Goal: Transaction & Acquisition: Purchase product/service

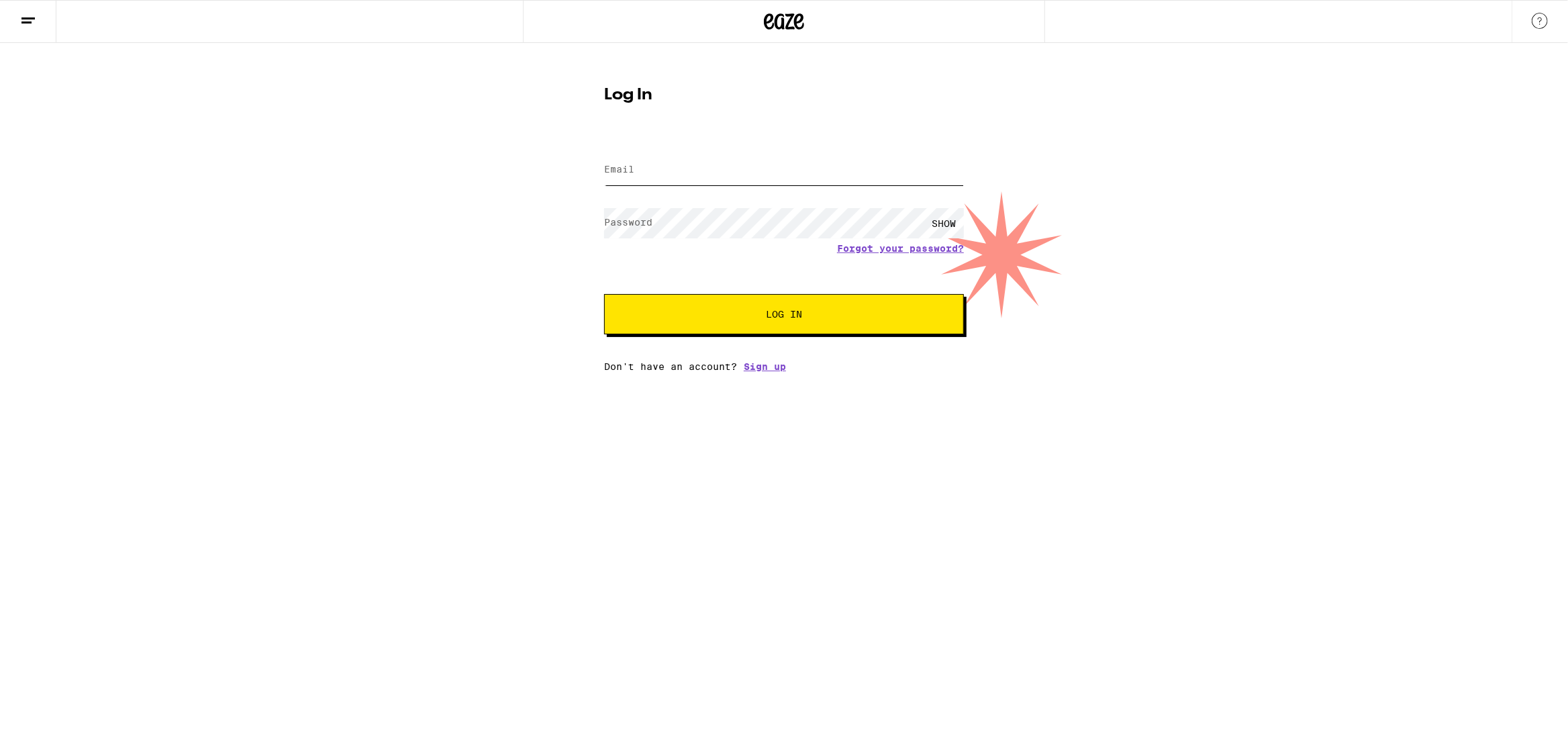
type input "[EMAIL_ADDRESS][DOMAIN_NAME]"
click at [767, 310] on span "Log In" at bounding box center [784, 314] width 37 height 9
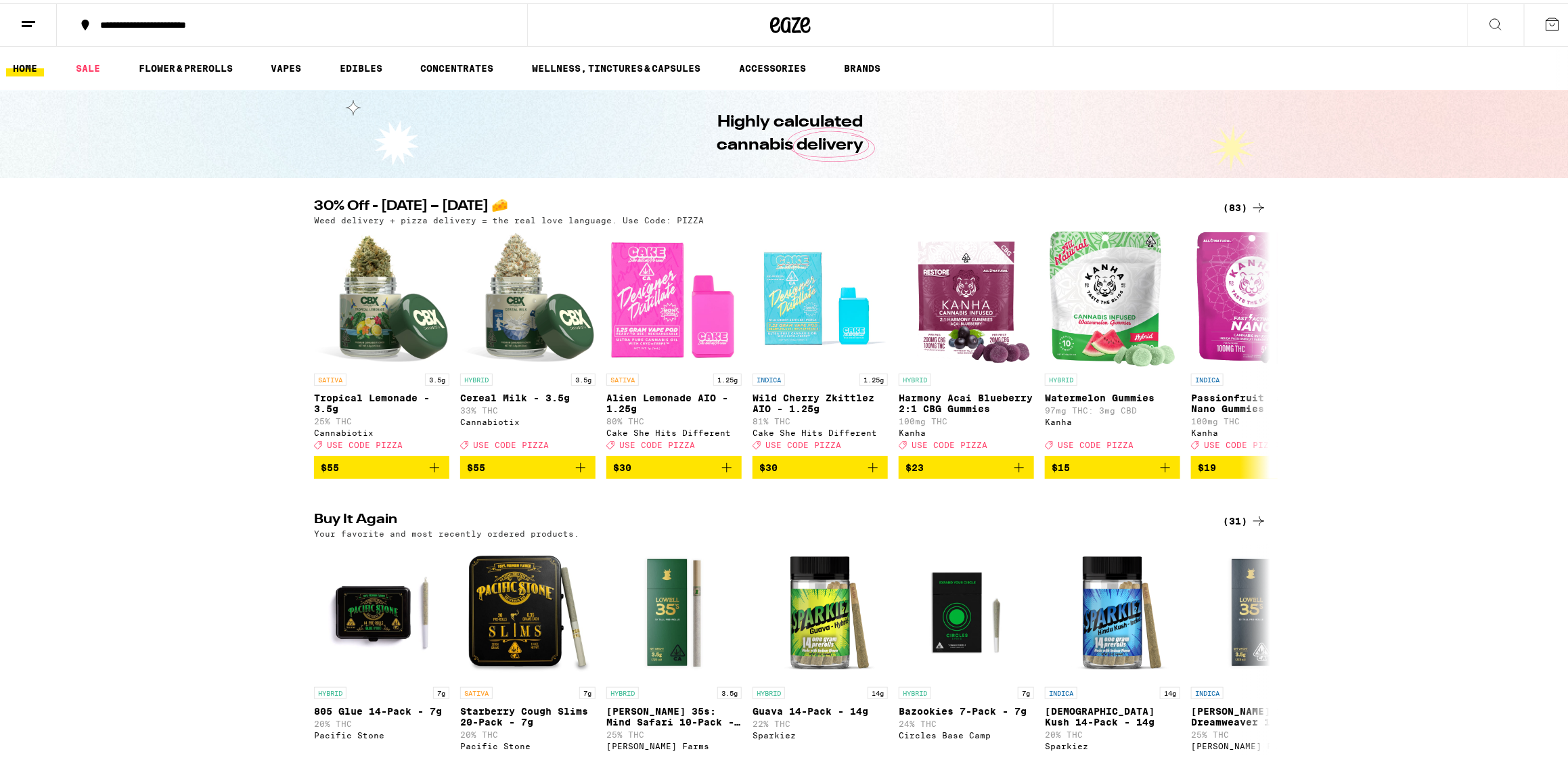
click at [27, 22] on line at bounding box center [27, 22] width 10 height 0
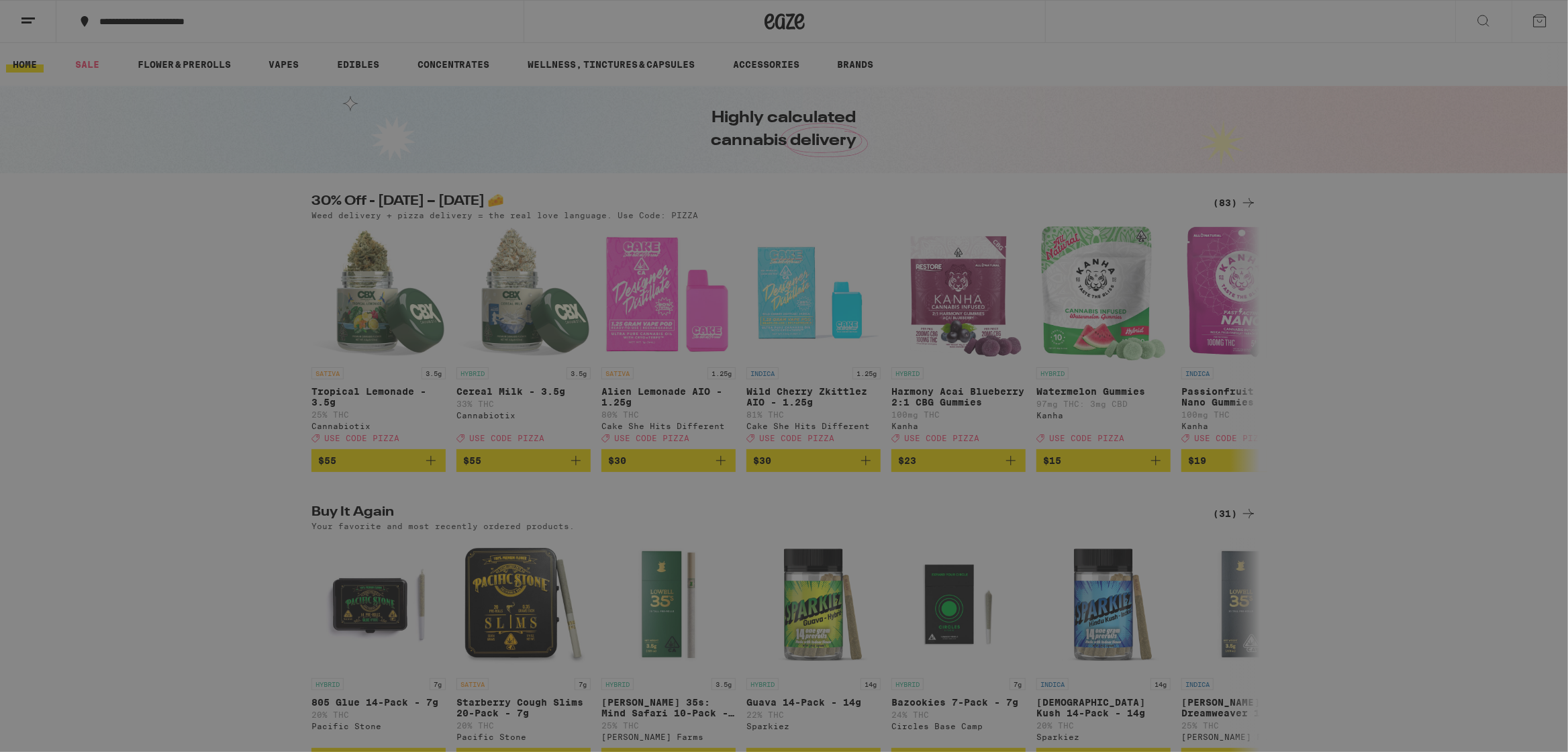
click at [102, 433] on link "Account" at bounding box center [186, 433] width 235 height 16
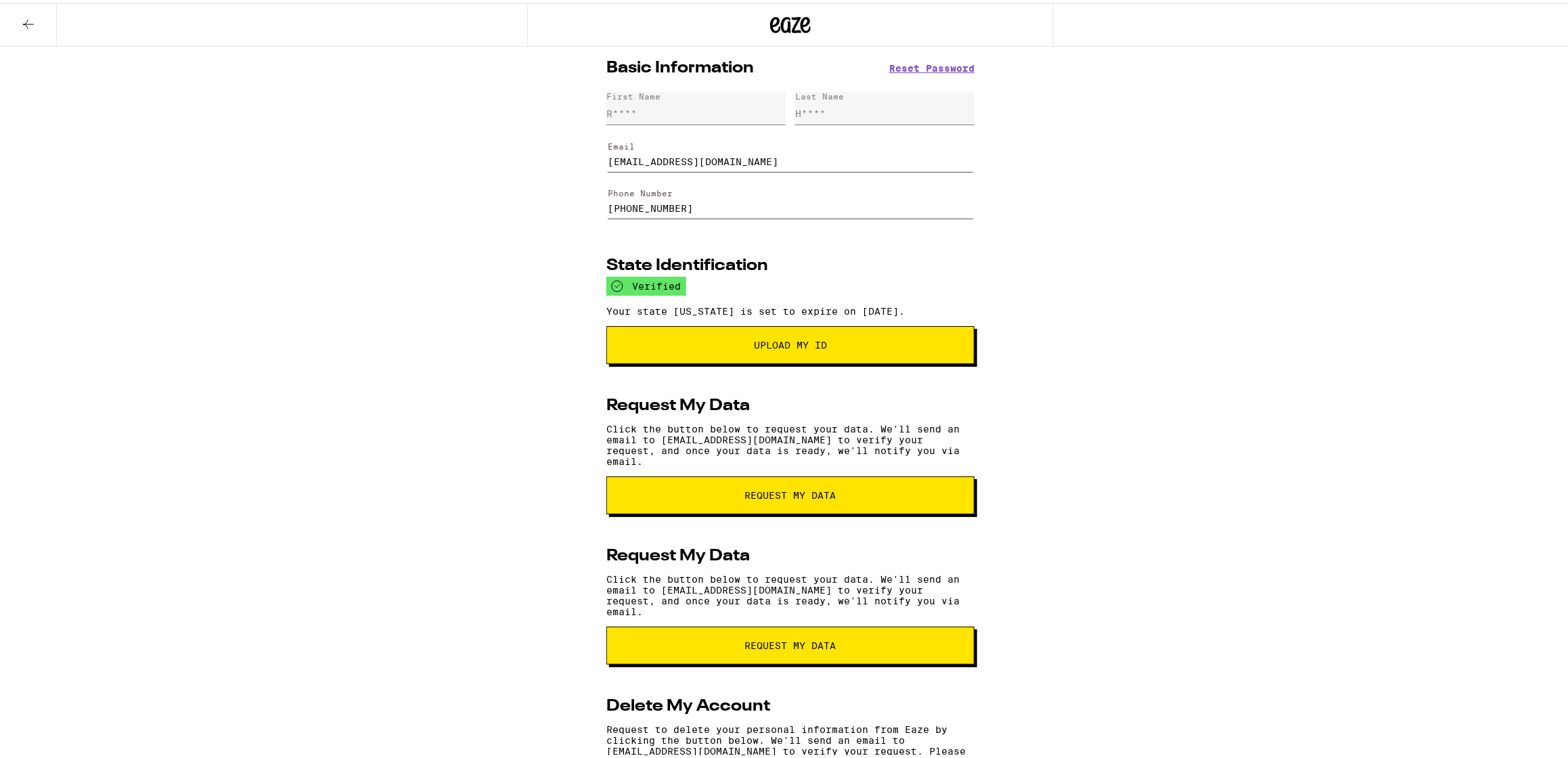
click at [20, 13] on button at bounding box center [28, 22] width 57 height 43
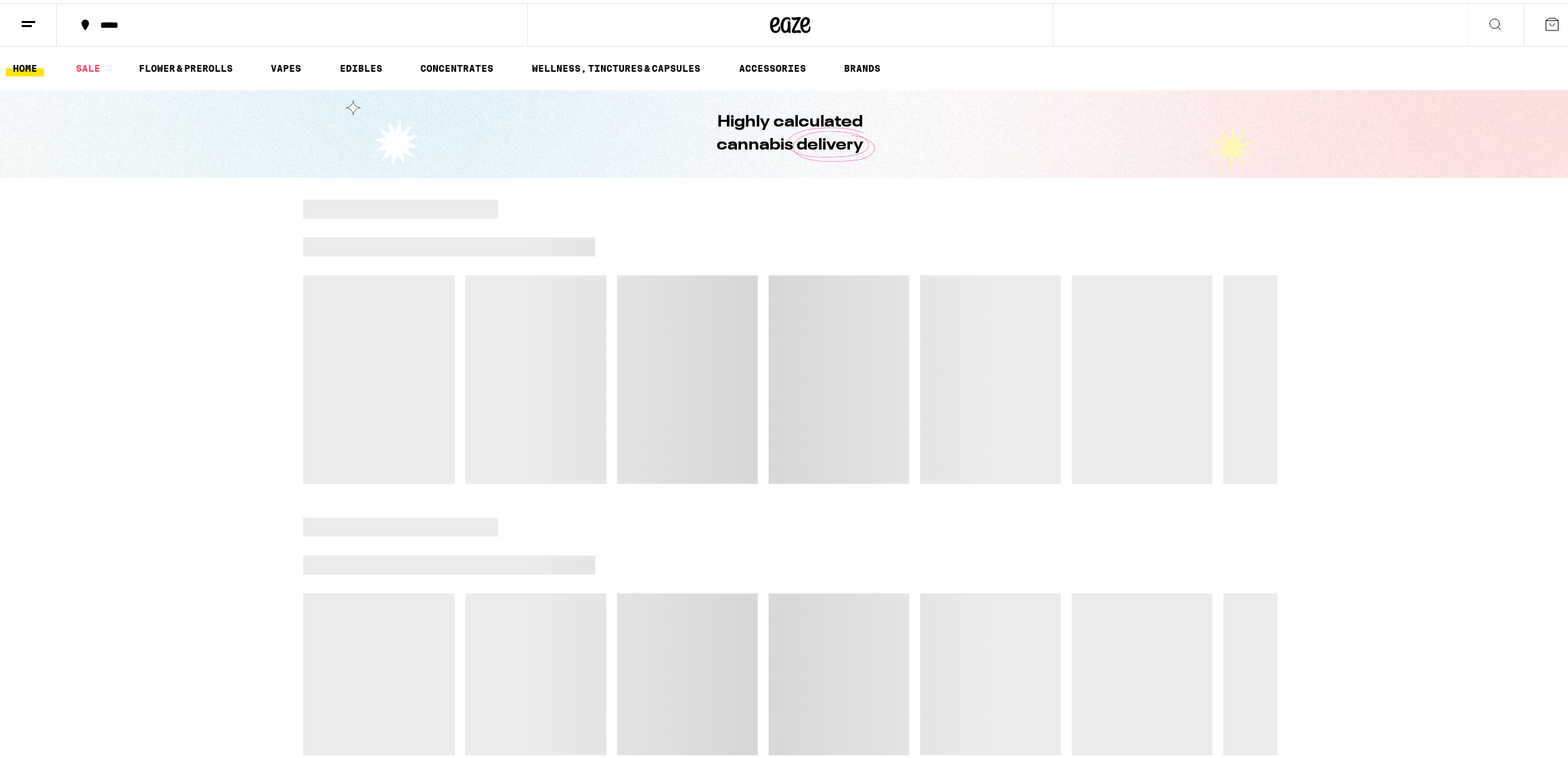
click at [209, 27] on button "*****" at bounding box center [292, 22] width 470 height 41
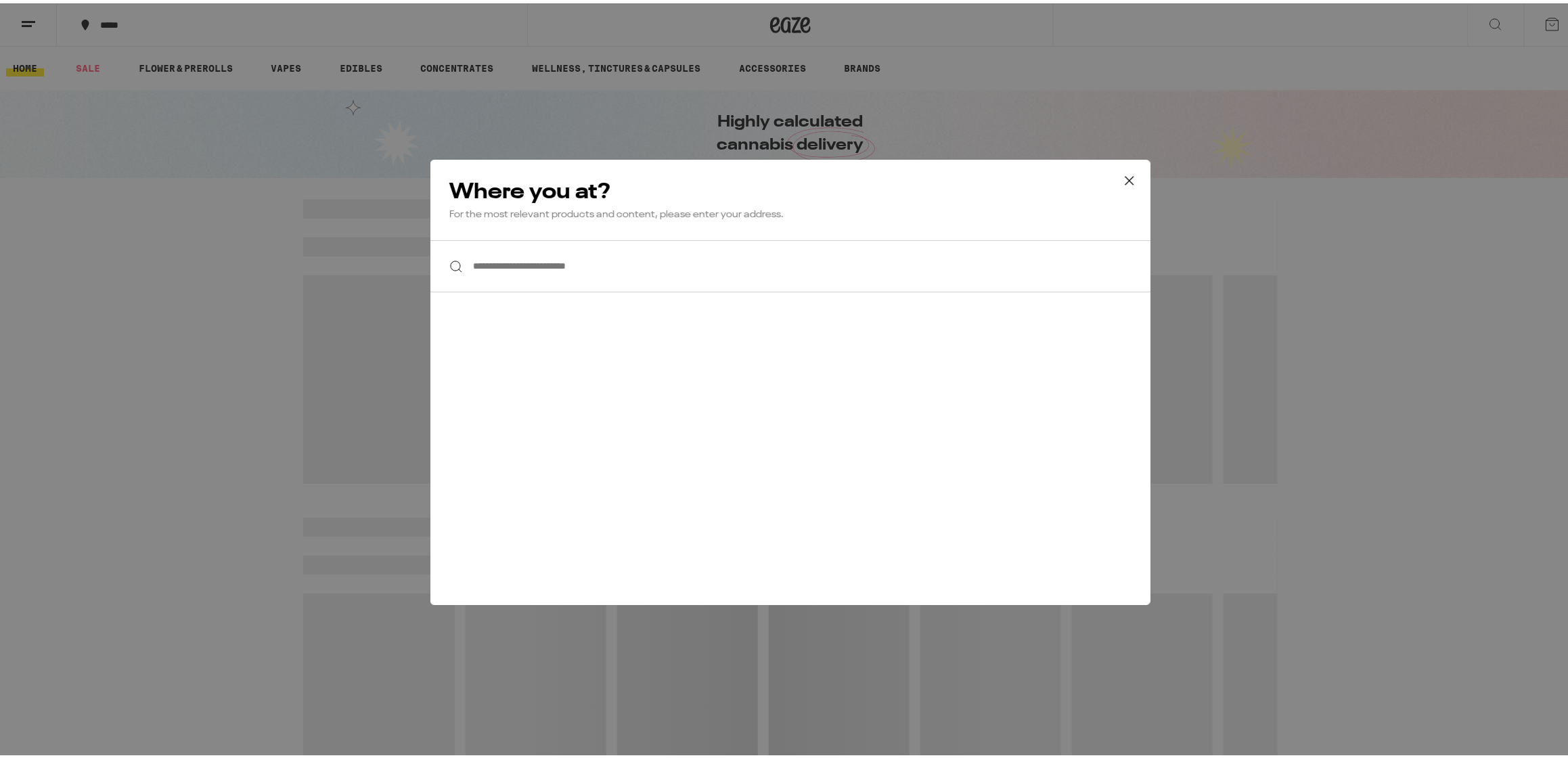
click at [508, 244] on input "**********" at bounding box center [790, 262] width 720 height 52
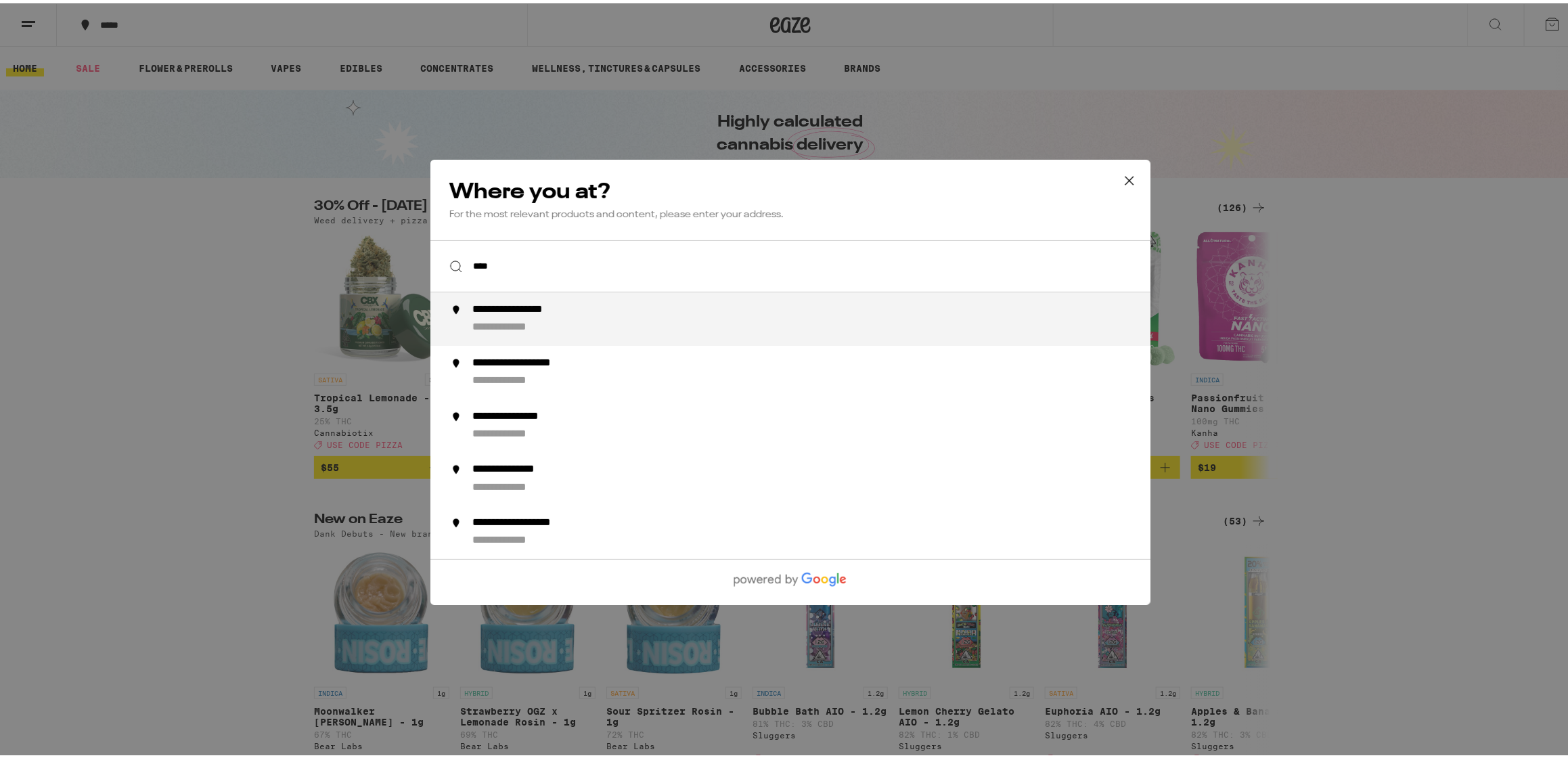
click at [552, 301] on li "**********" at bounding box center [790, 316] width 720 height 53
type input "**********"
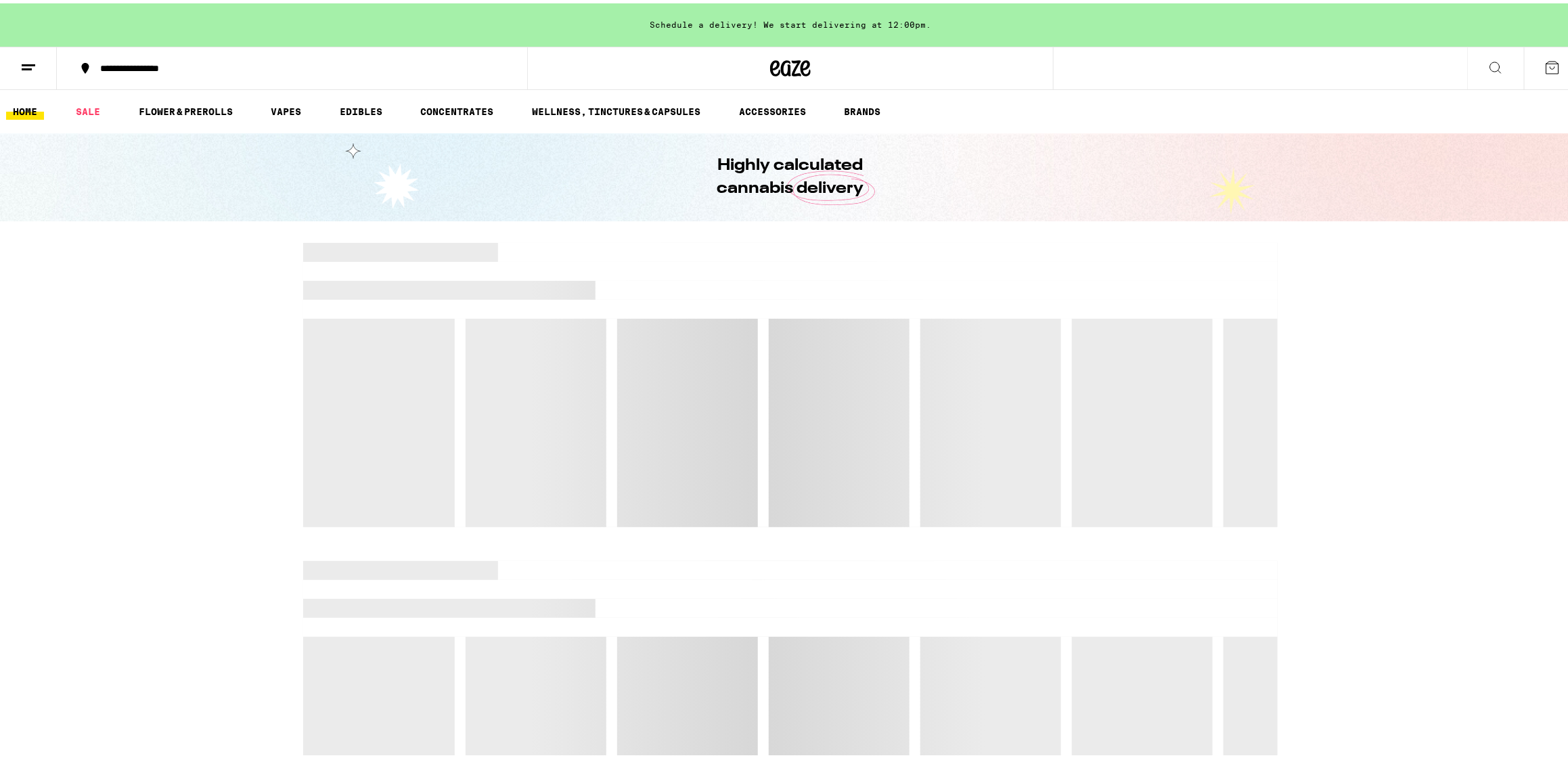
click at [127, 49] on button "**********" at bounding box center [292, 65] width 470 height 41
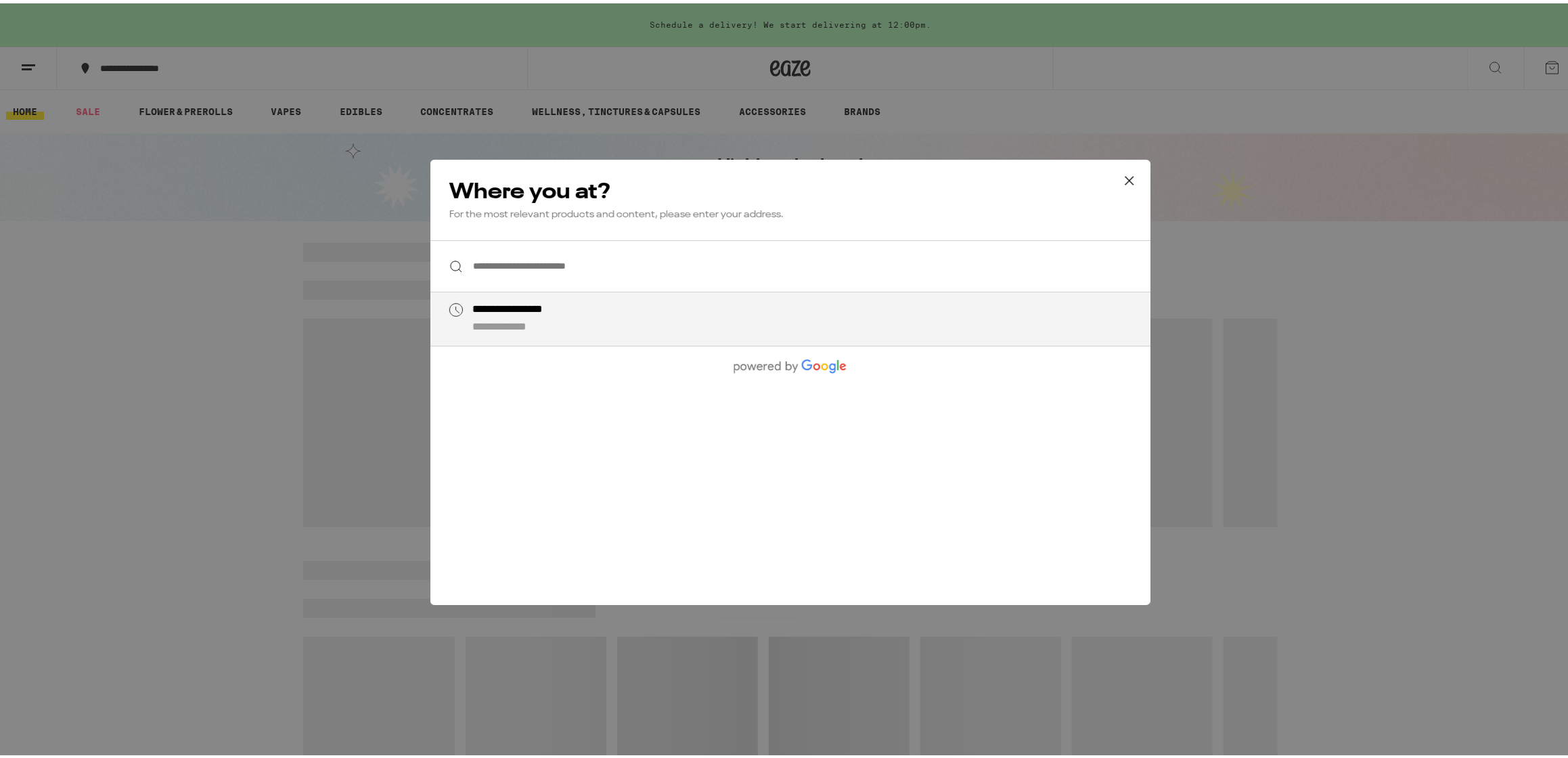
click at [541, 264] on input "**********" at bounding box center [790, 262] width 720 height 52
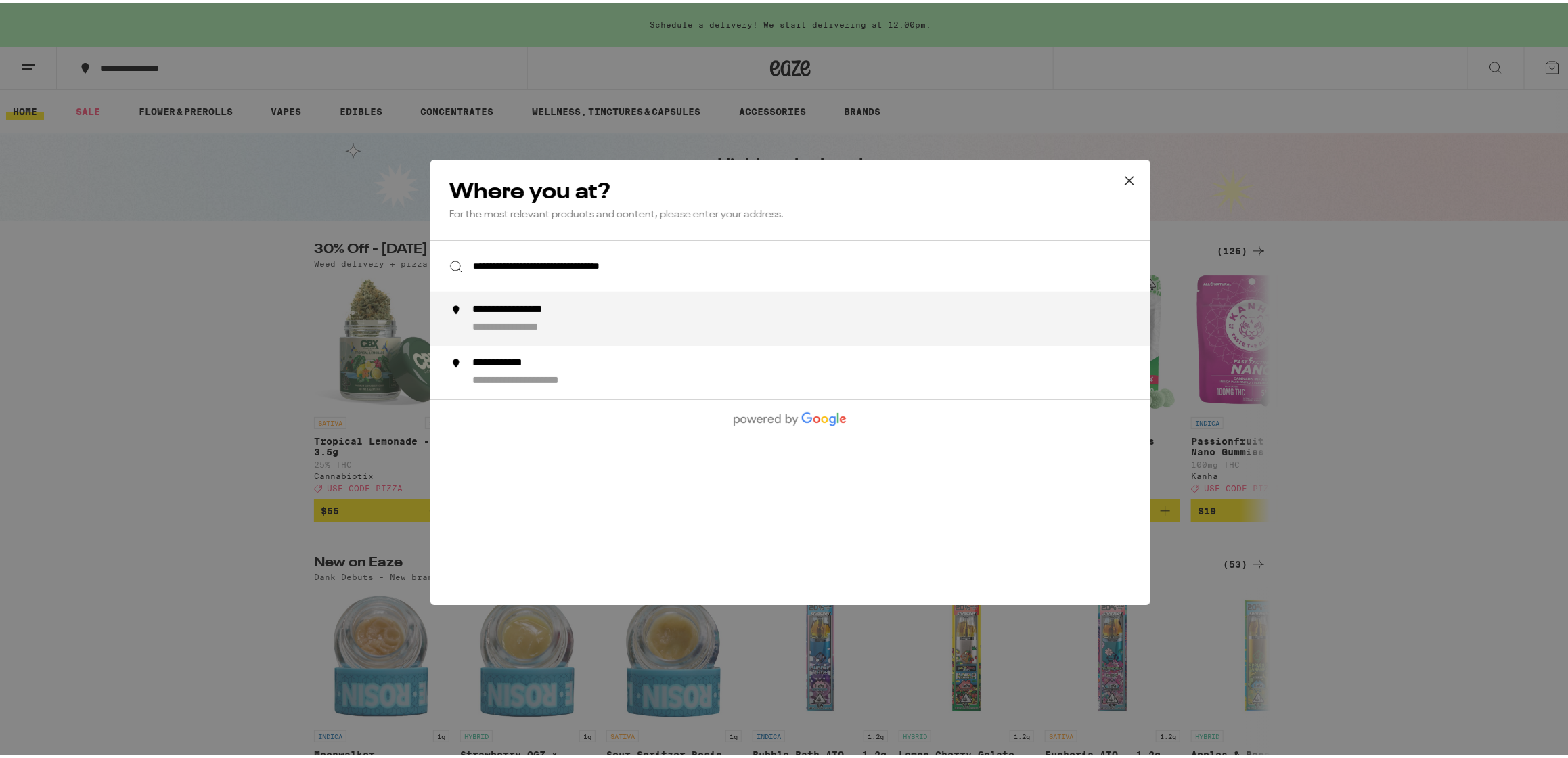
click at [627, 316] on div "**********" at bounding box center [817, 316] width 690 height 32
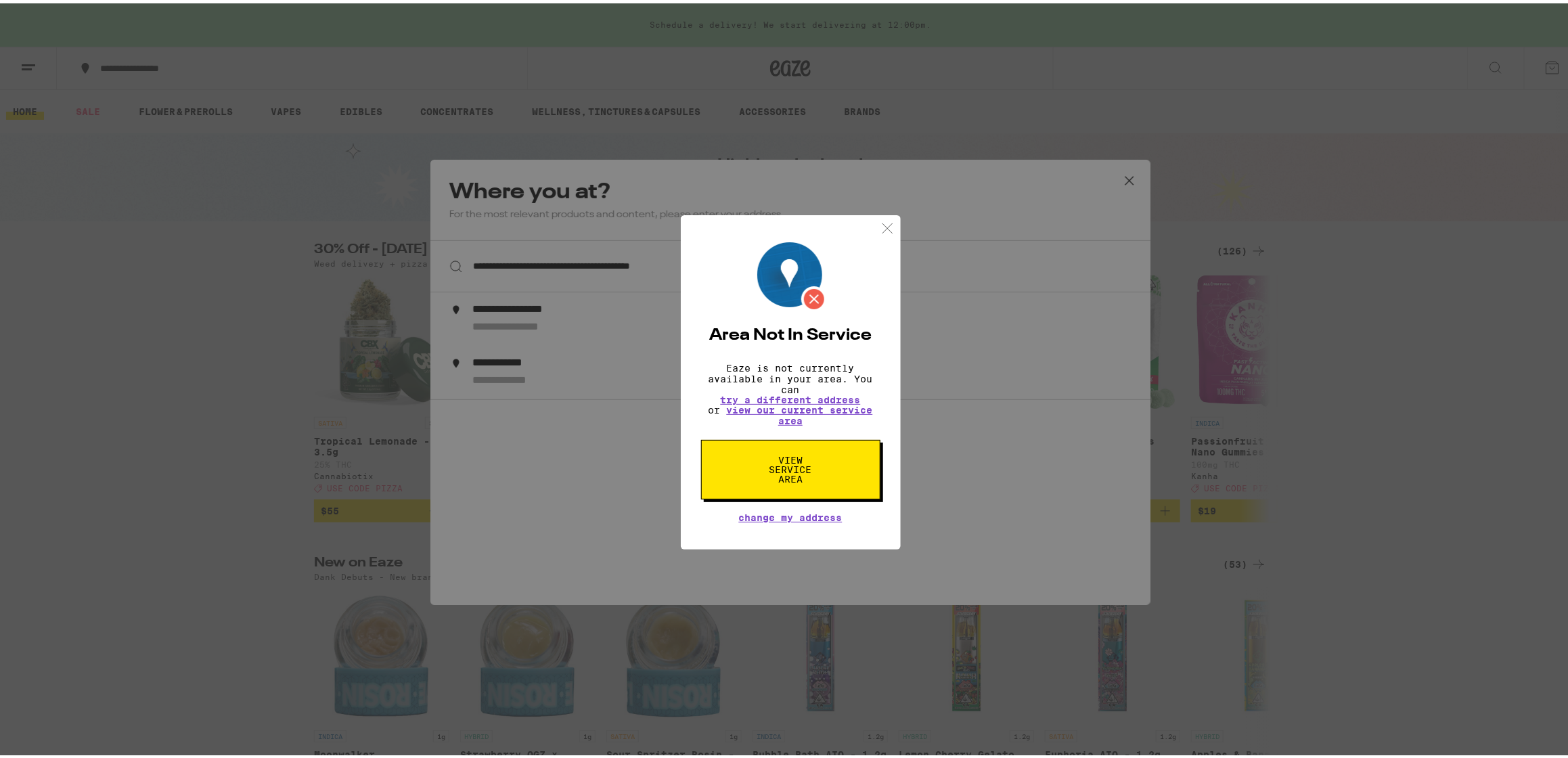
click at [879, 217] on img at bounding box center [887, 225] width 17 height 17
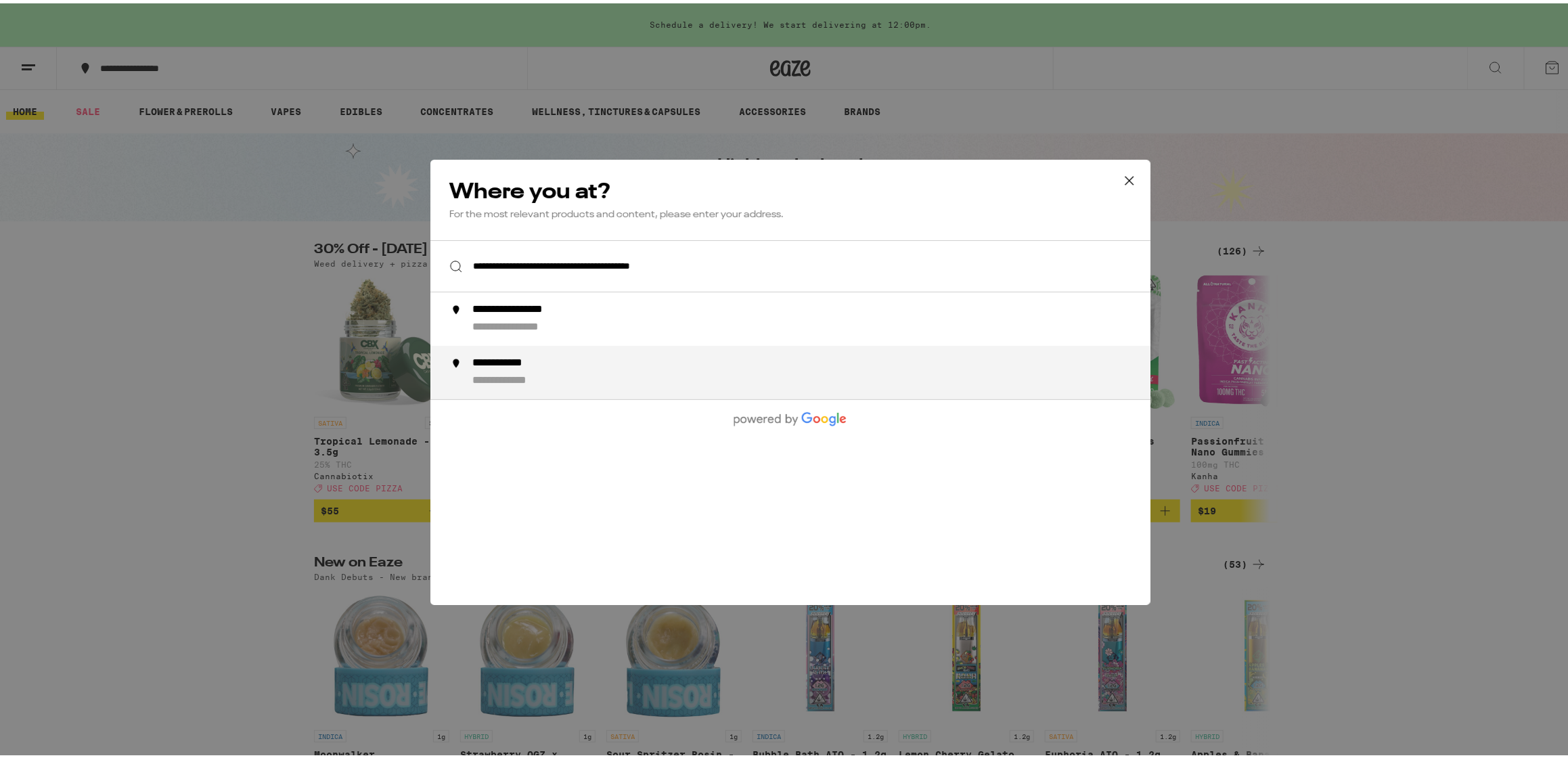
click at [588, 377] on div "**********" at bounding box center [817, 369] width 690 height 32
type input "**********"
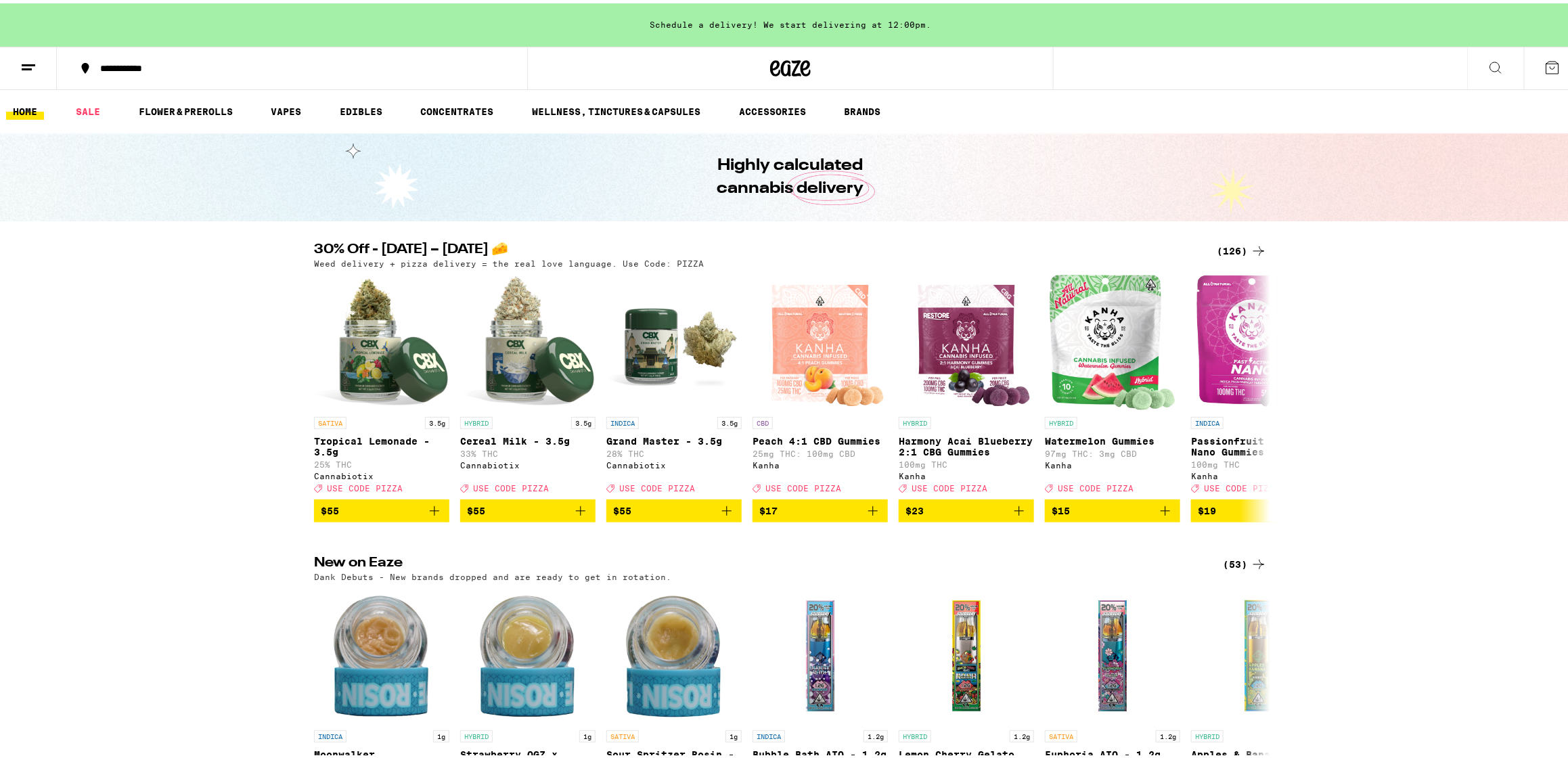
click at [190, 72] on button "**********" at bounding box center [292, 65] width 470 height 41
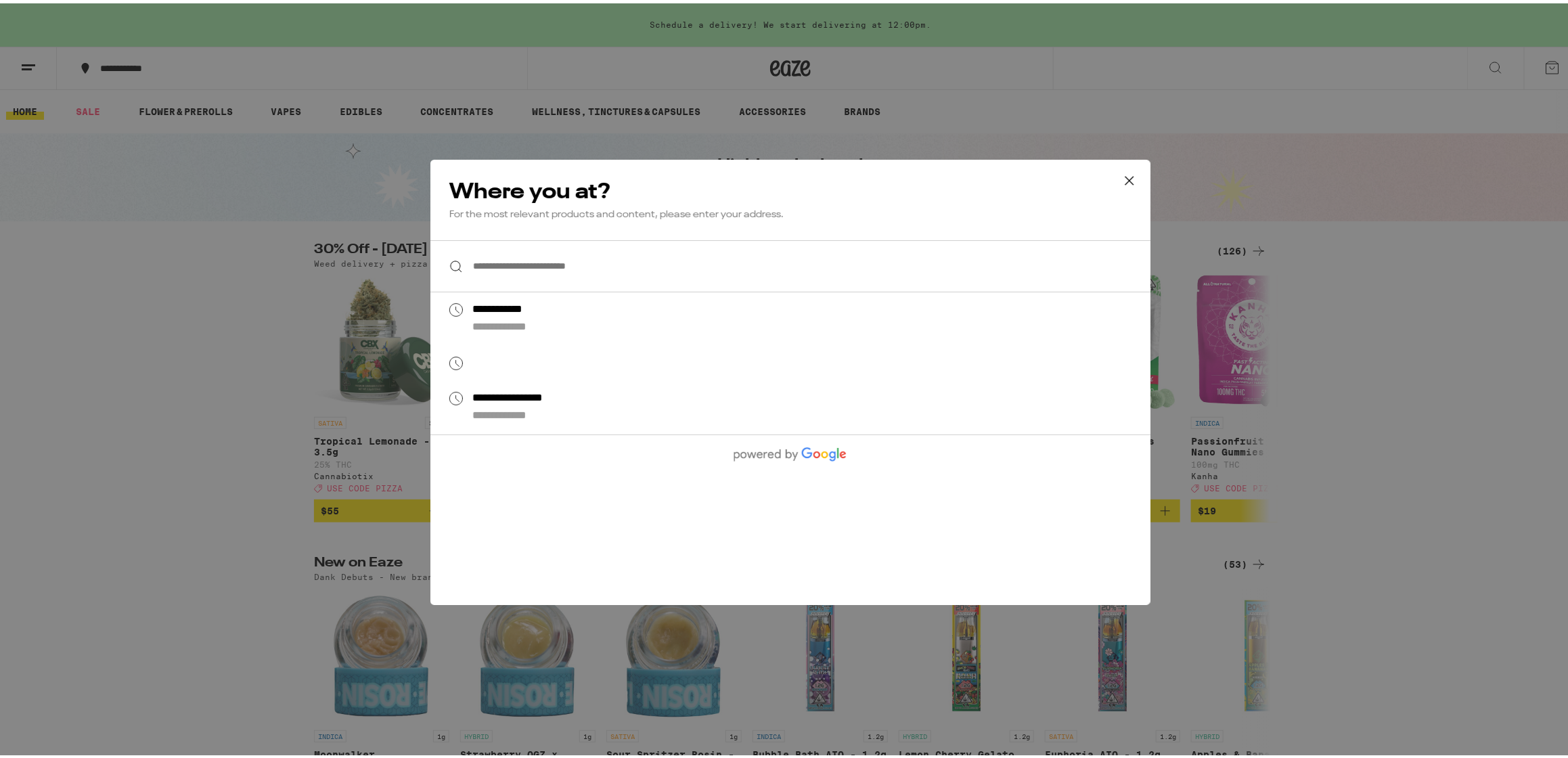
click at [500, 274] on input "**********" at bounding box center [790, 262] width 720 height 52
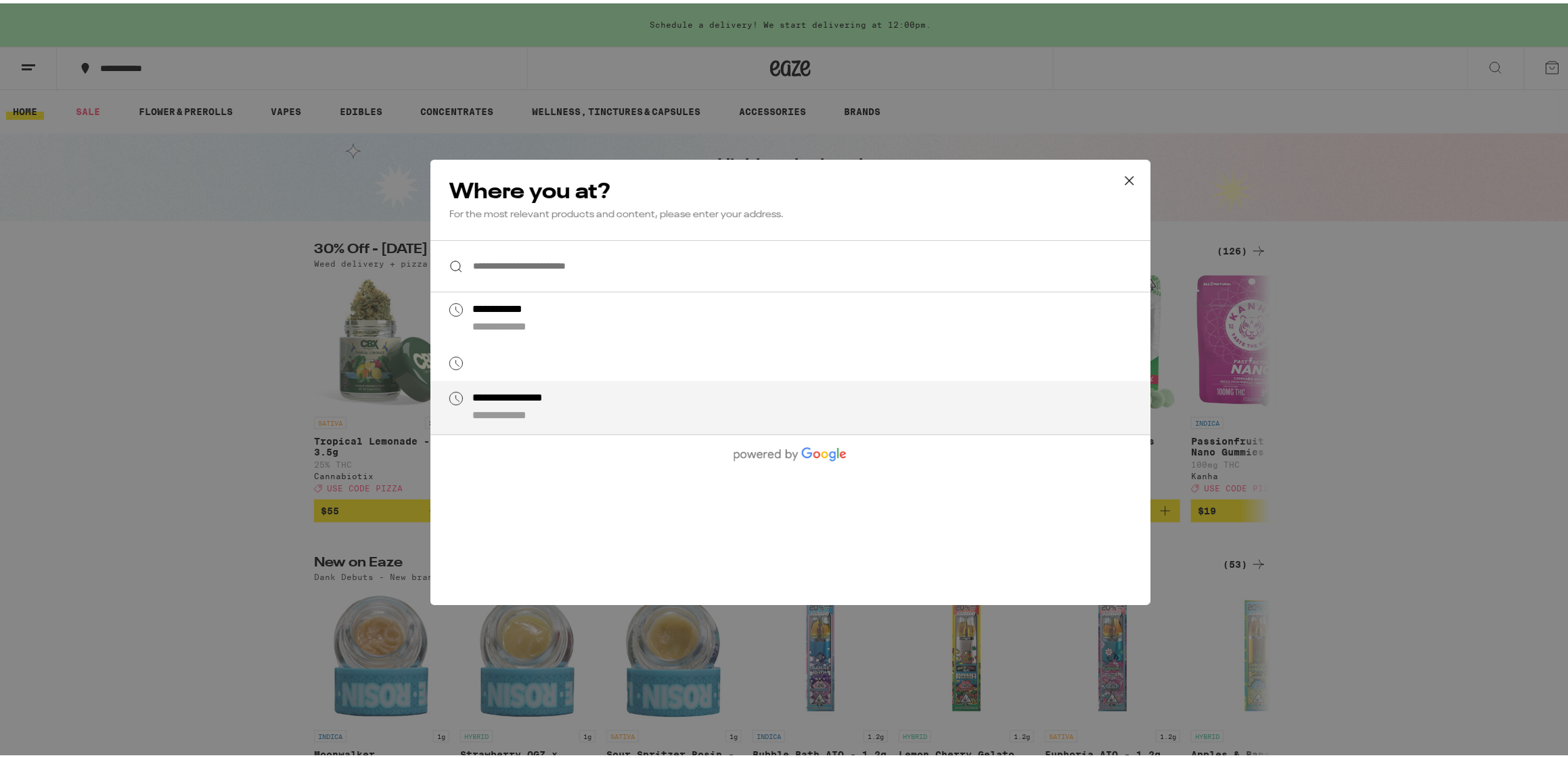
click at [545, 423] on li "**********" at bounding box center [790, 404] width 720 height 53
type input "**********"
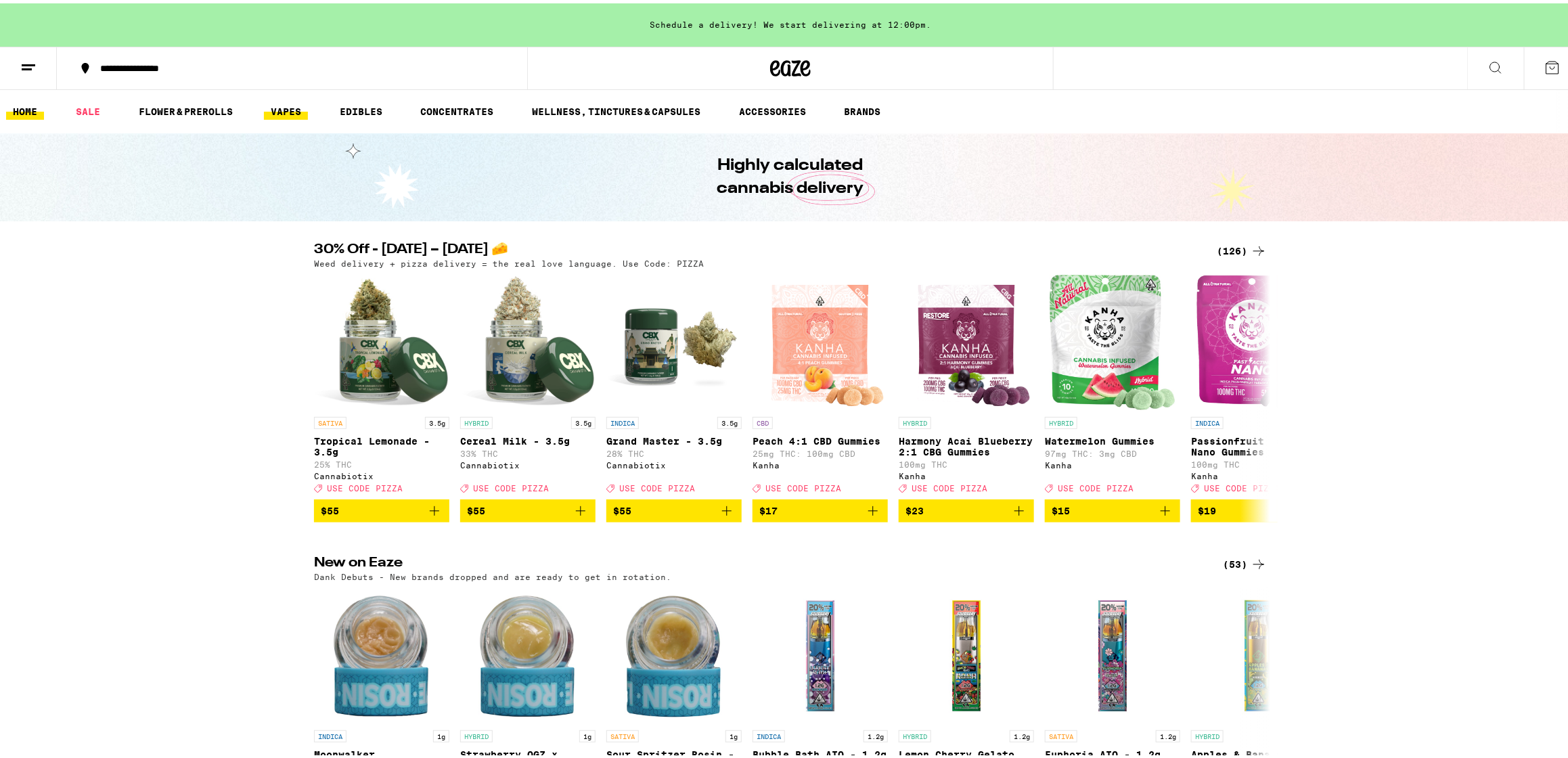
click at [303, 107] on link "VAPES" at bounding box center [286, 108] width 44 height 16
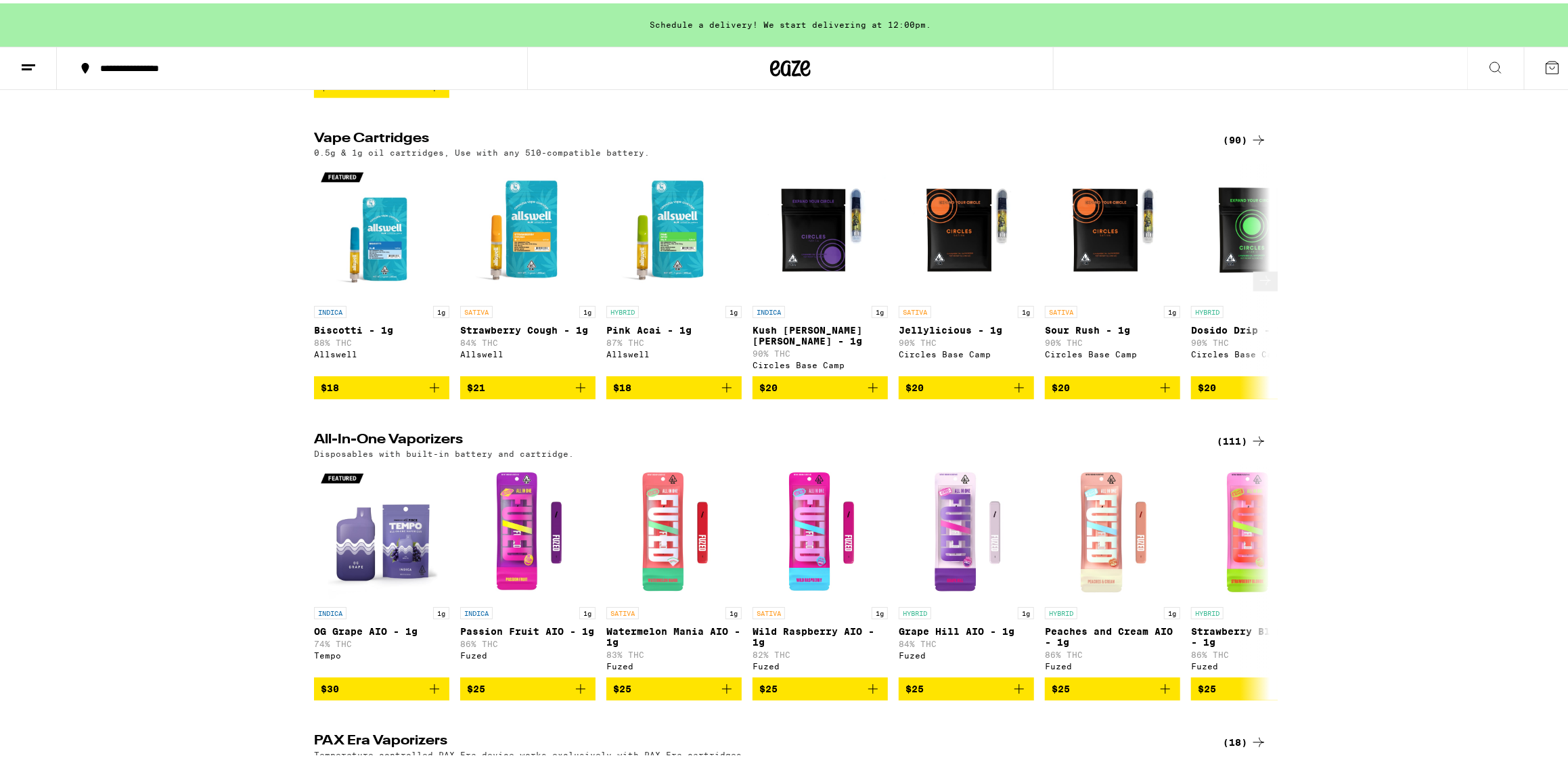
scroll to position [423, 0]
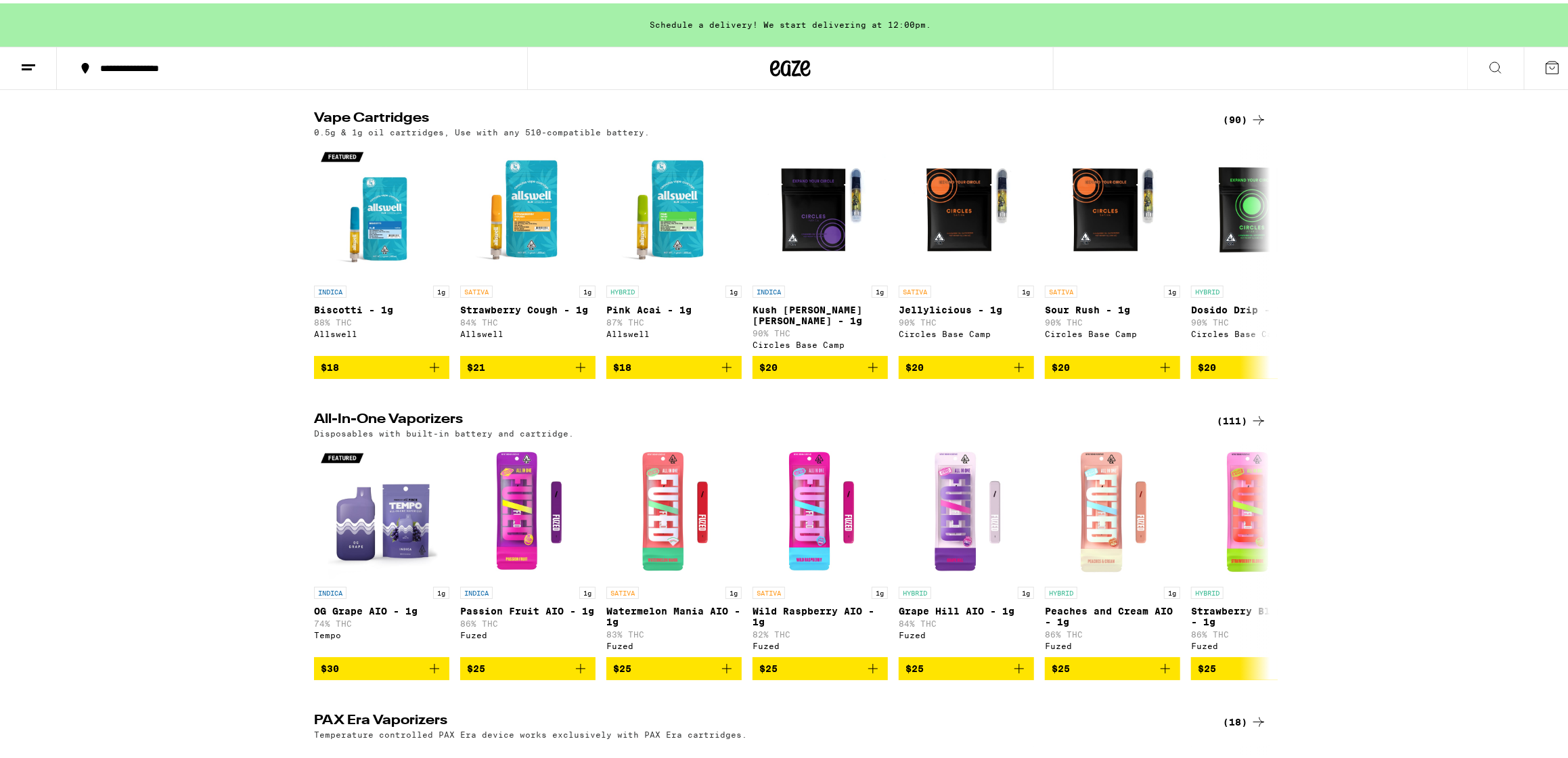
click at [1236, 425] on div "(111)" at bounding box center [1241, 417] width 50 height 16
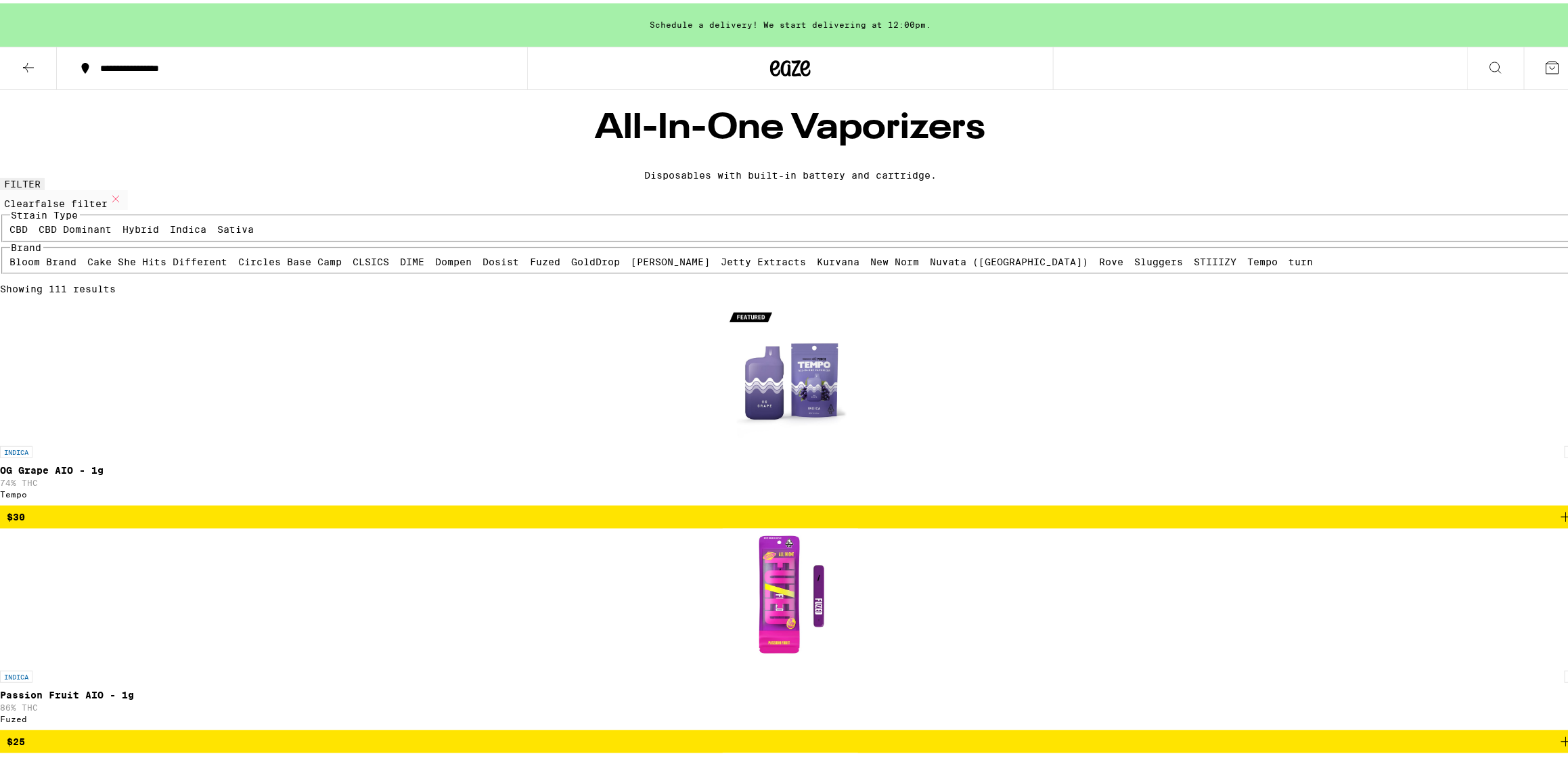
click at [19, 51] on button at bounding box center [28, 65] width 57 height 43
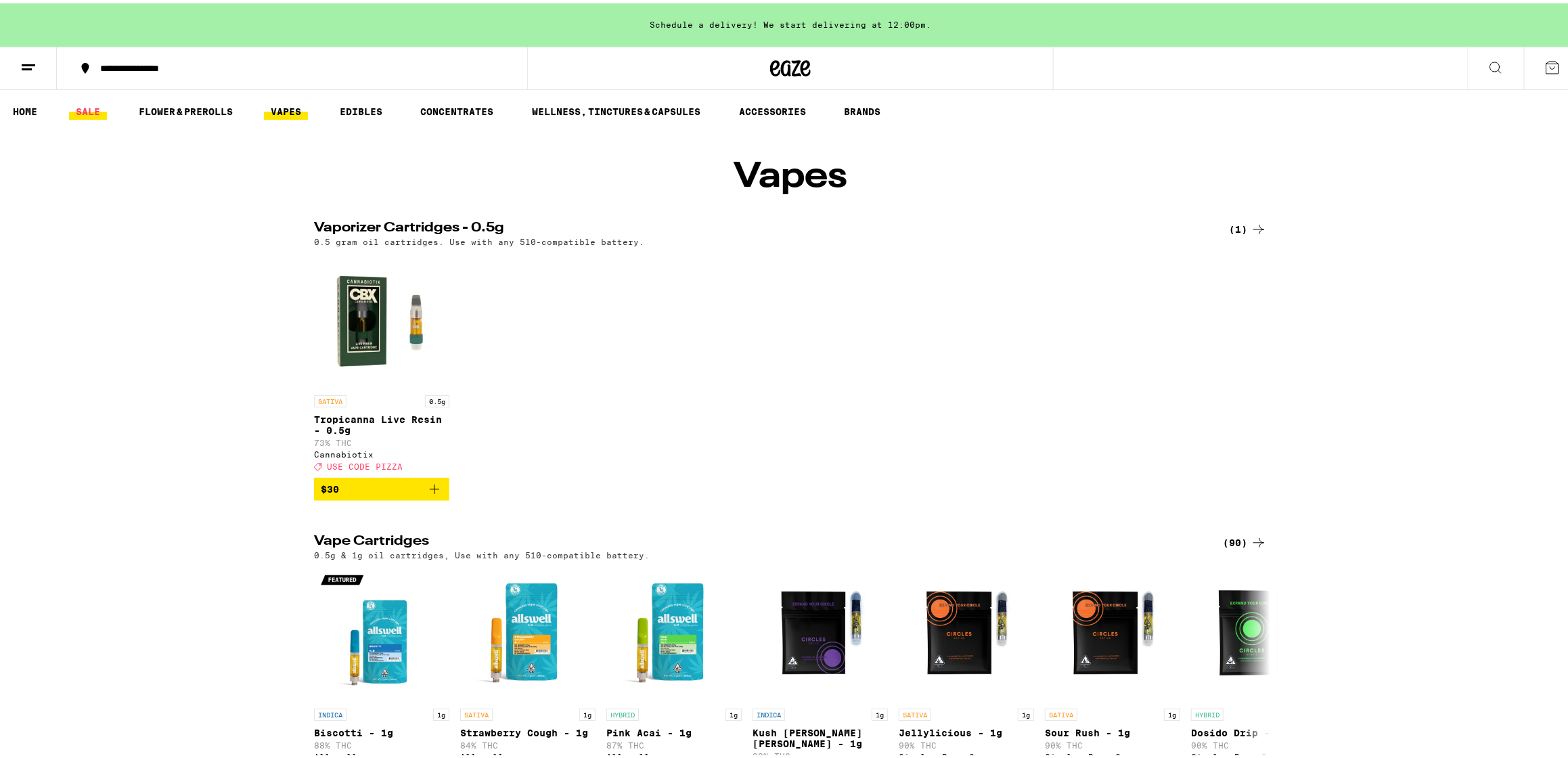
click at [79, 110] on link "SALE" at bounding box center [88, 108] width 38 height 16
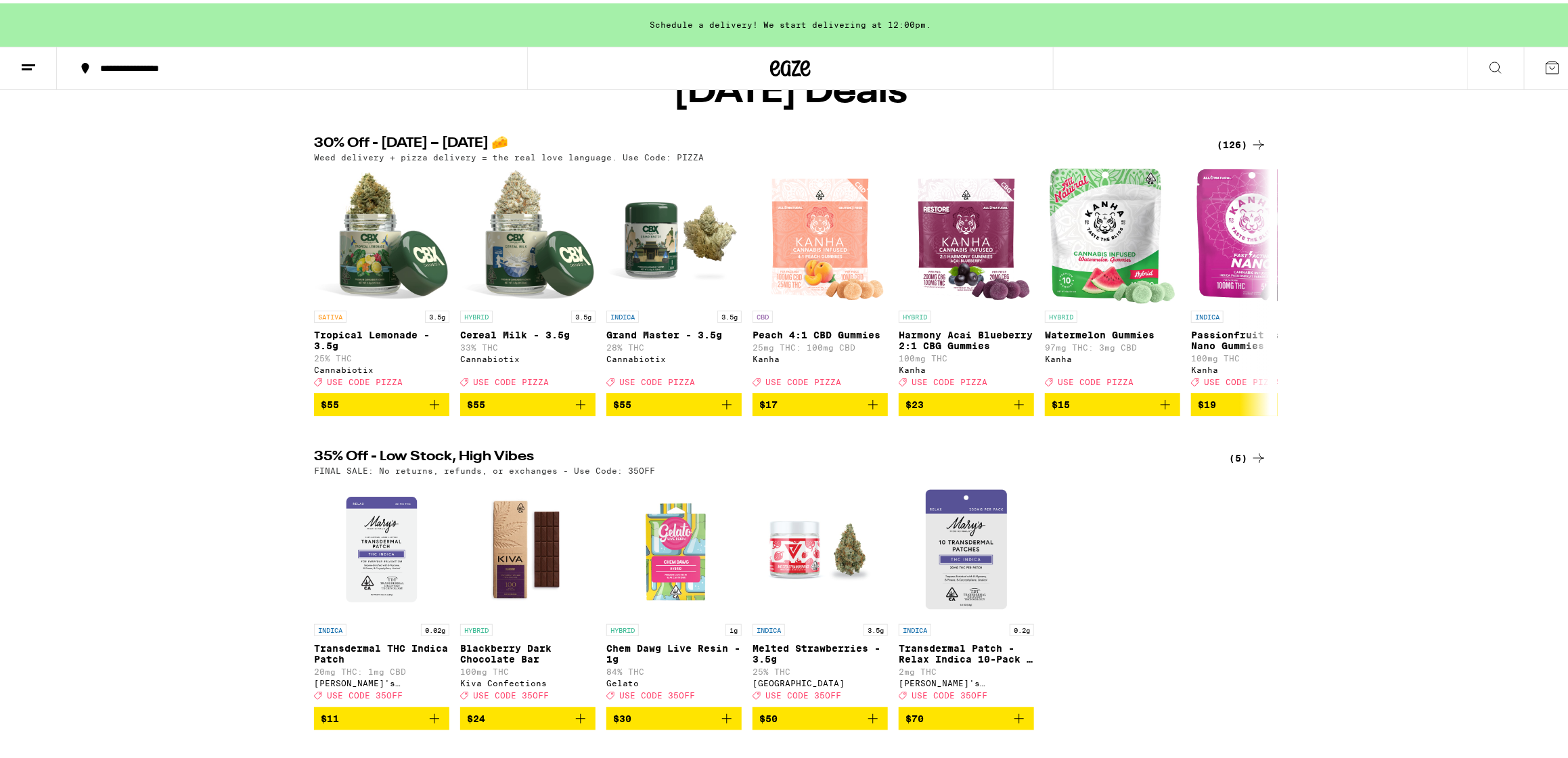
scroll to position [254, 0]
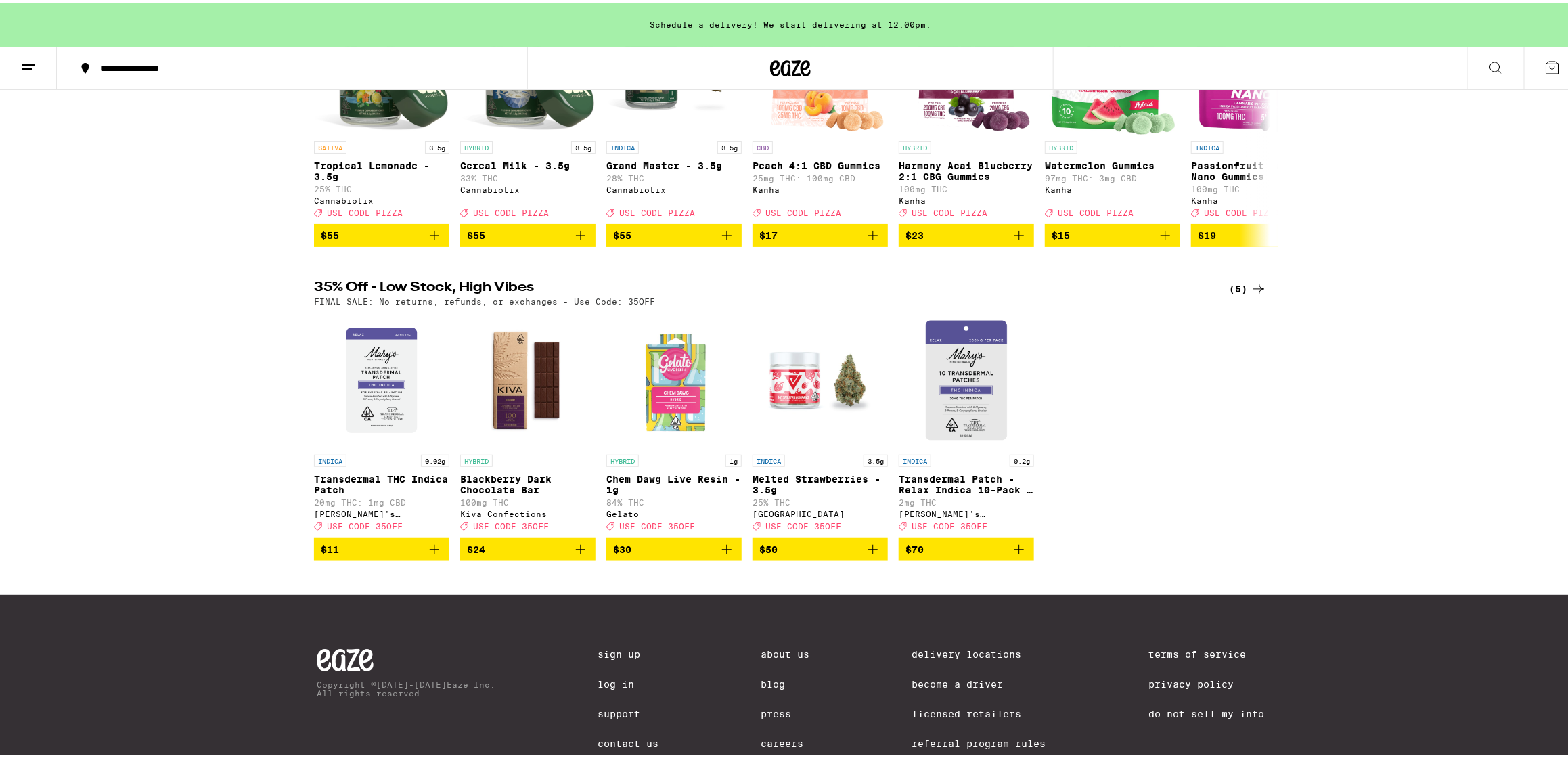
click at [427, 554] on icon "Add to bag" at bounding box center [434, 546] width 16 height 16
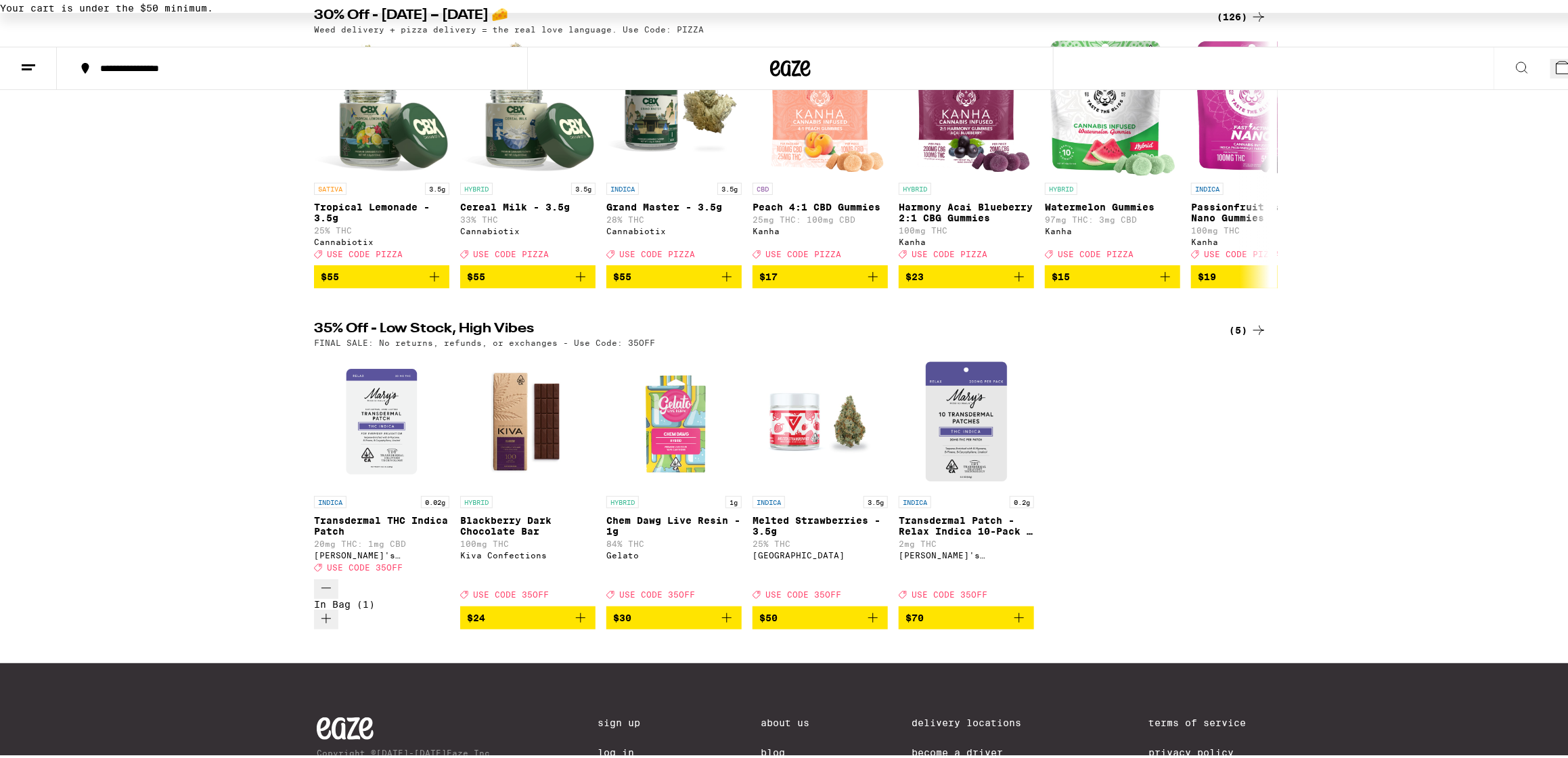
click at [334, 607] on icon "Increment" at bounding box center [326, 615] width 16 height 16
click at [322, 580] on icon "Decrement" at bounding box center [326, 585] width 16 height 16
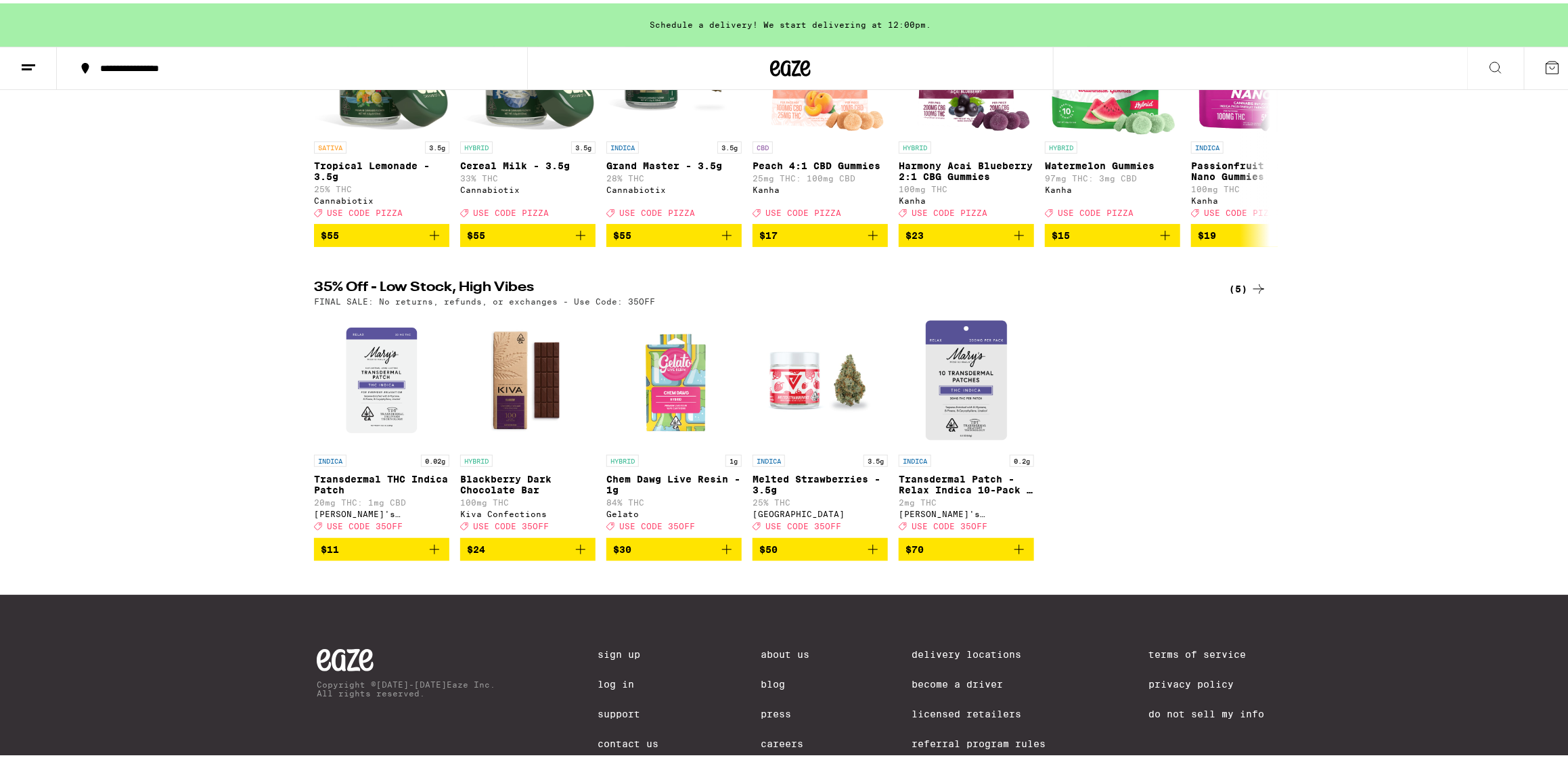
click at [427, 554] on icon "Add to bag" at bounding box center [434, 546] width 16 height 16
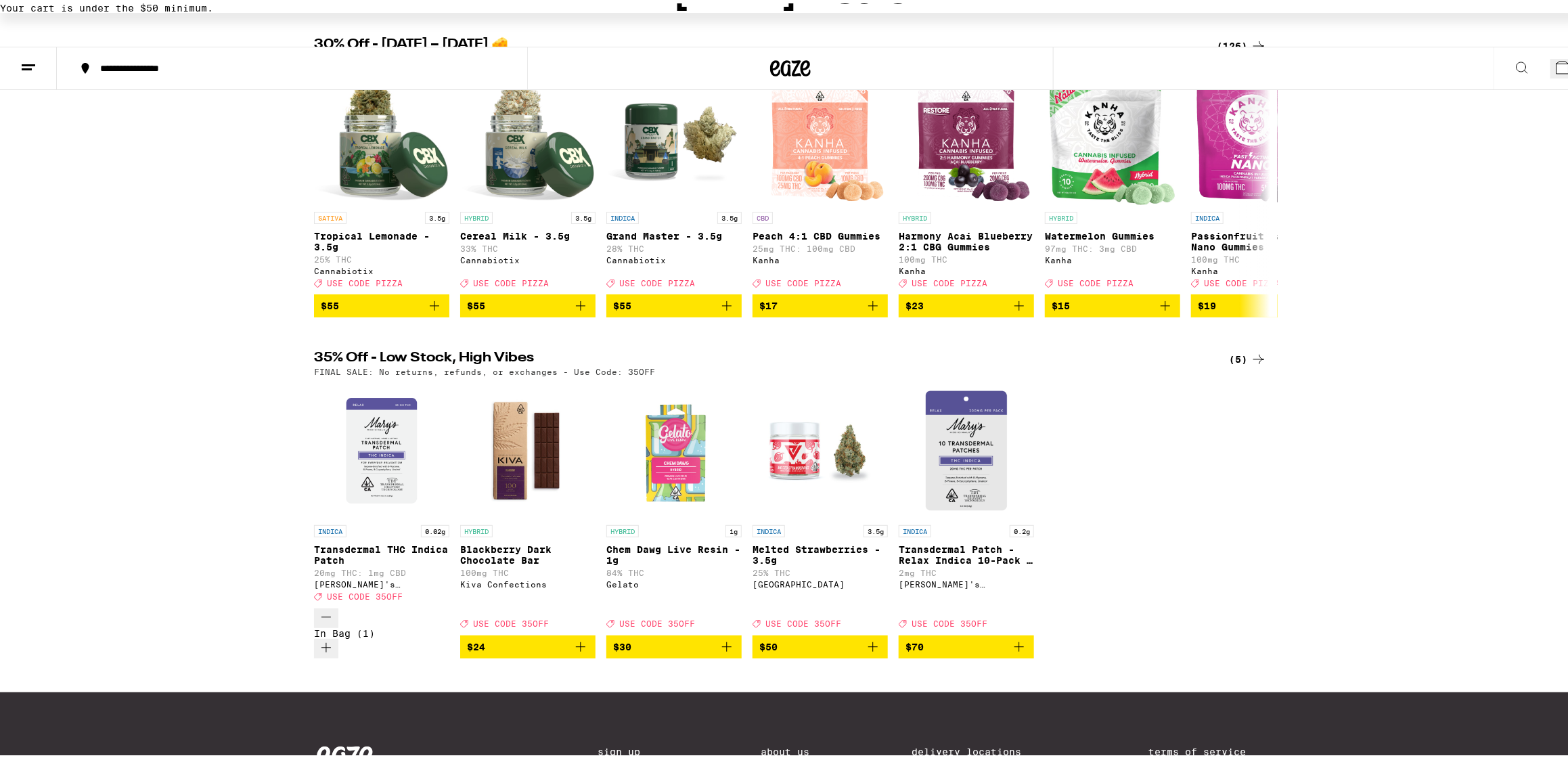
scroll to position [168, 0]
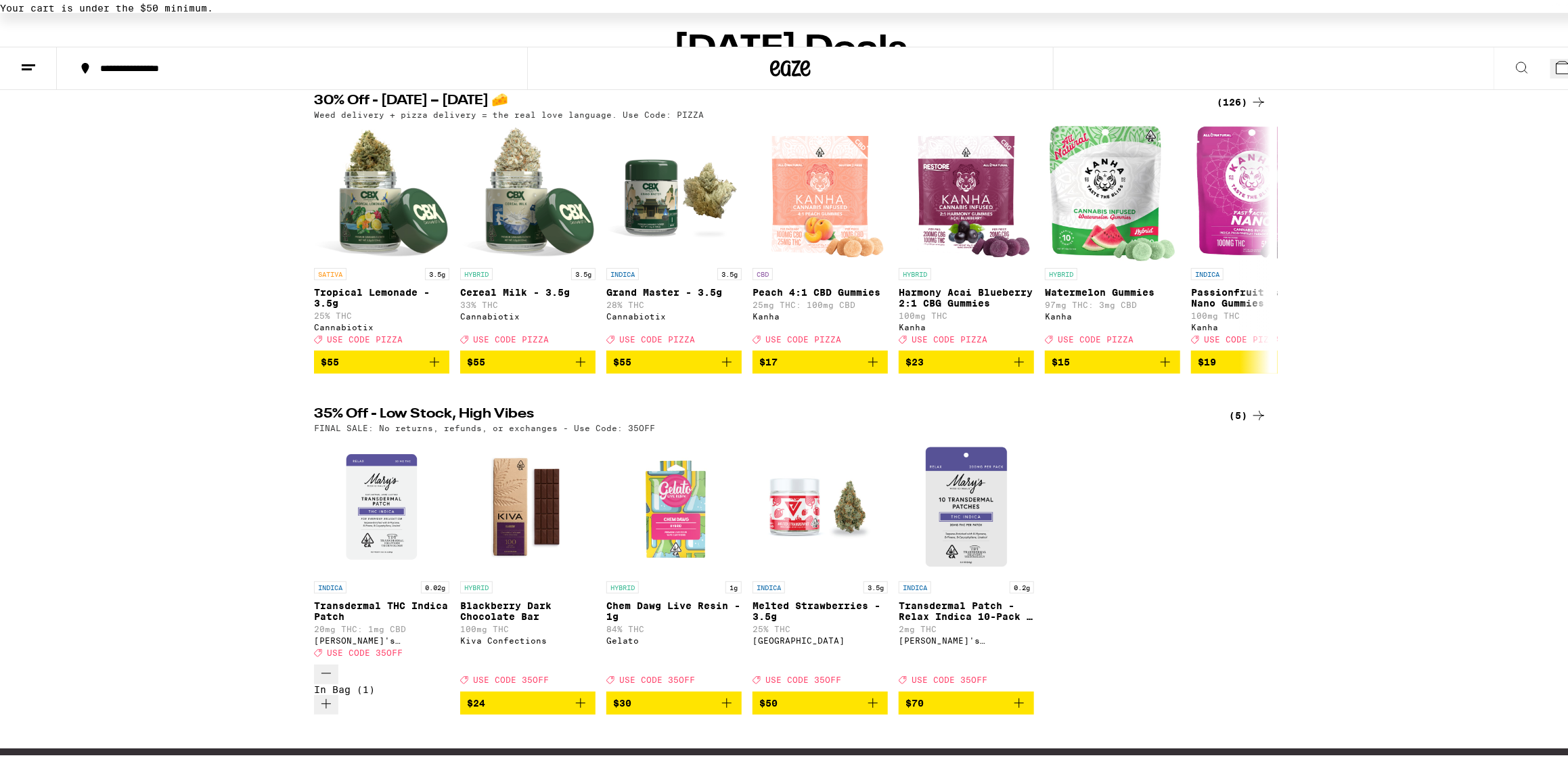
click at [1233, 404] on div "(5)" at bounding box center [1248, 412] width 38 height 16
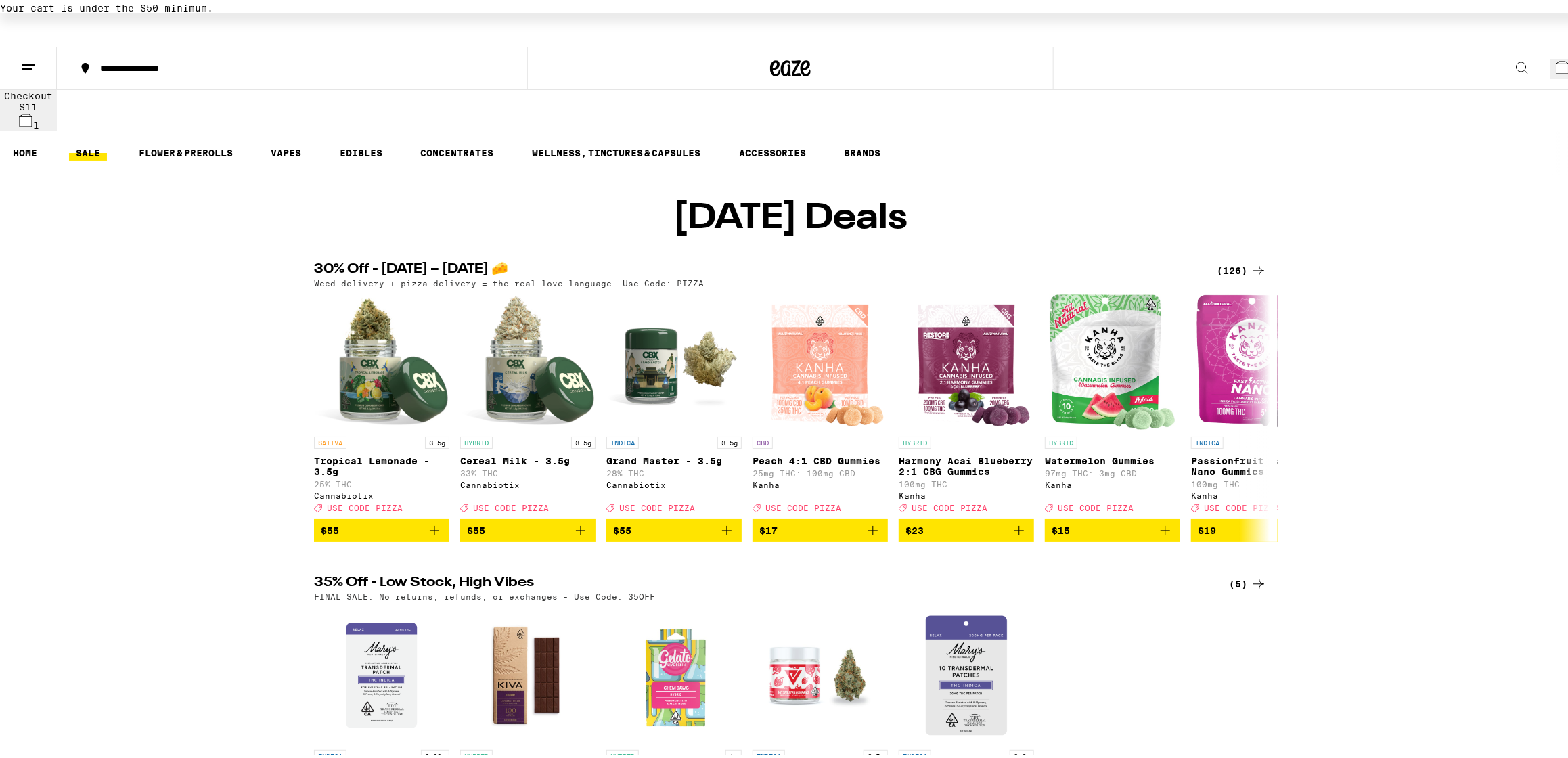
click at [1224, 259] on div "(126)" at bounding box center [1241, 267] width 50 height 16
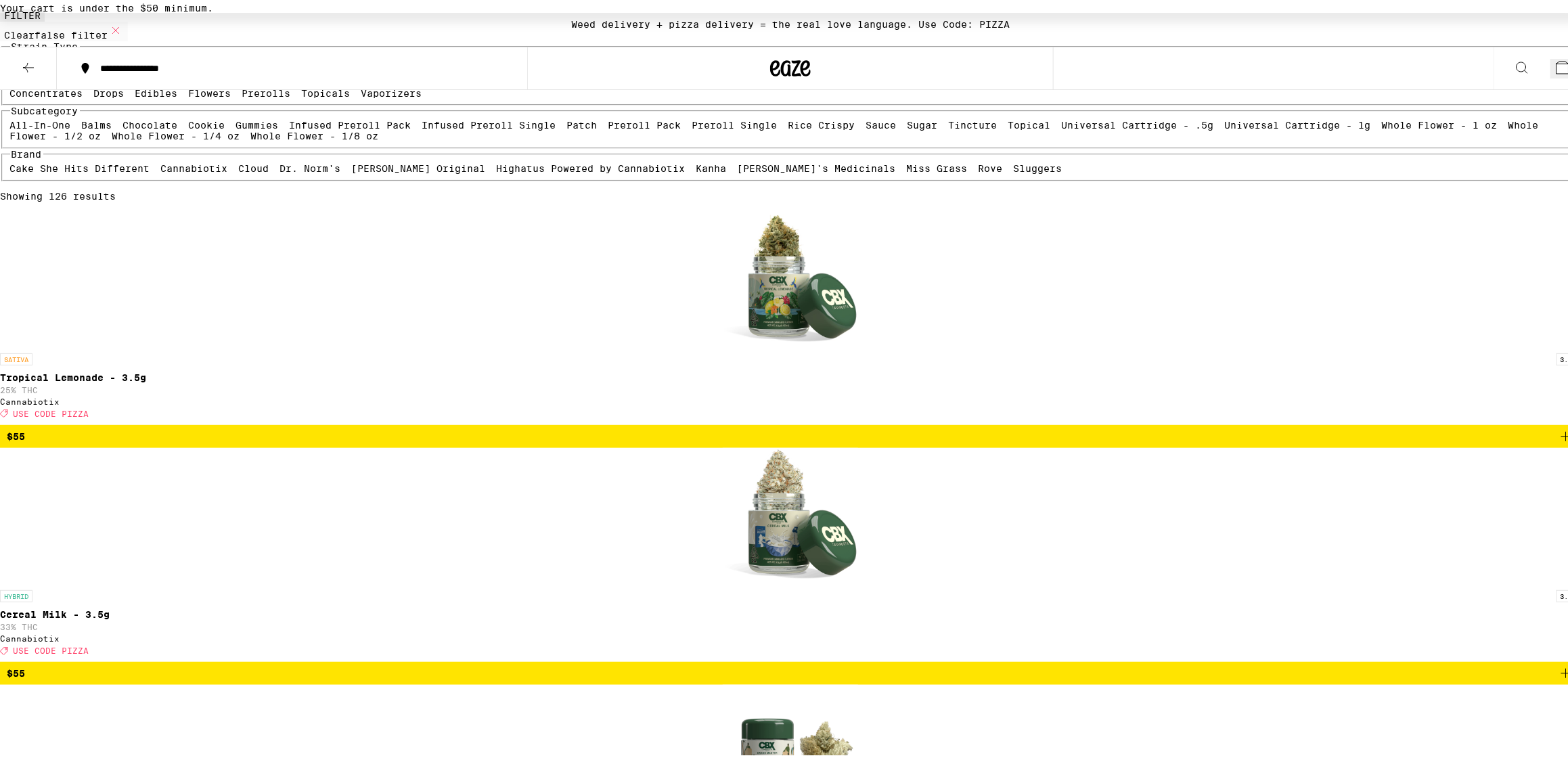
scroll to position [337, 0]
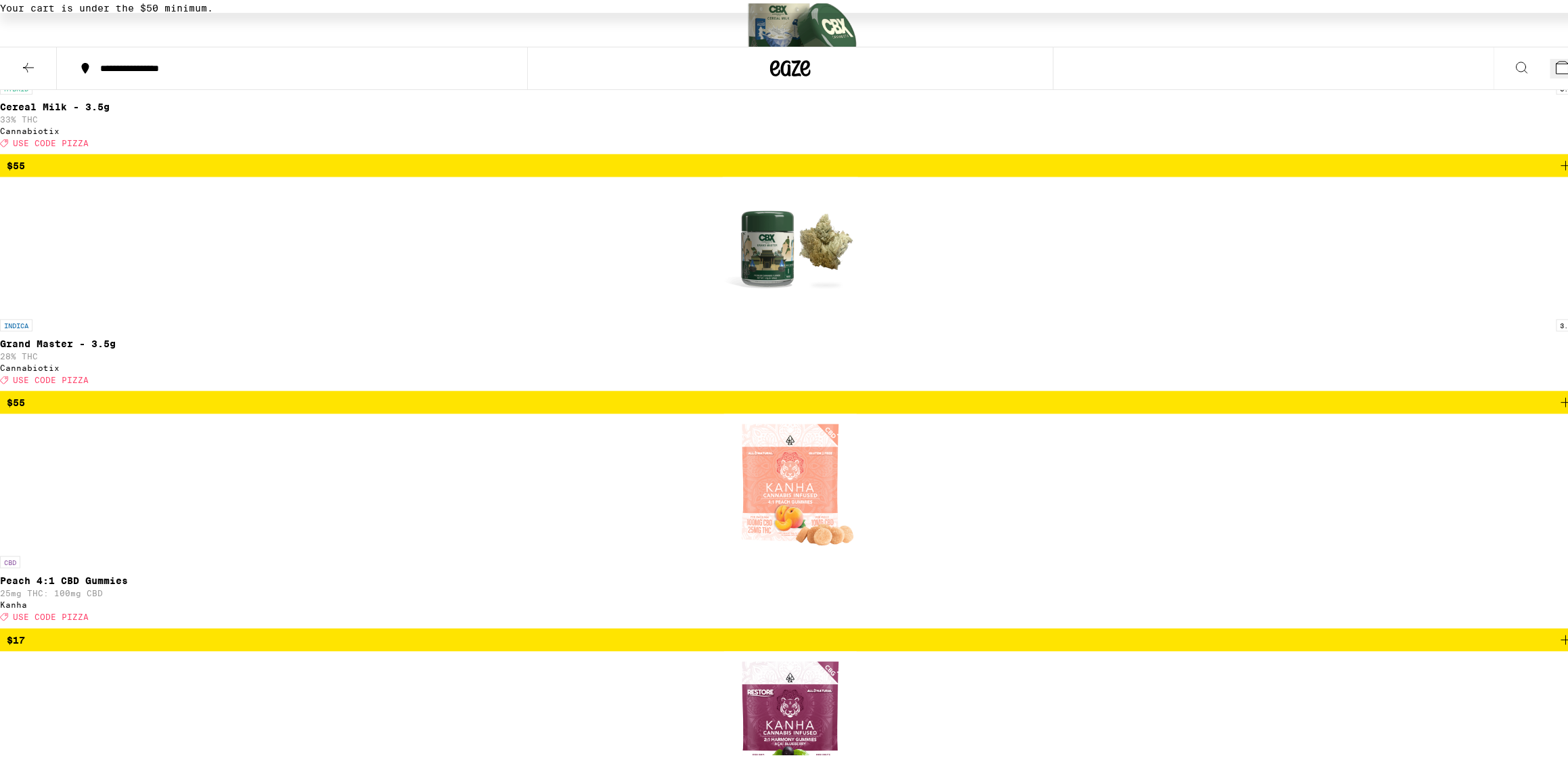
scroll to position [168, 0]
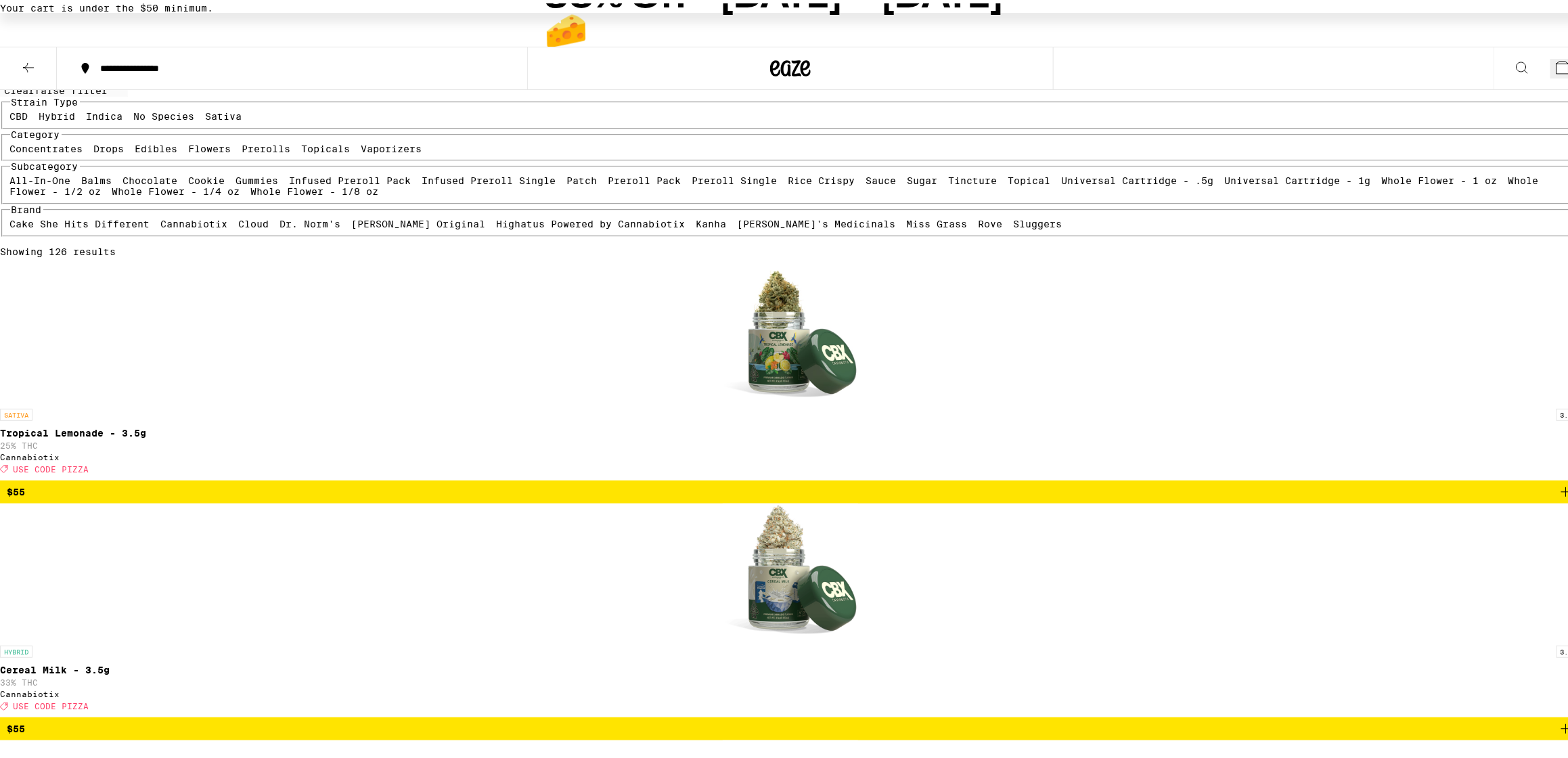
scroll to position [85, 0]
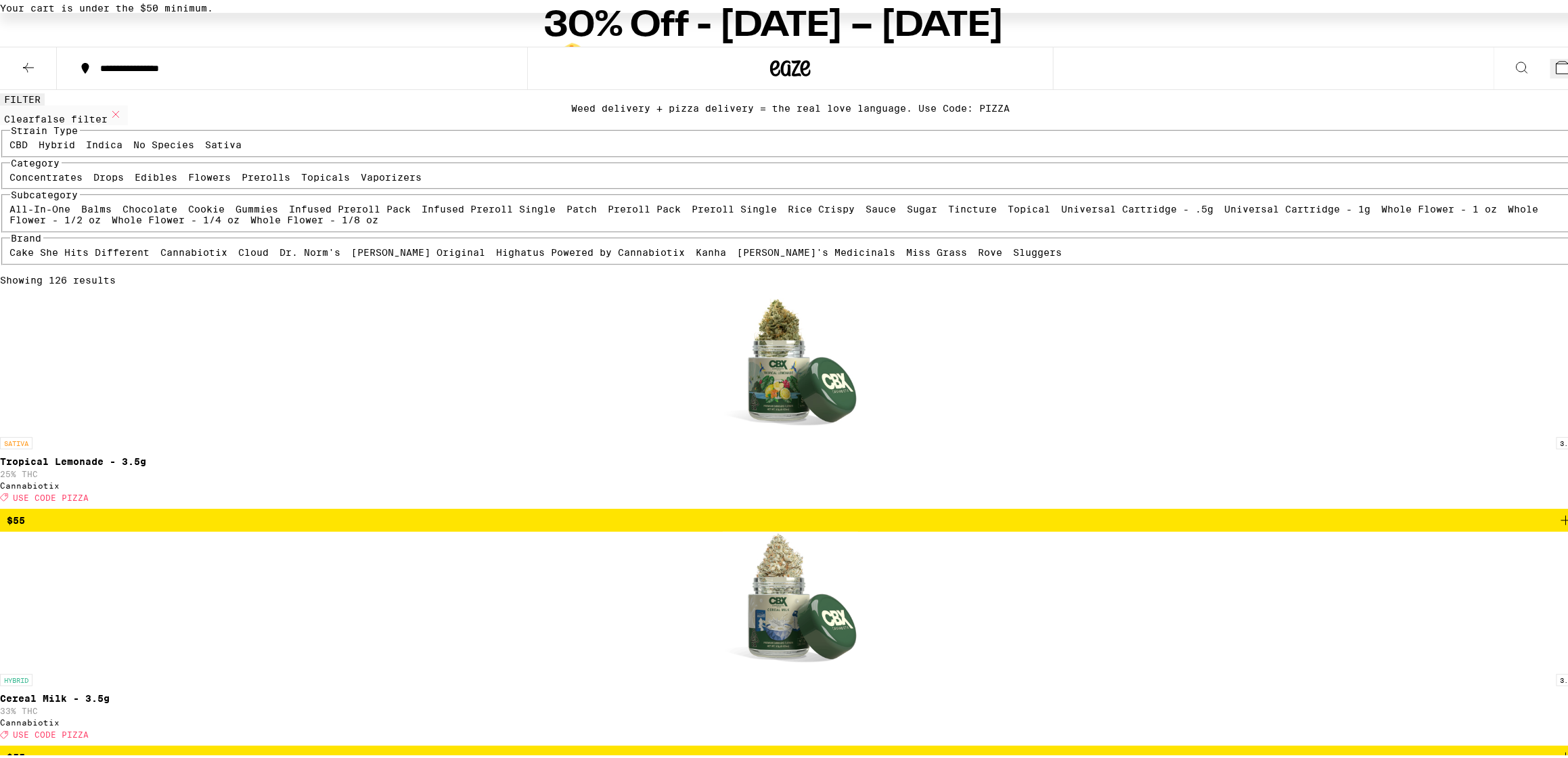
drag, startPoint x: 341, startPoint y: 353, endPoint x: 466, endPoint y: 389, distance: 130.1
click at [361, 179] on label "Vaporizers" at bounding box center [391, 174] width 61 height 11
click at [364, 171] on input "Vaporizers" at bounding box center [364, 170] width 1 height 1
checkbox input "true"
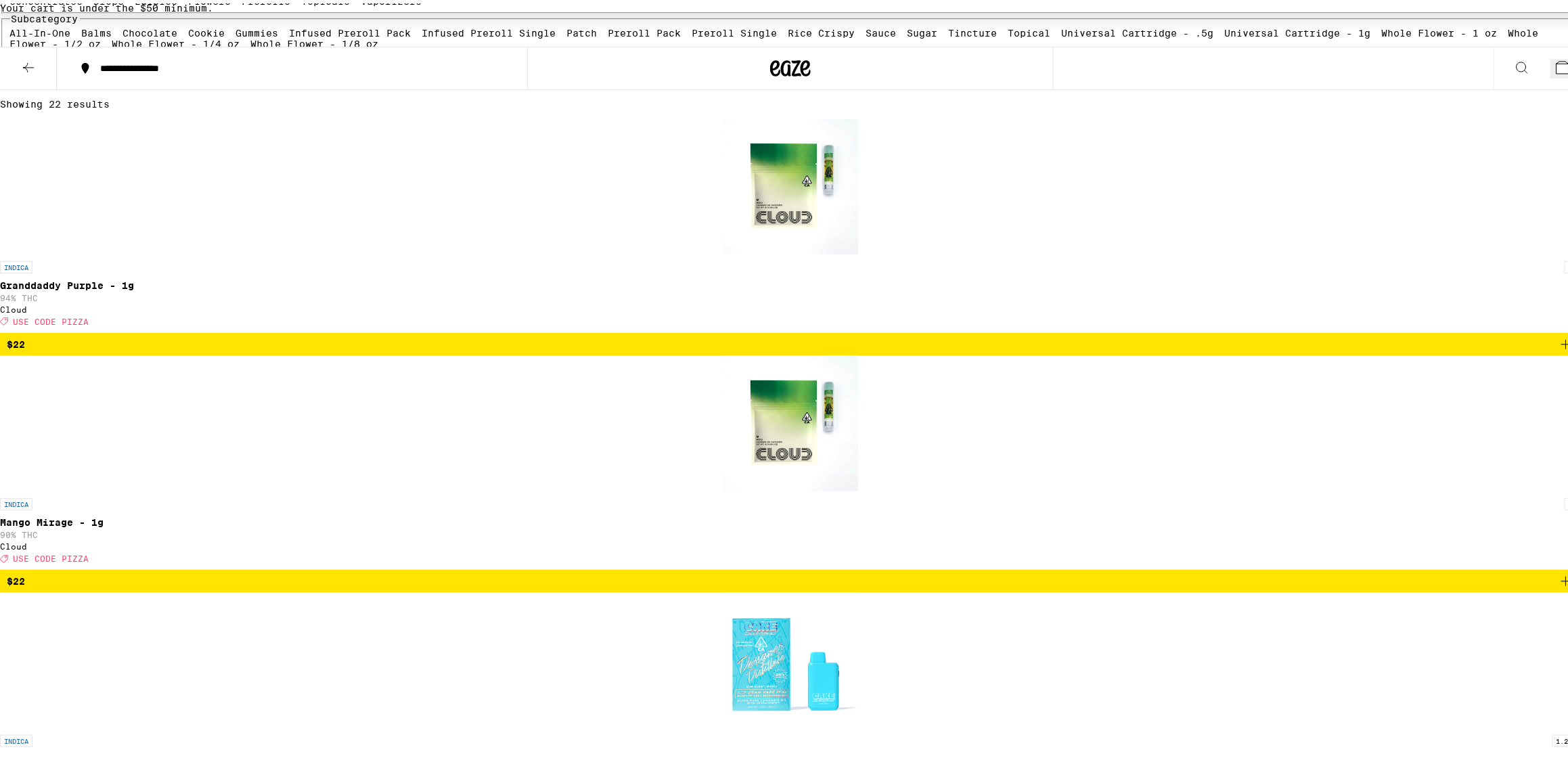
scroll to position [254, 0]
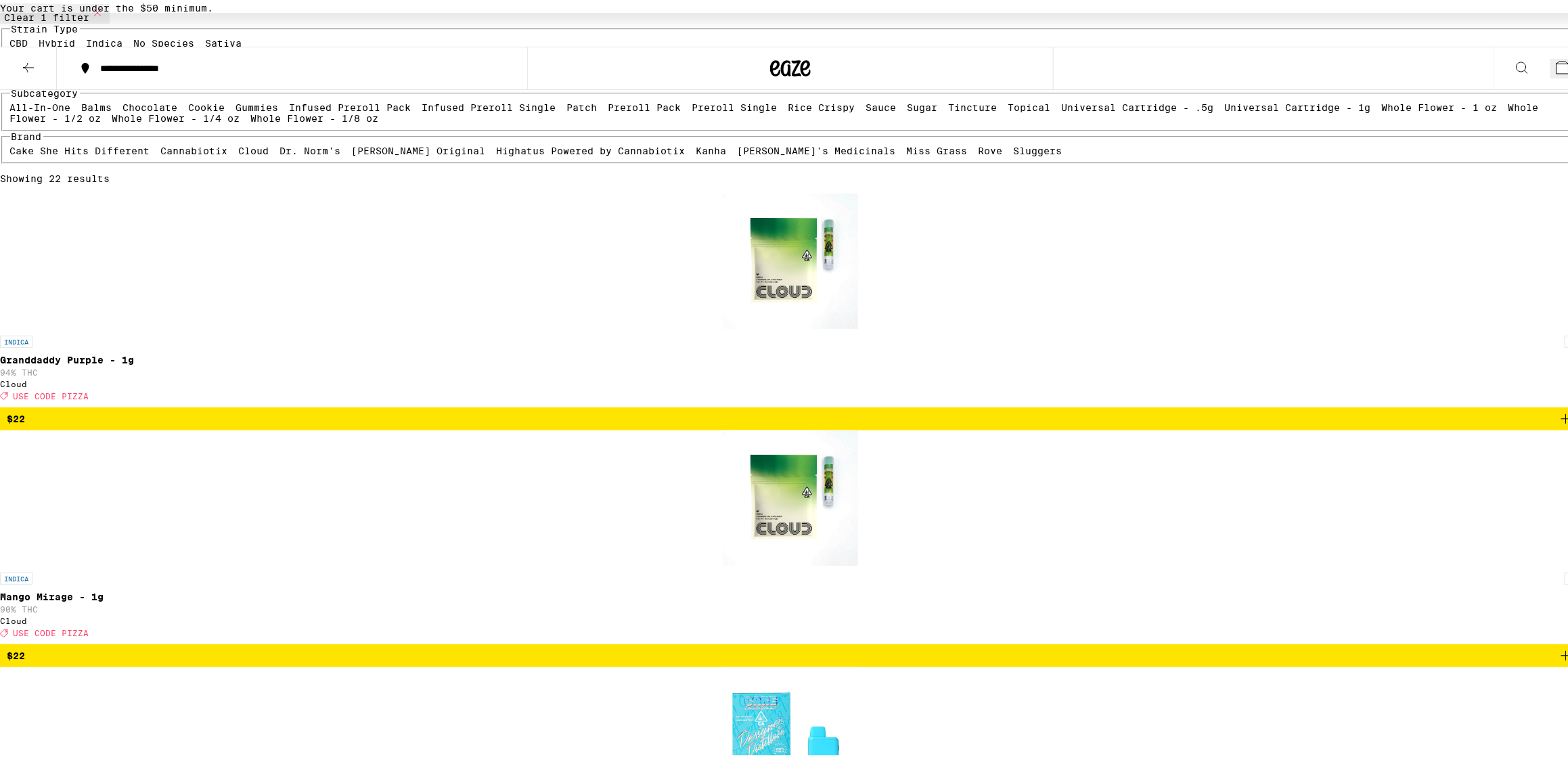
scroll to position [85, 0]
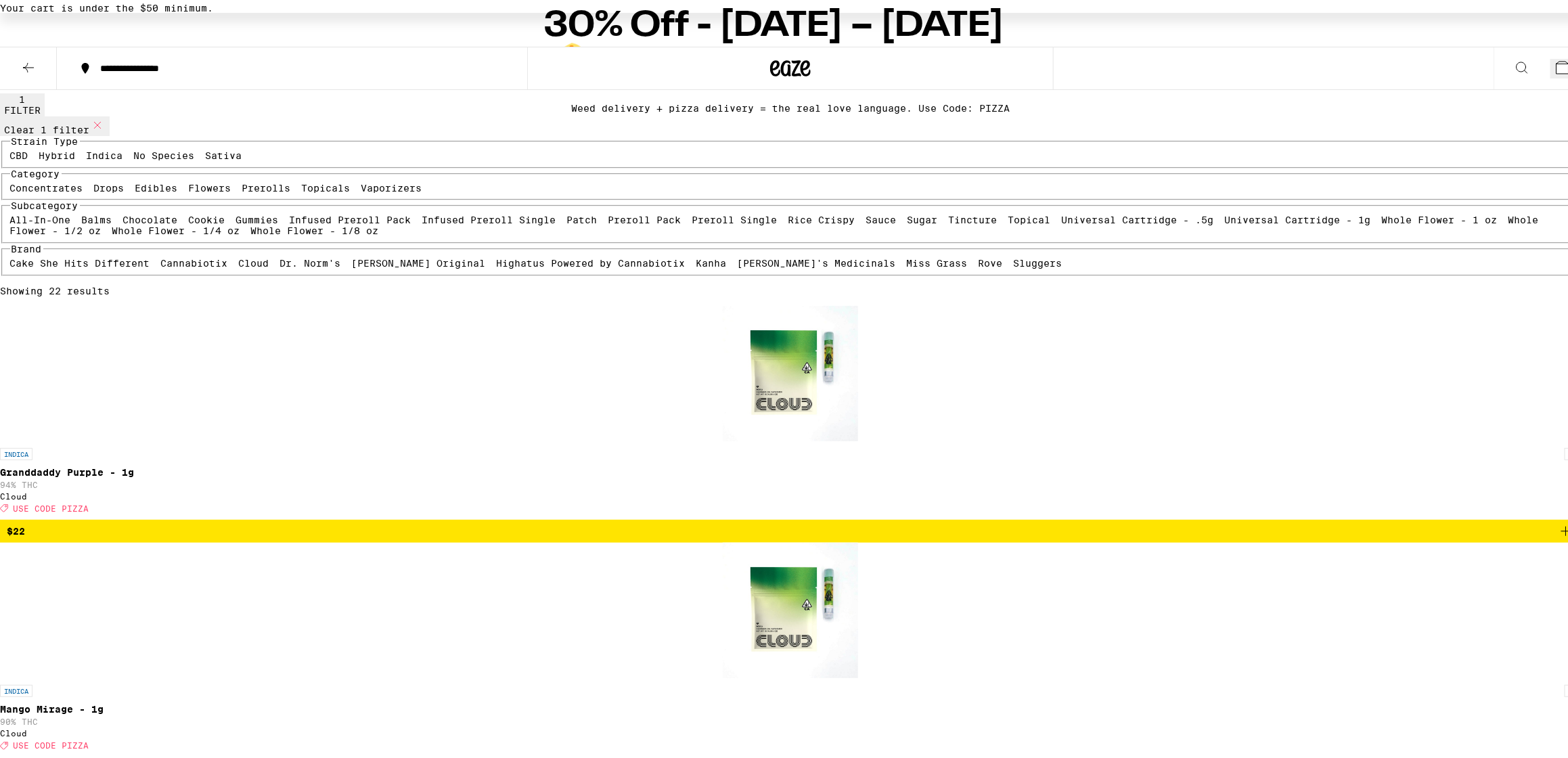
click at [1558, 519] on icon "Add to bag" at bounding box center [1566, 528] width 16 height 16
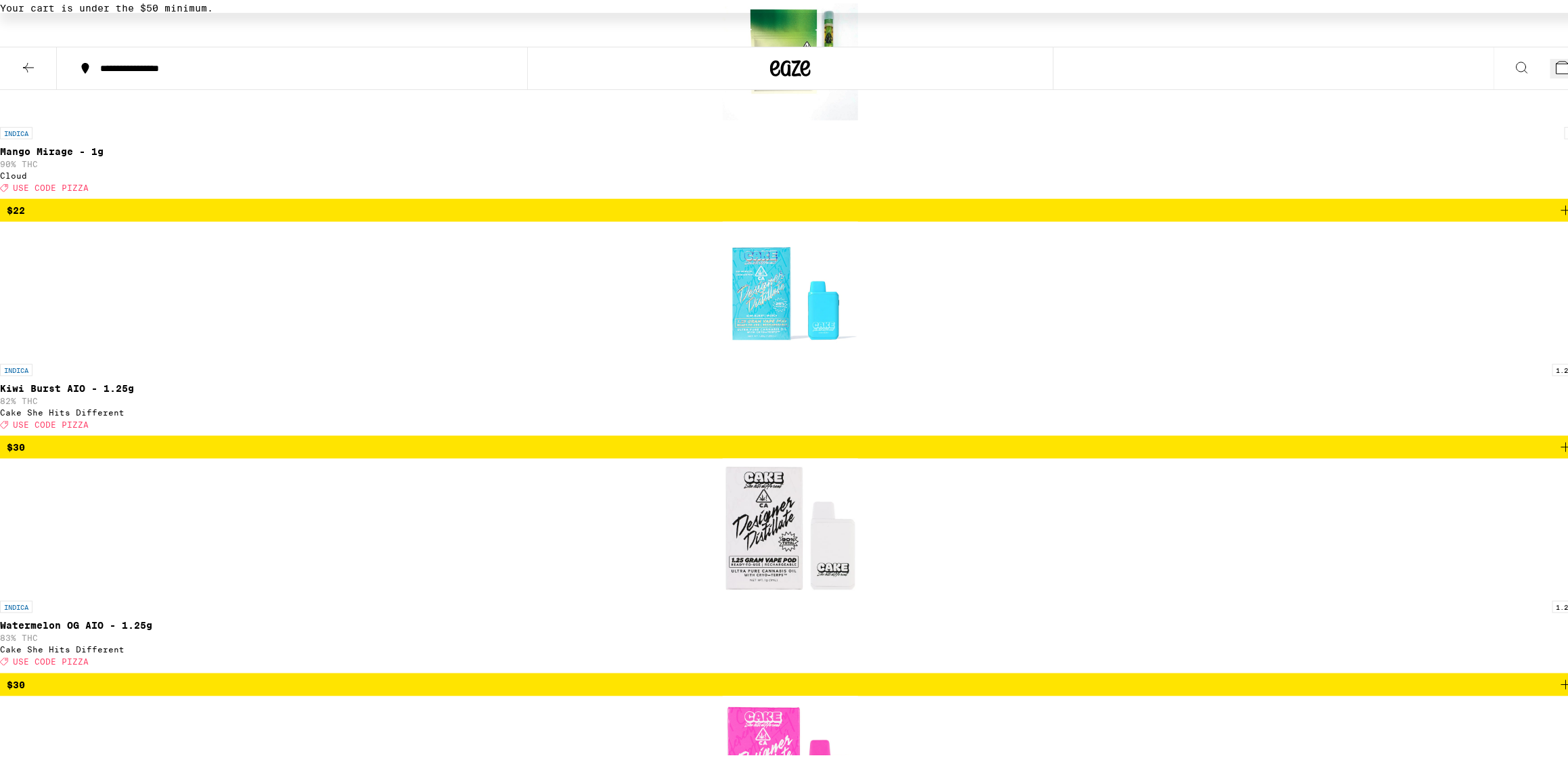
scroll to position [676, 0]
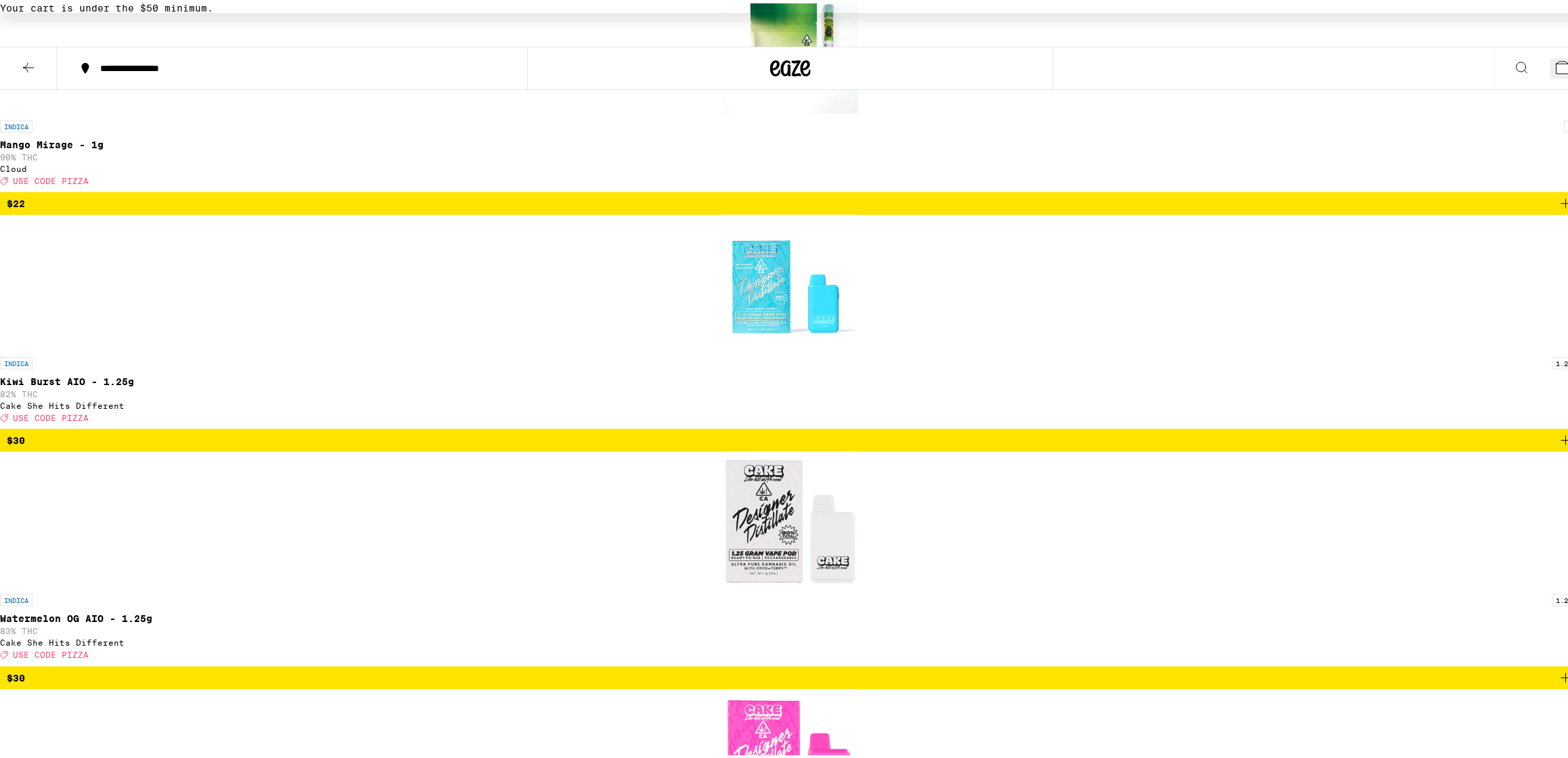
scroll to position [507, 0]
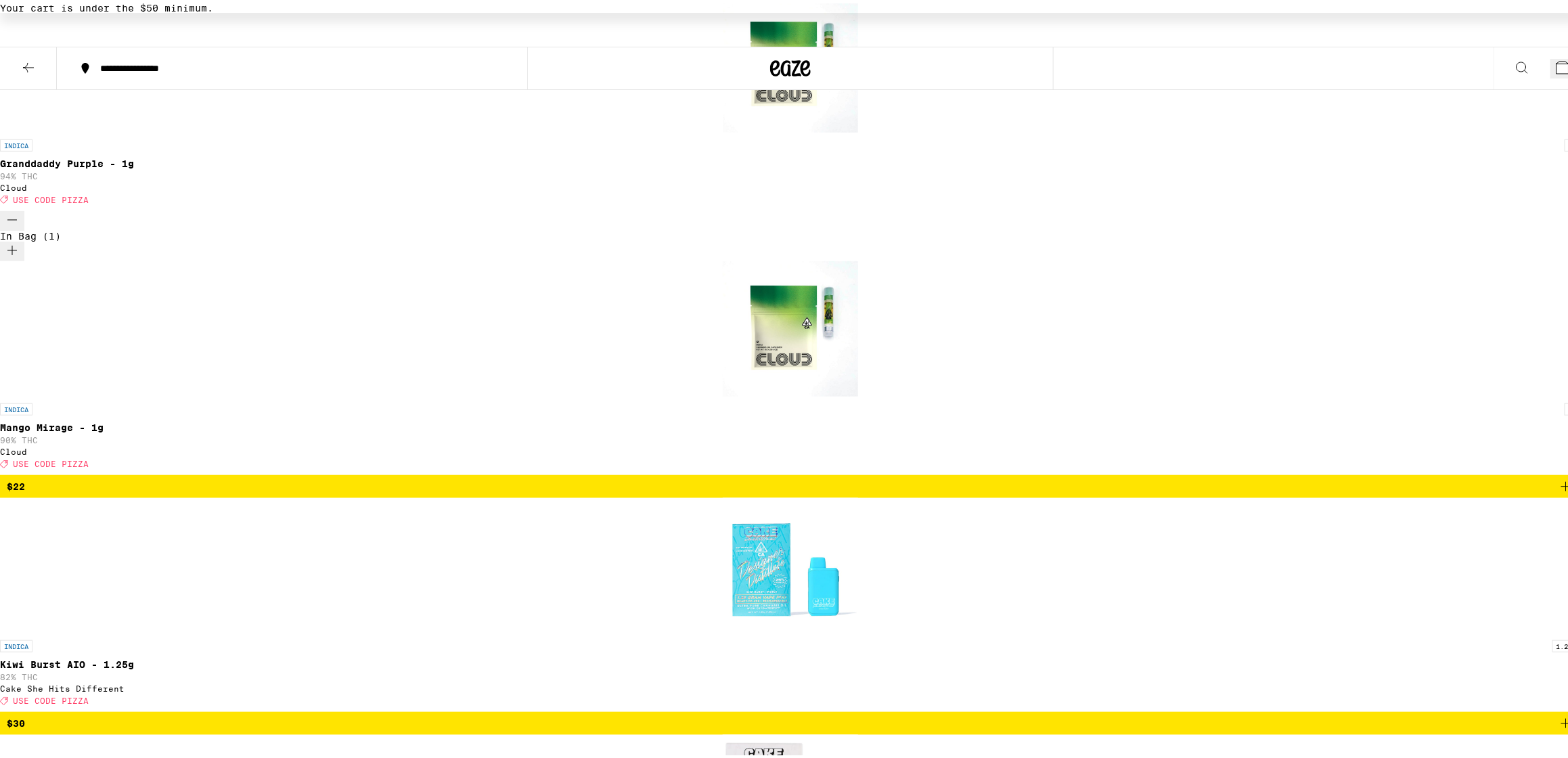
scroll to position [337, 0]
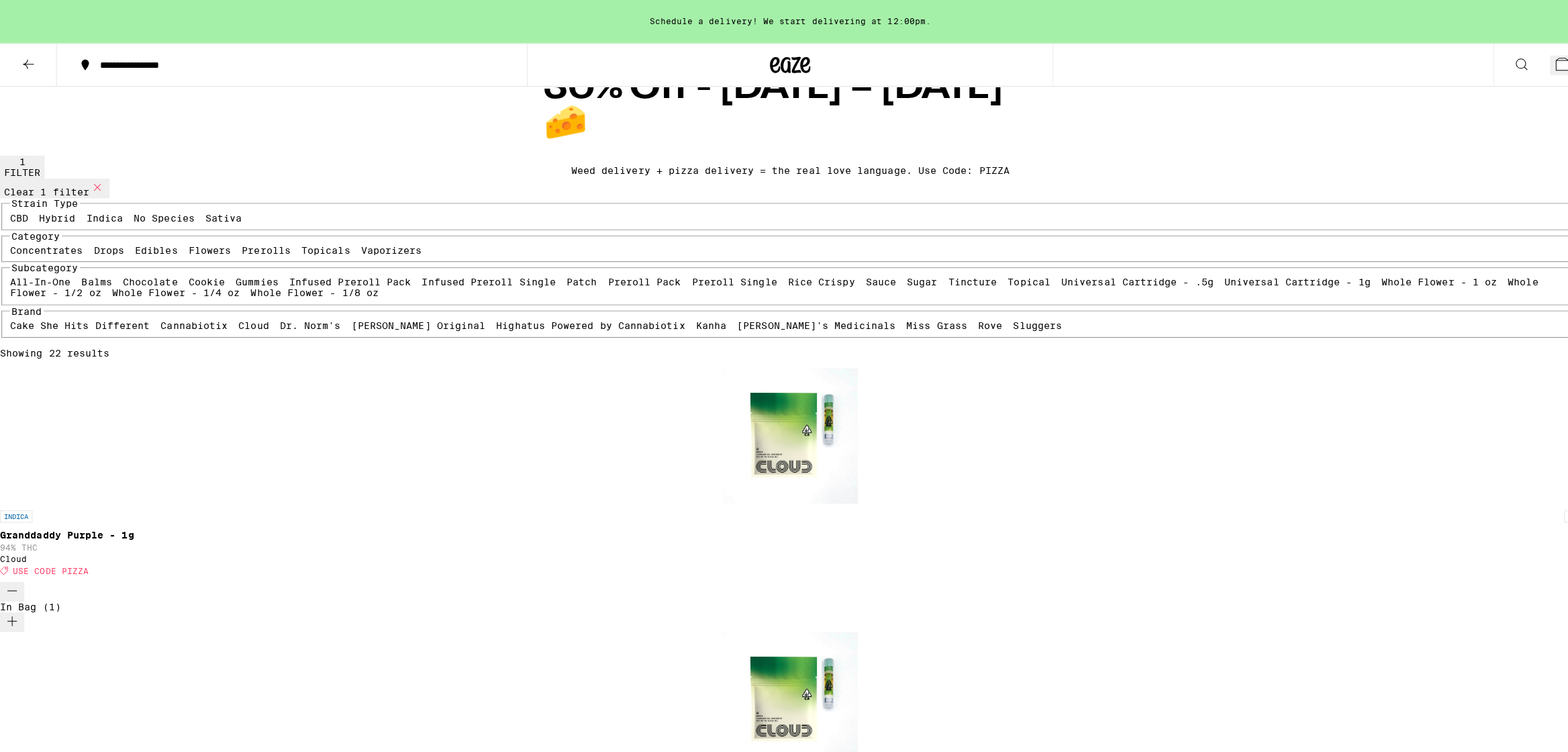
scroll to position [0, 0]
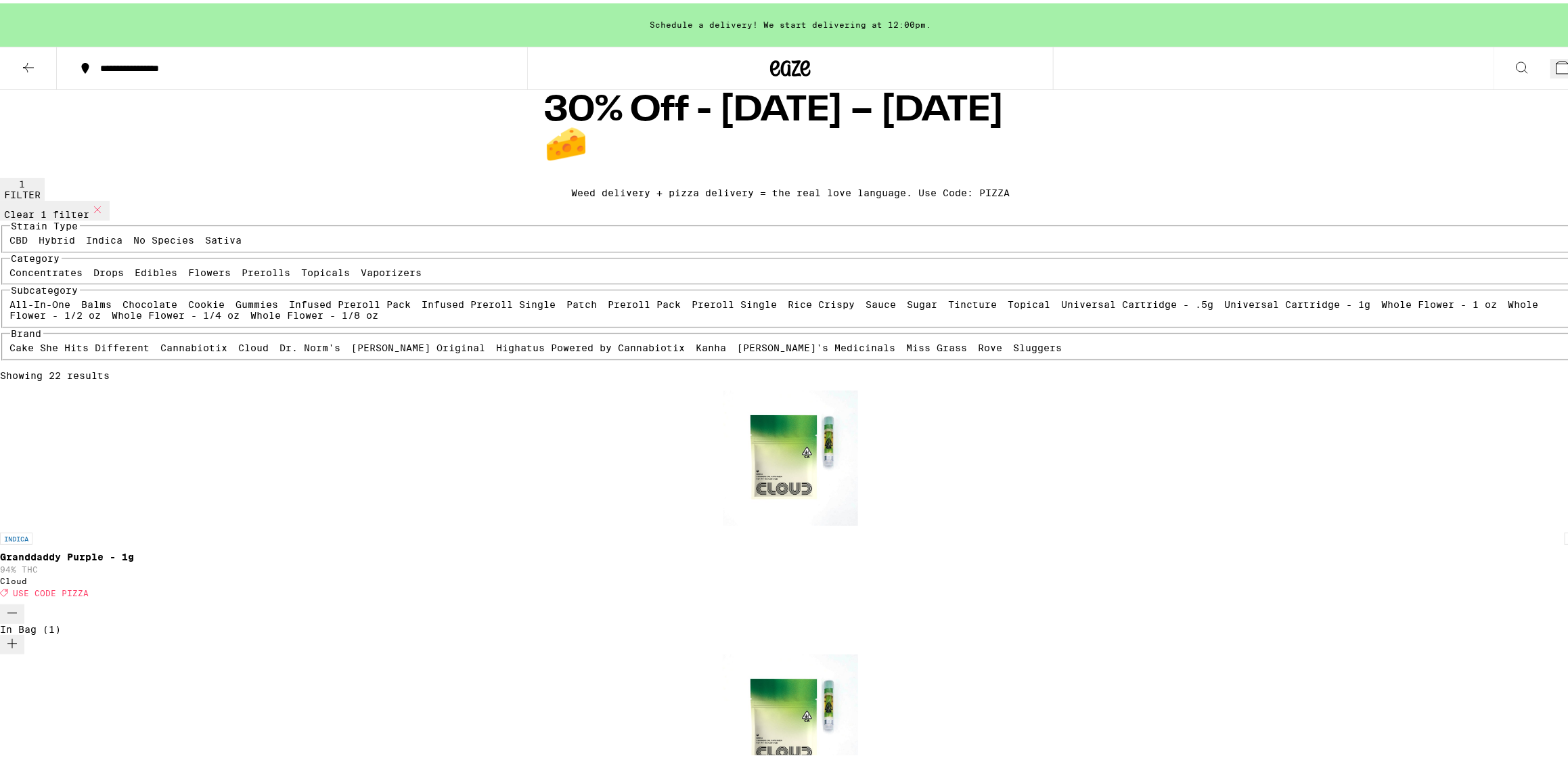
click at [1550, 69] on button "5" at bounding box center [1565, 65] width 31 height 20
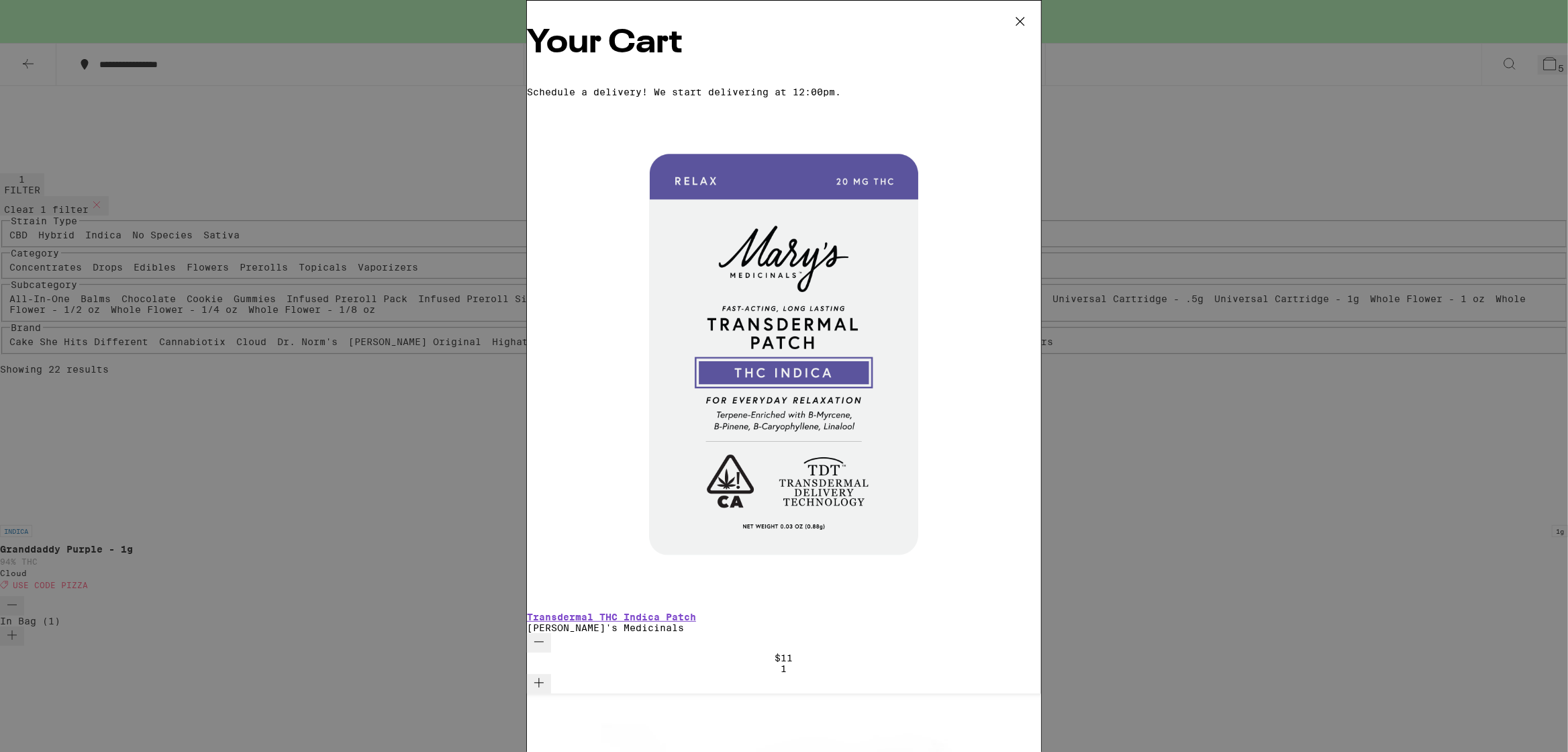
scroll to position [42, 0]
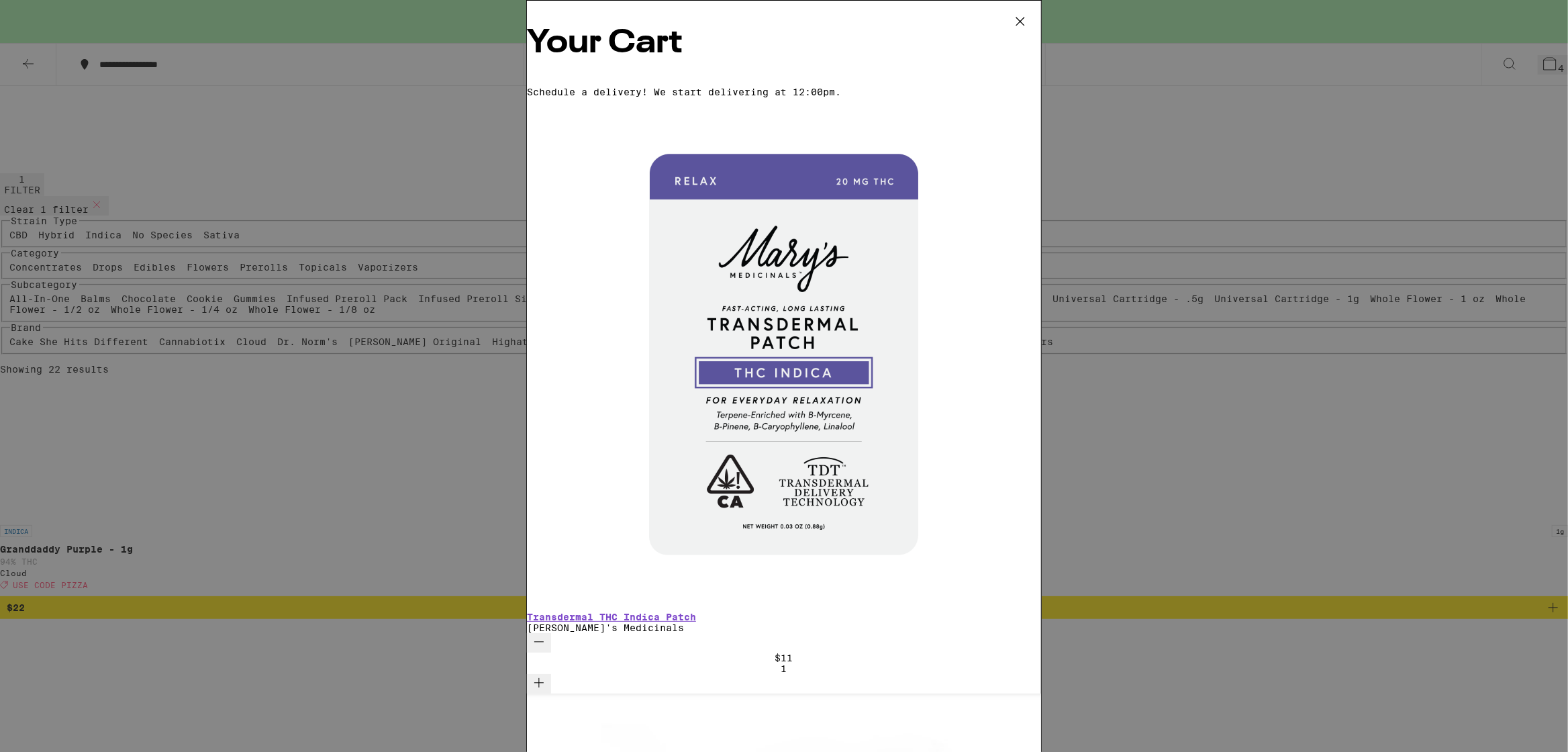
scroll to position [0, 0]
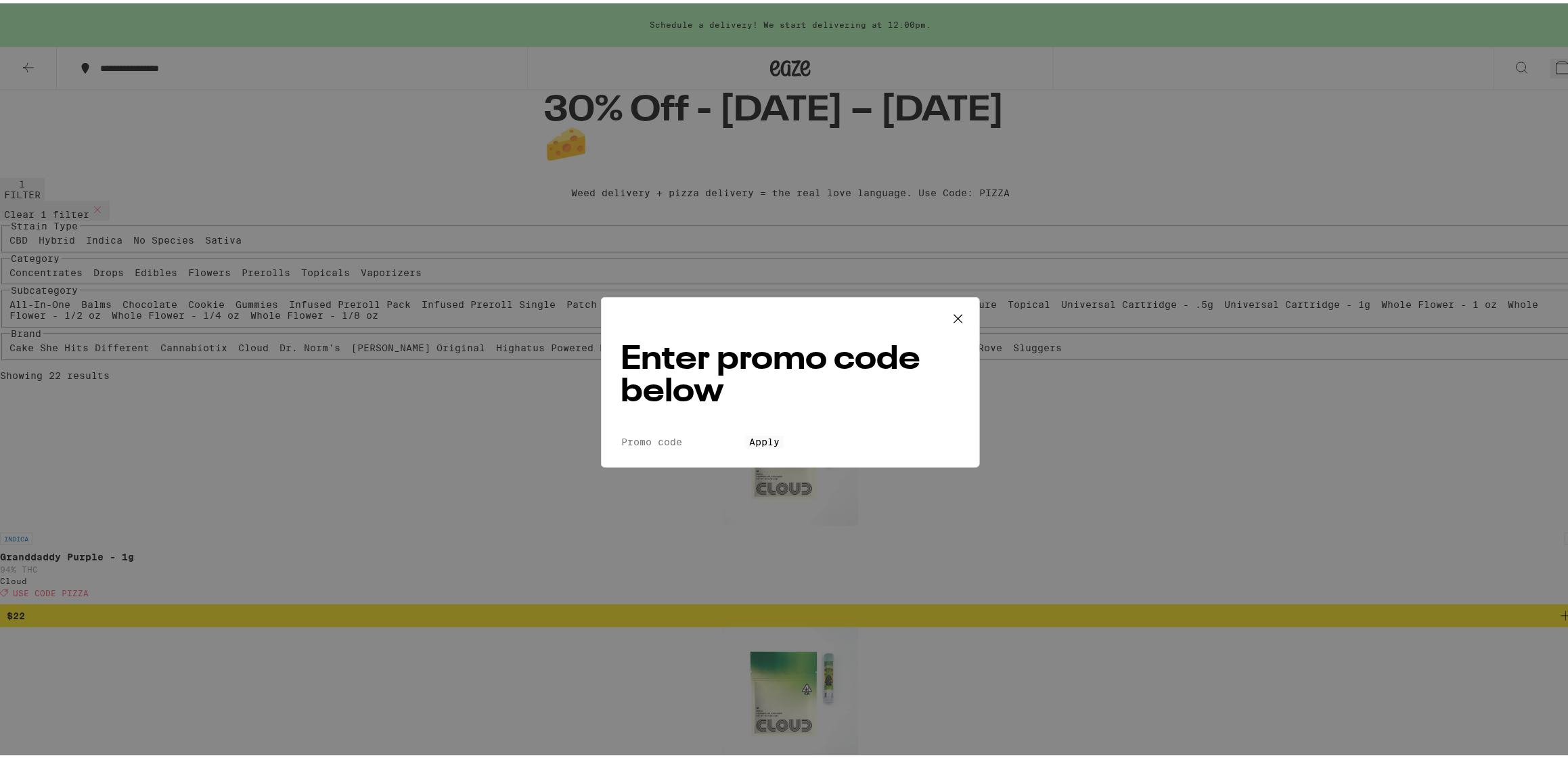
click at [710, 432] on input "Promo Code" at bounding box center [682, 438] width 125 height 12
type input "pizza"
click at [783, 432] on button "Apply" at bounding box center [764, 438] width 39 height 12
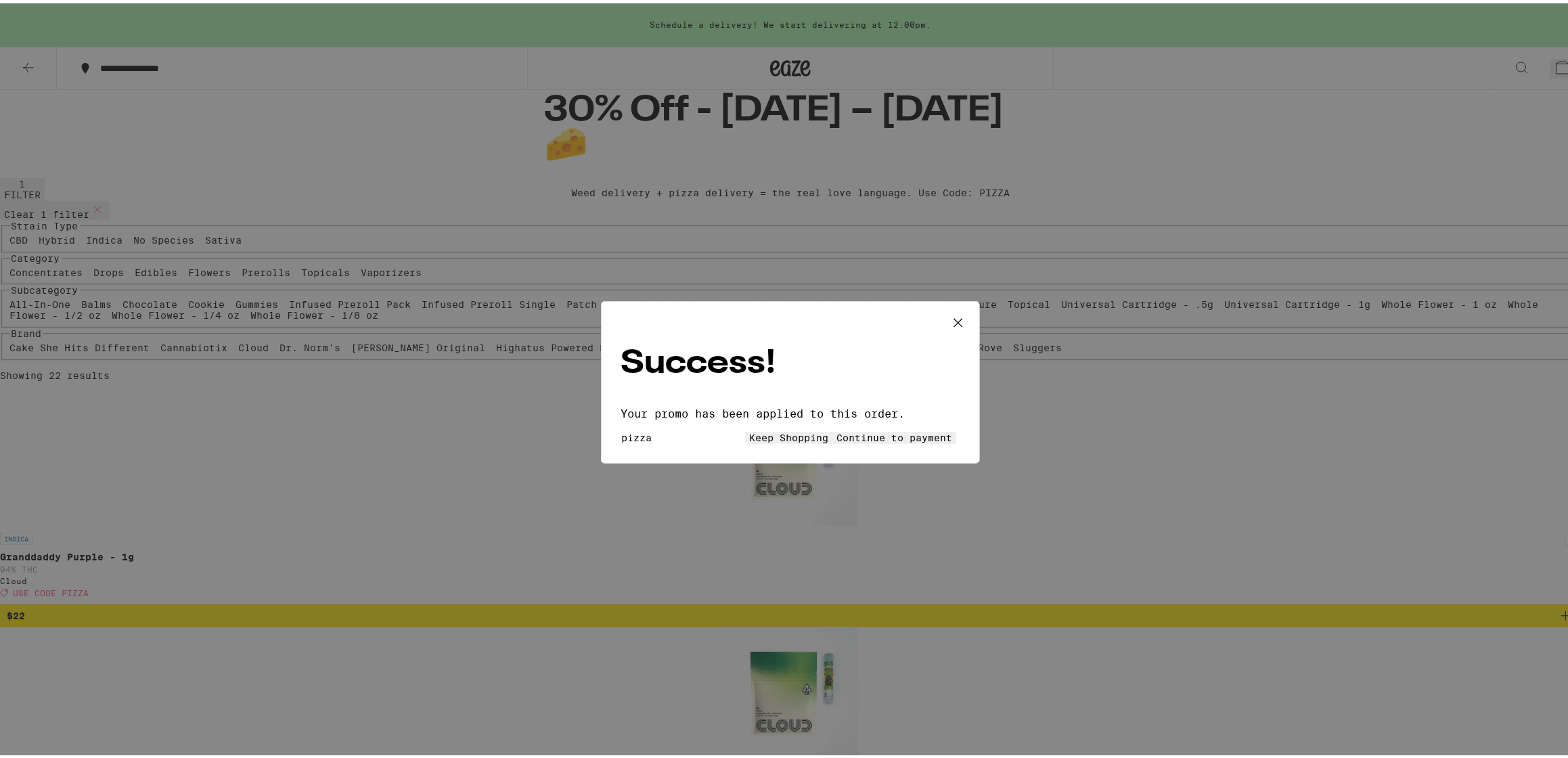
click at [749, 429] on span "Keep Shopping" at bounding box center [789, 434] width 79 height 11
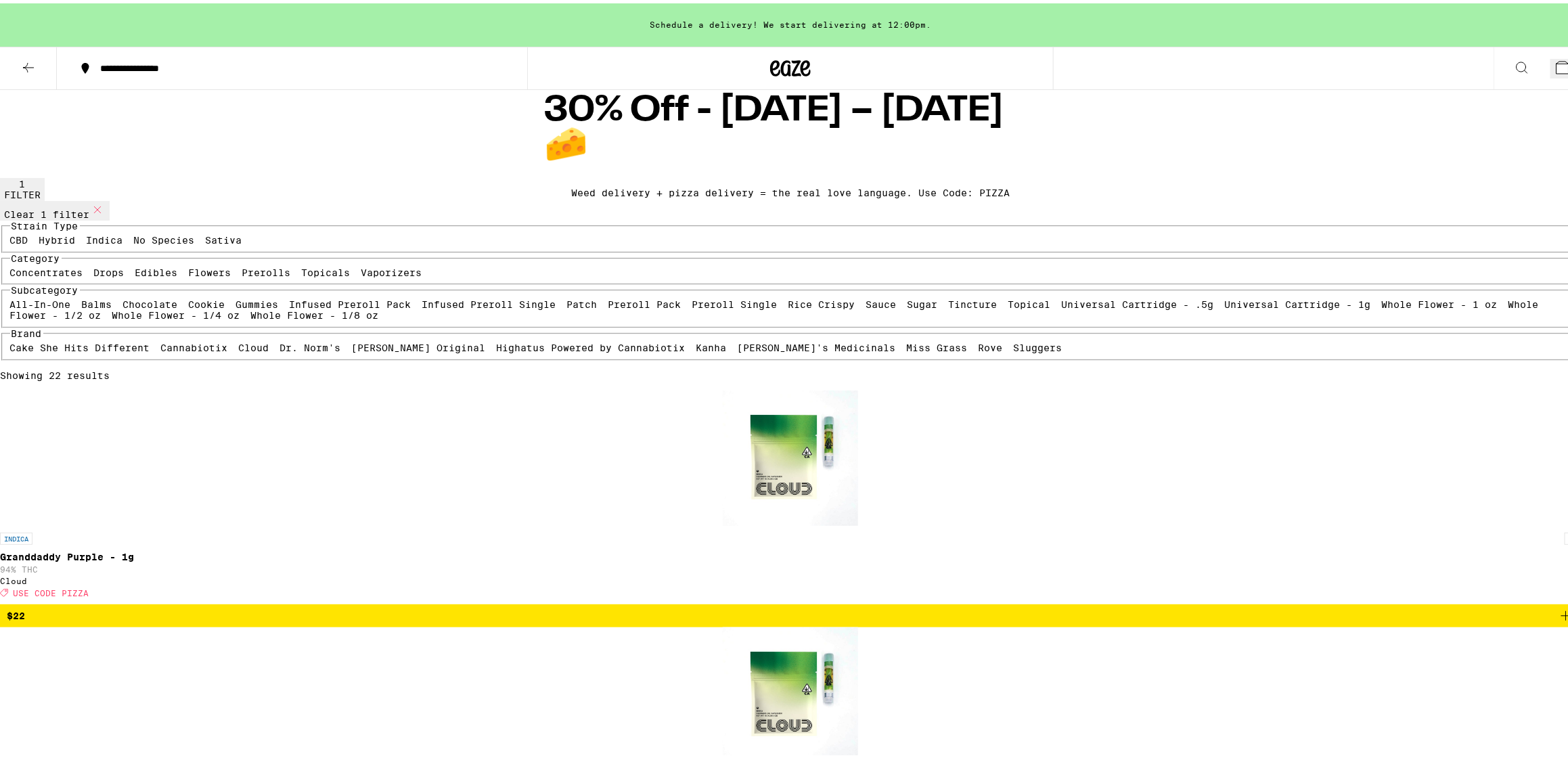
click at [1550, 59] on button "6" at bounding box center [1565, 65] width 31 height 20
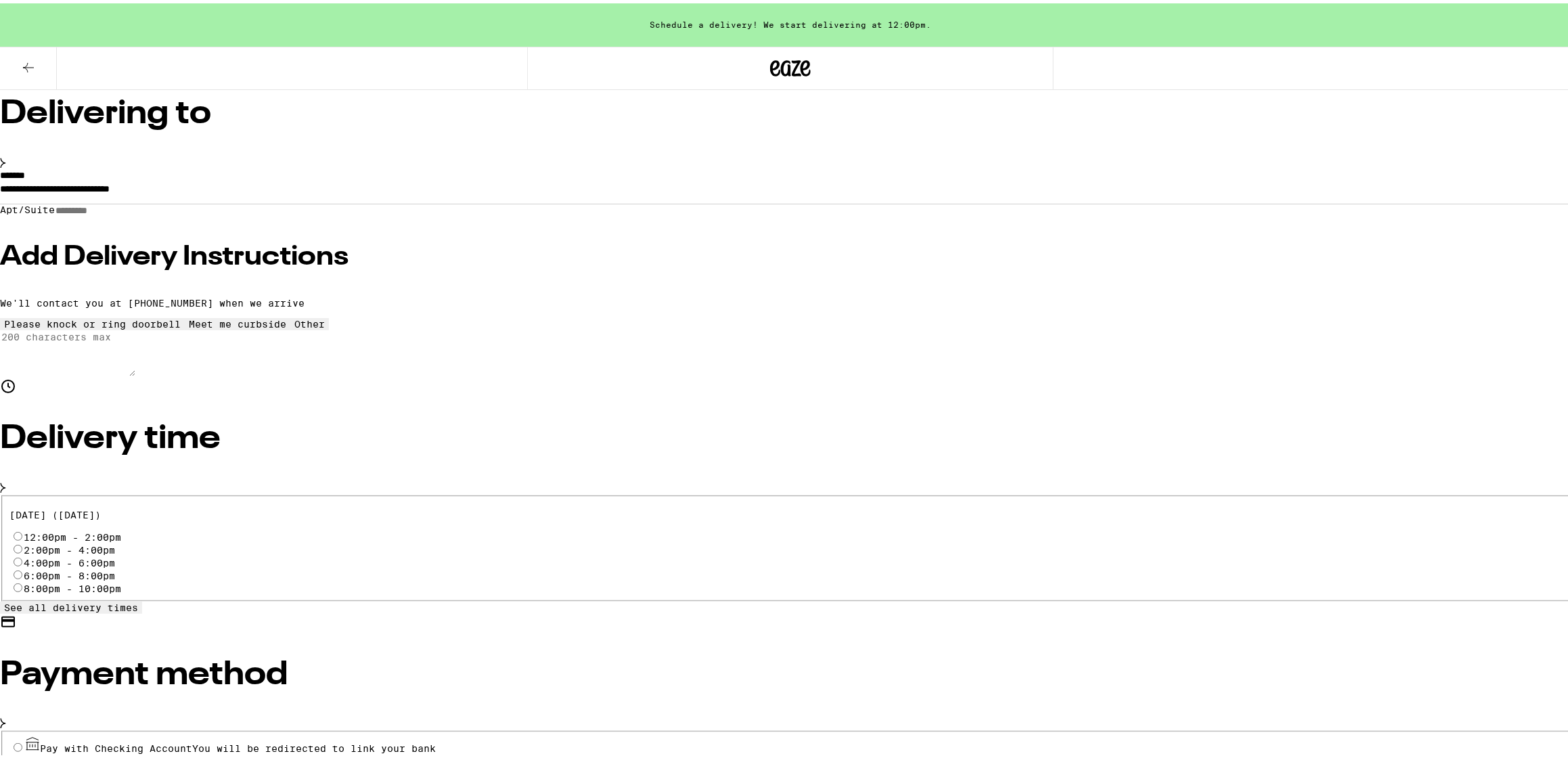
scroll to position [168, 0]
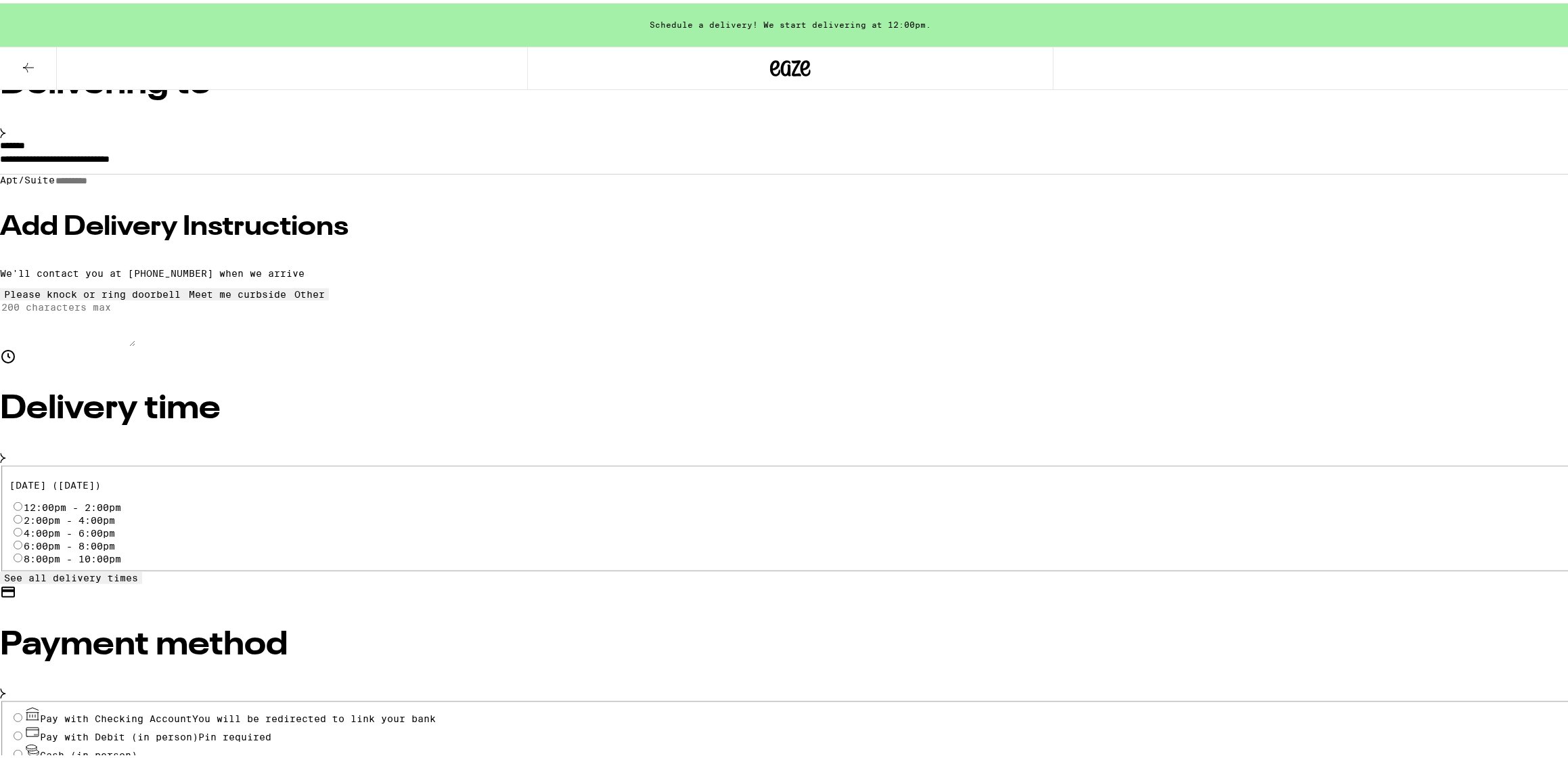
click at [122, 499] on label "12:00pm - 2:00pm" at bounding box center [73, 504] width 97 height 11
click at [22, 499] on input "12:00pm - 2:00pm" at bounding box center [18, 503] width 9 height 9
radio input "true"
click at [199, 728] on span "Pay with Debit (in person)" at bounding box center [120, 733] width 158 height 11
click at [22, 728] on input "Pay with Debit (in person) Pin required" at bounding box center [18, 732] width 9 height 9
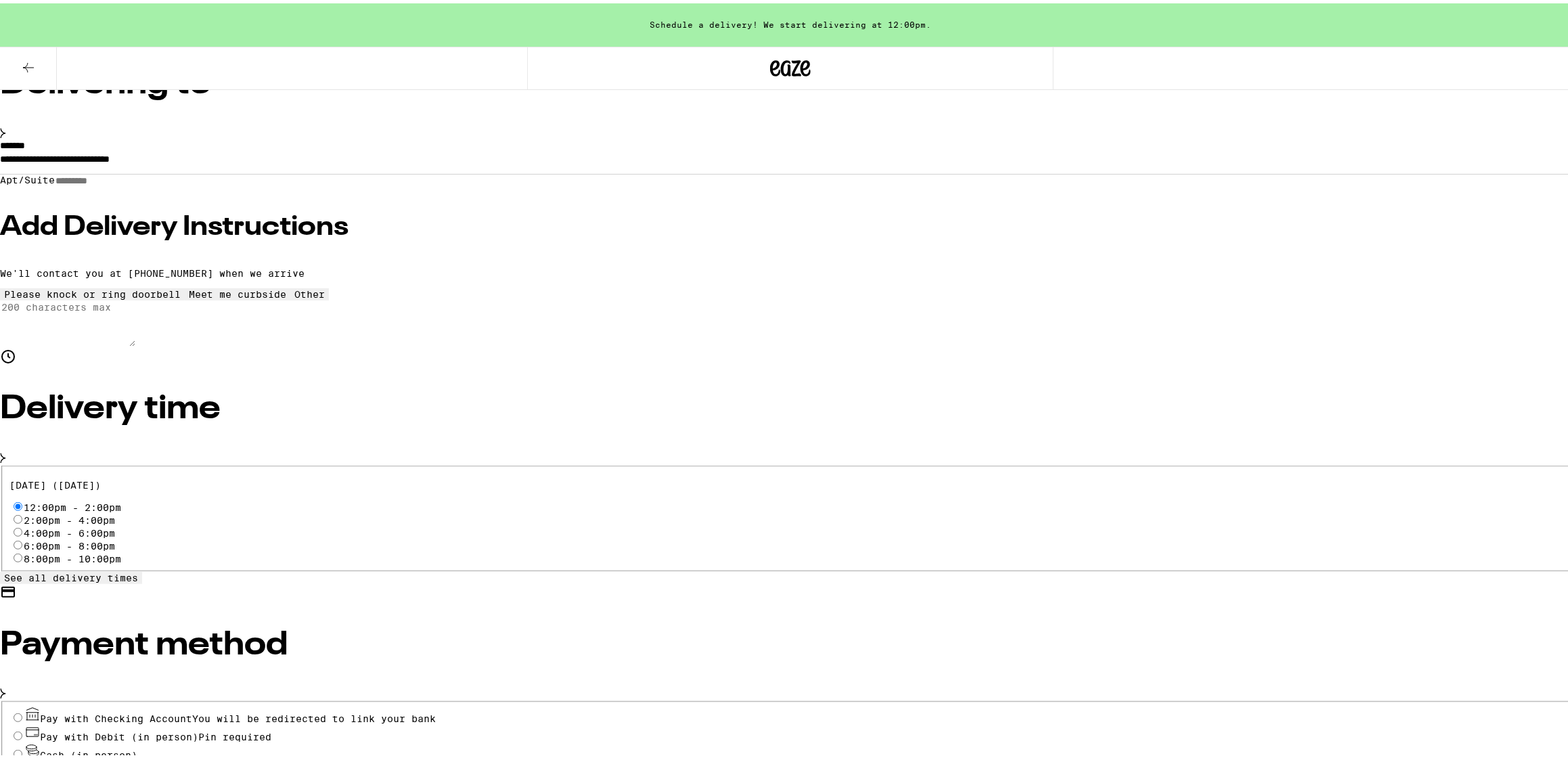
radio input "true"
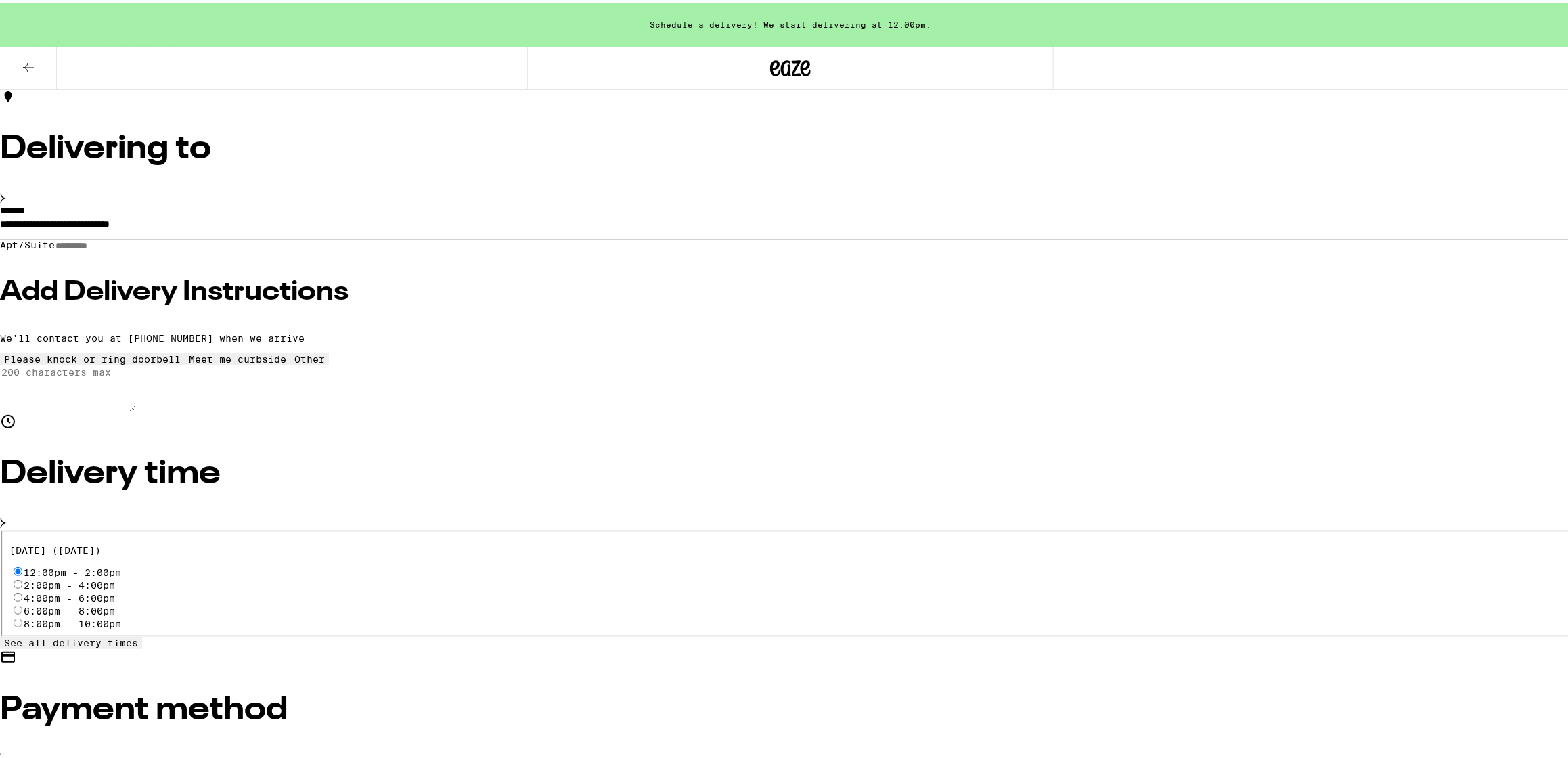
scroll to position [85, 0]
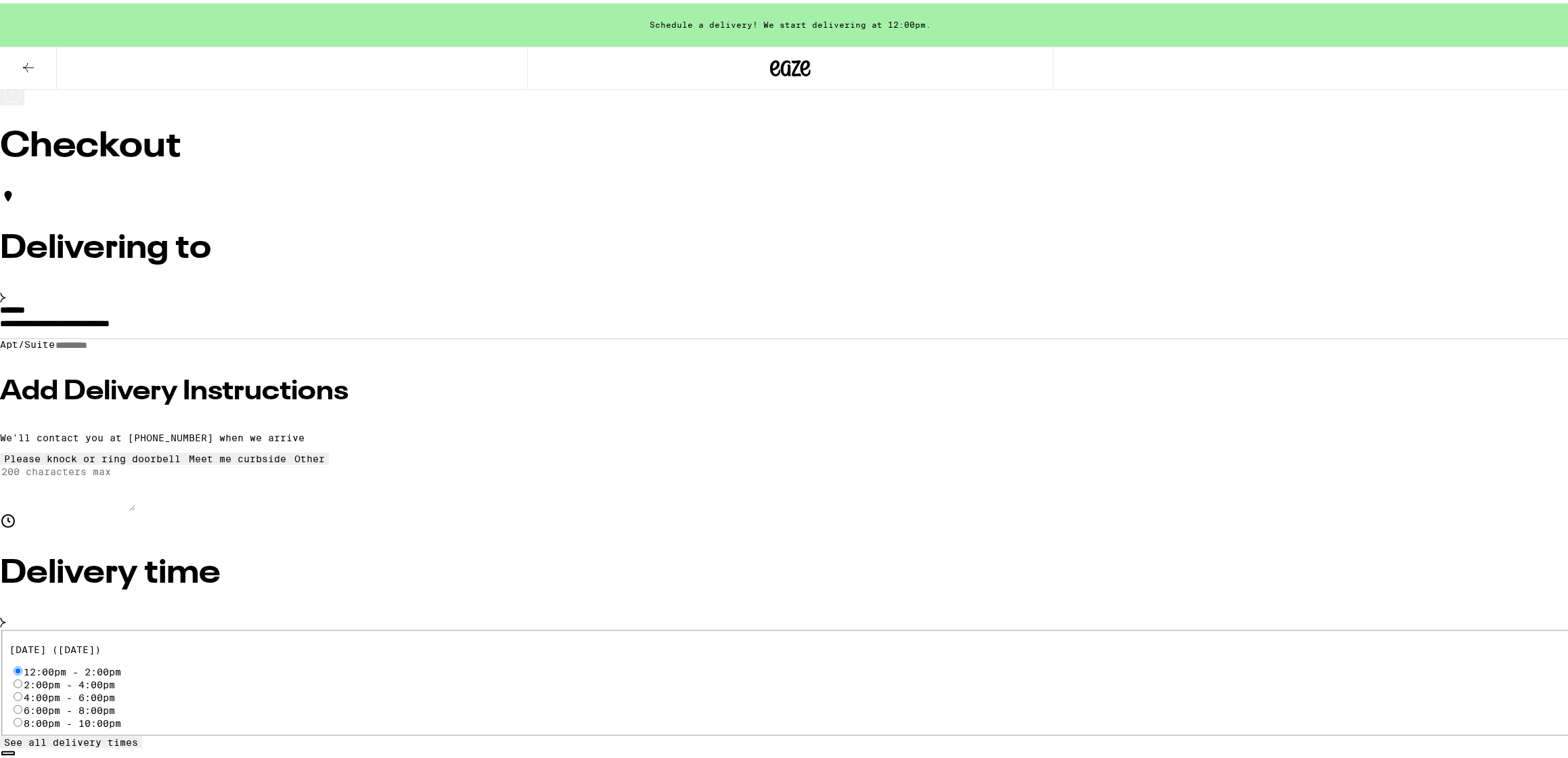
scroll to position [0, 0]
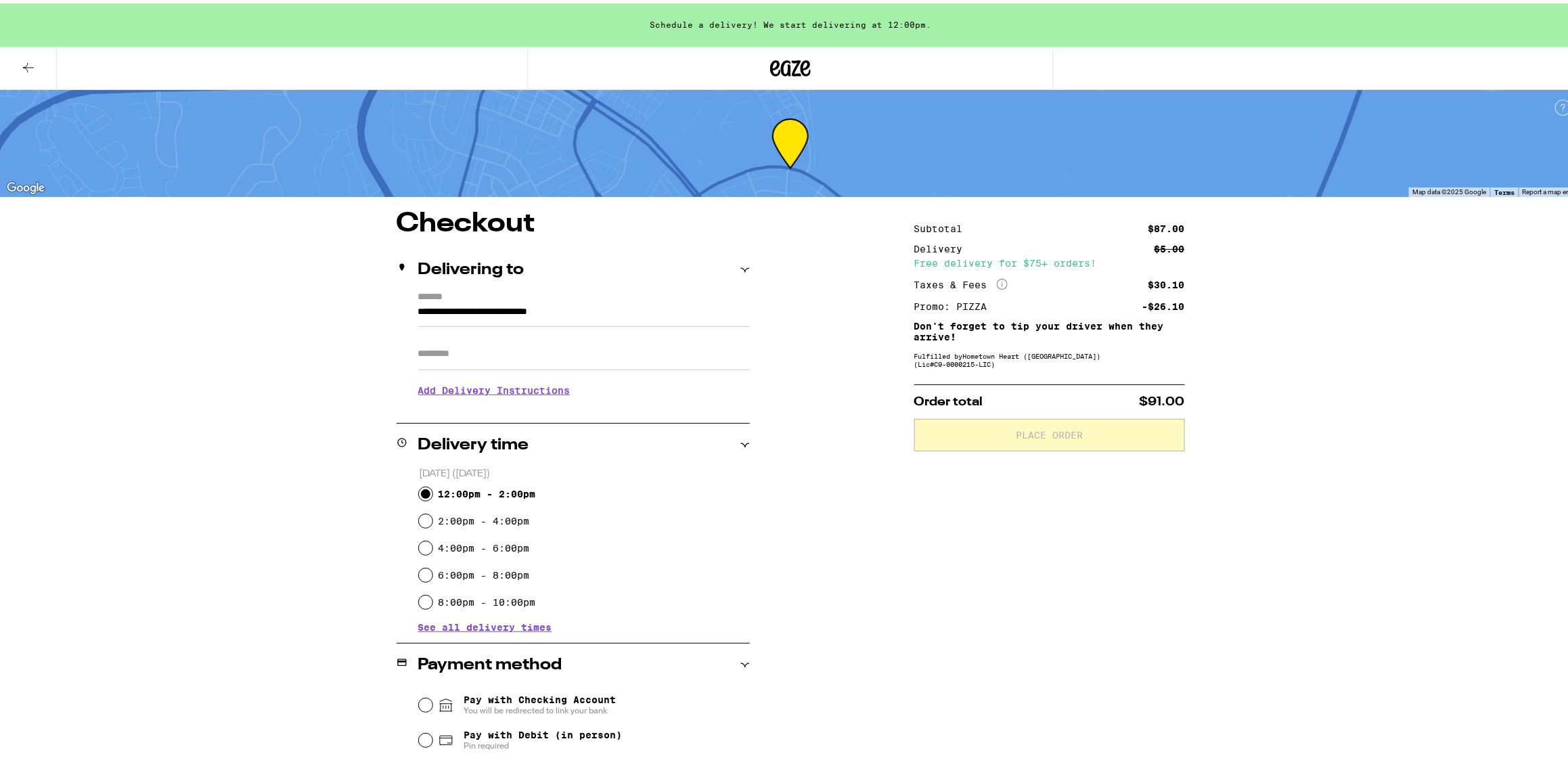
click at [420, 487] on input "12:00pm - 2:00pm" at bounding box center [425, 491] width 14 height 14
radio input "true"
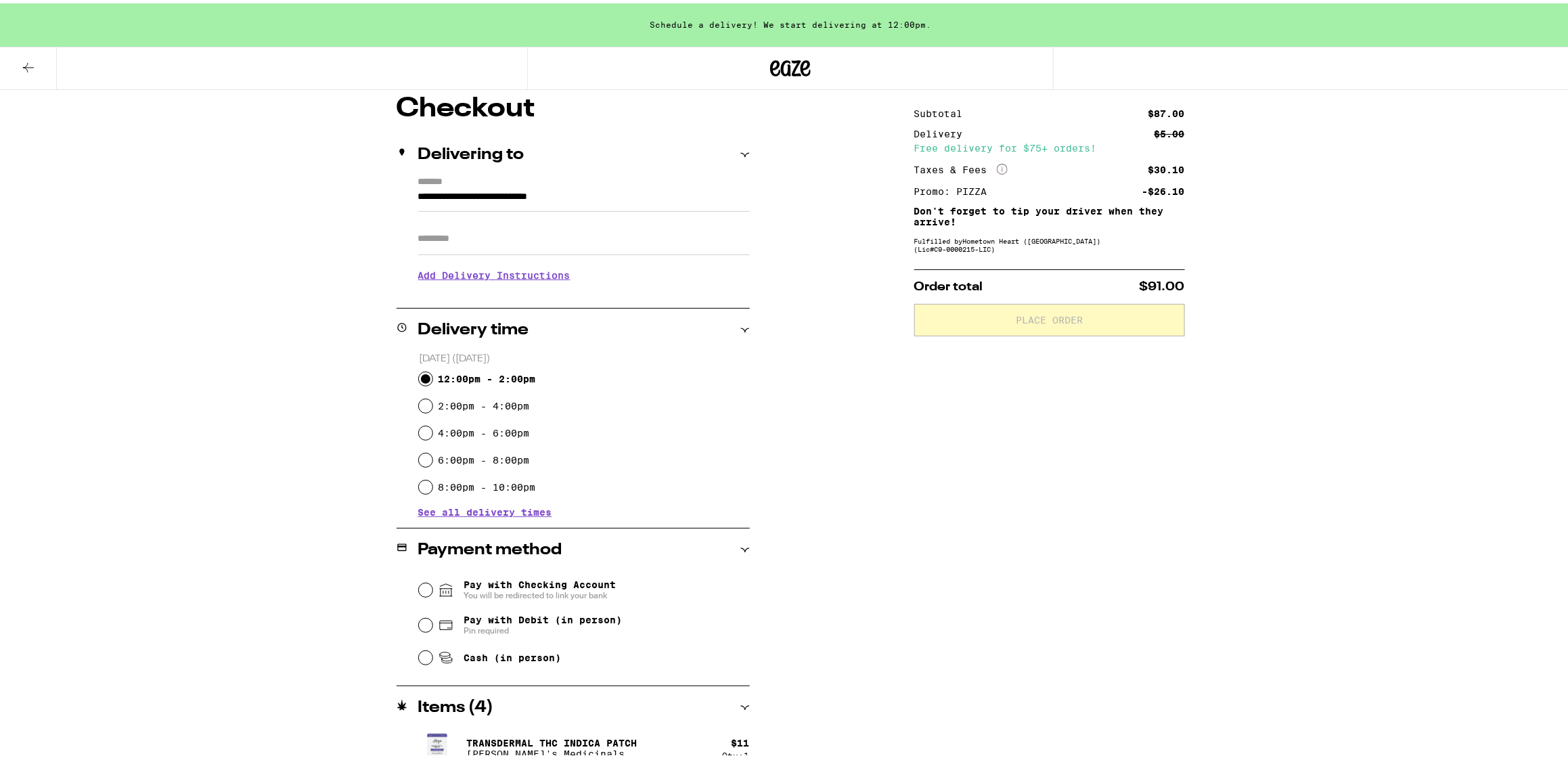
scroll to position [85, 0]
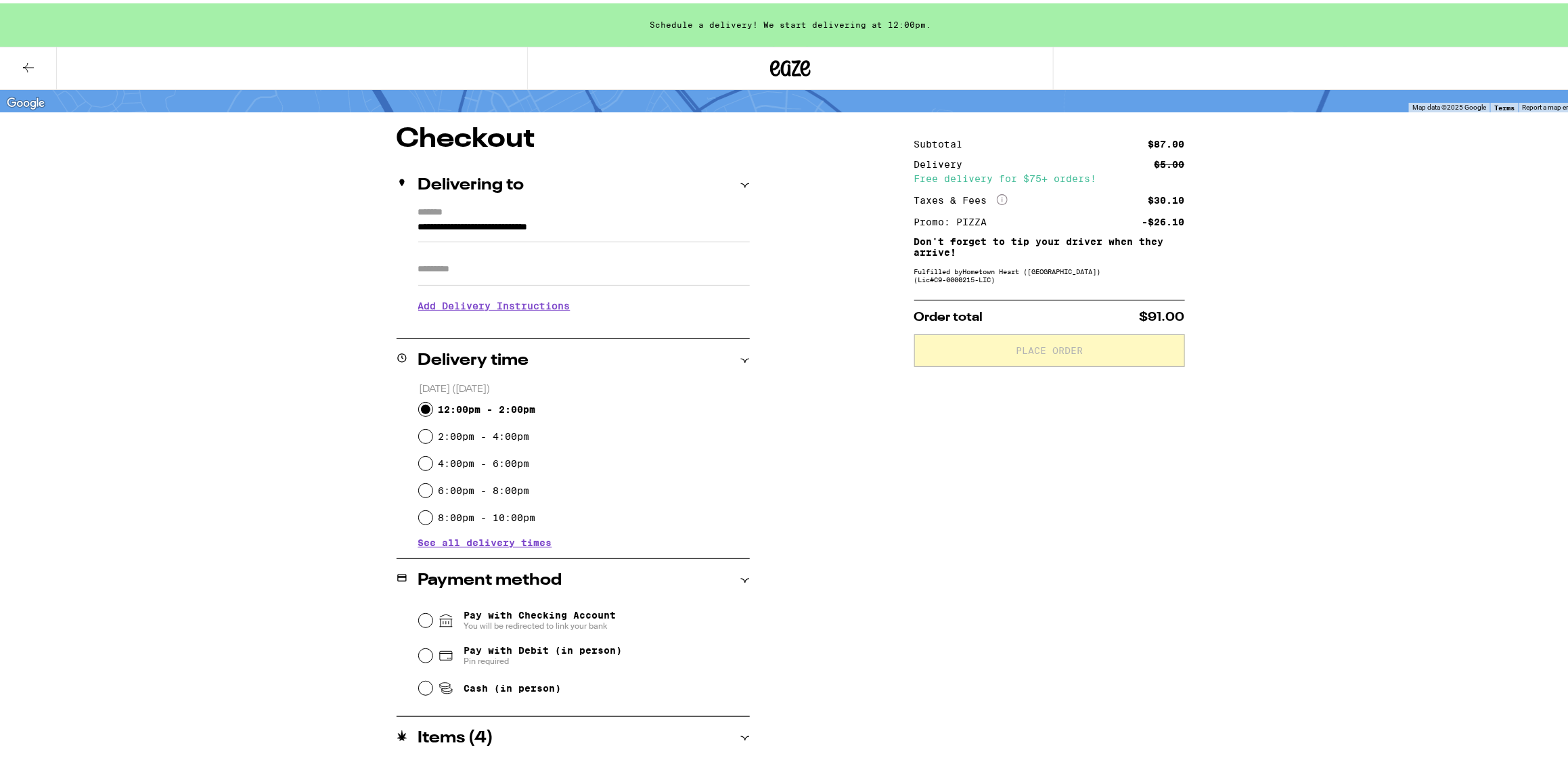
click at [509, 267] on input "Apt/Suite" at bounding box center [584, 266] width 331 height 33
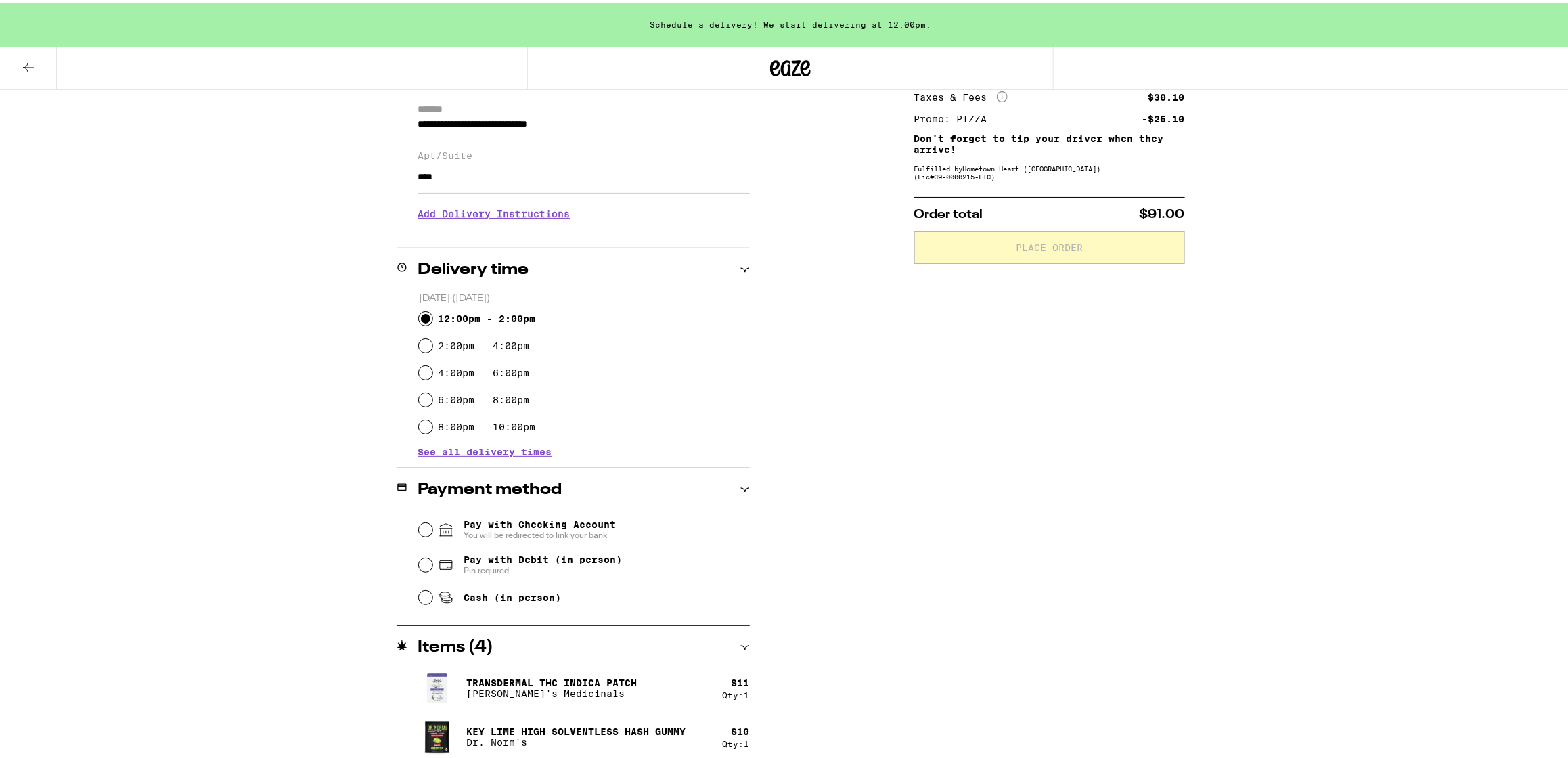
scroll to position [168, 0]
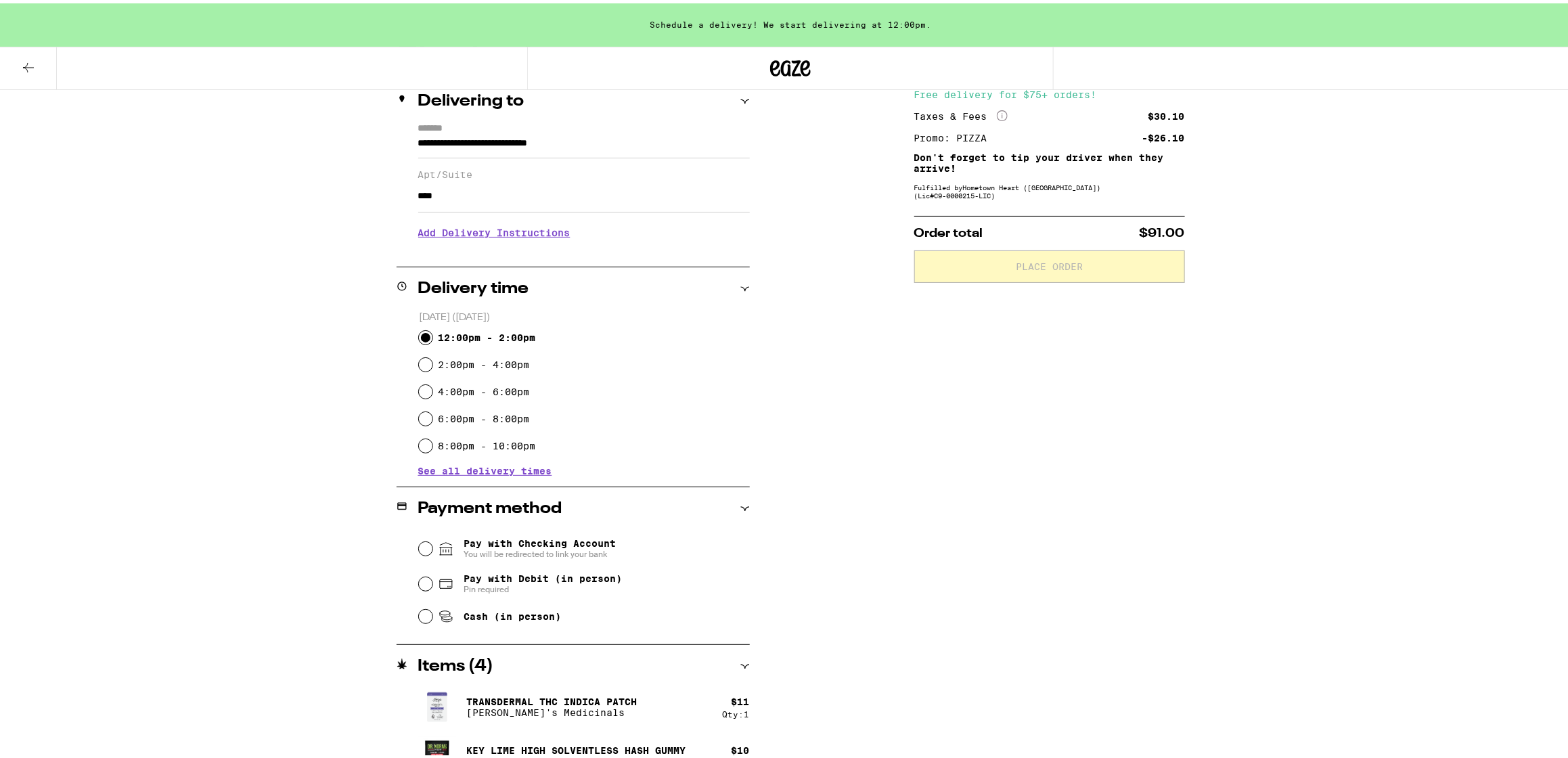
type input "****"
click at [466, 236] on h3 "Add Delivery Instructions" at bounding box center [584, 230] width 331 height 31
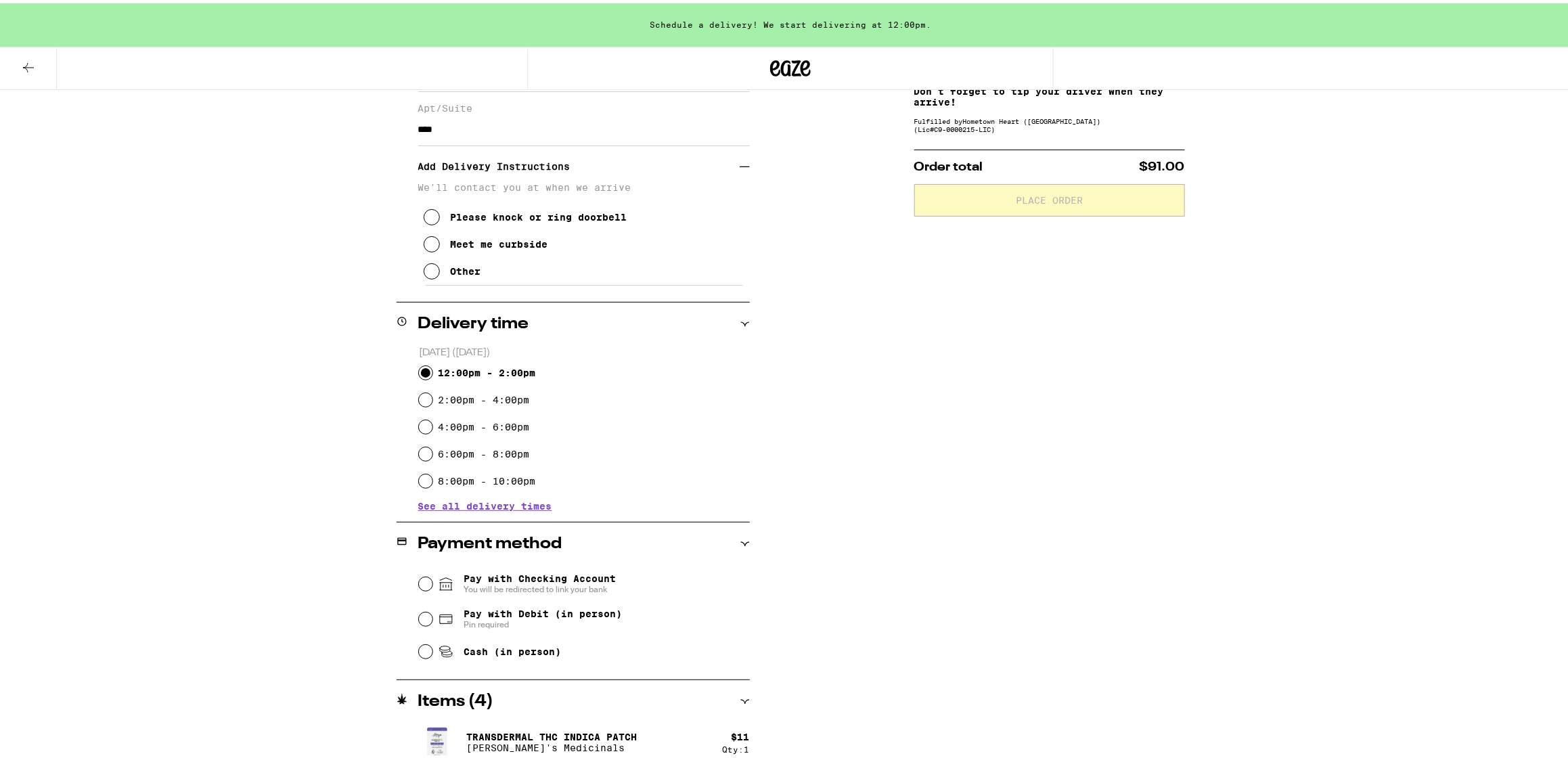
scroll to position [254, 0]
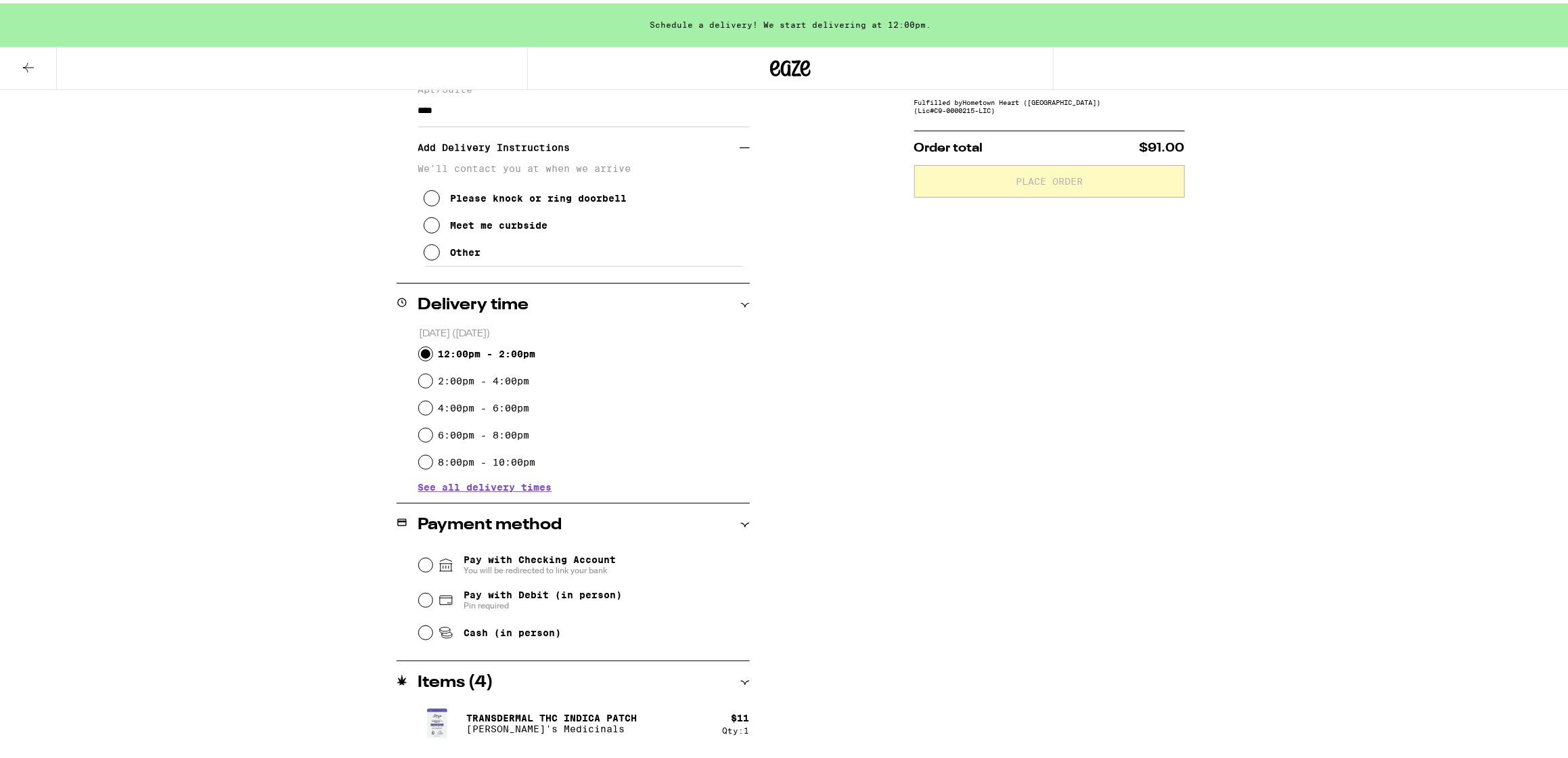
click at [430, 256] on icon at bounding box center [432, 249] width 16 height 16
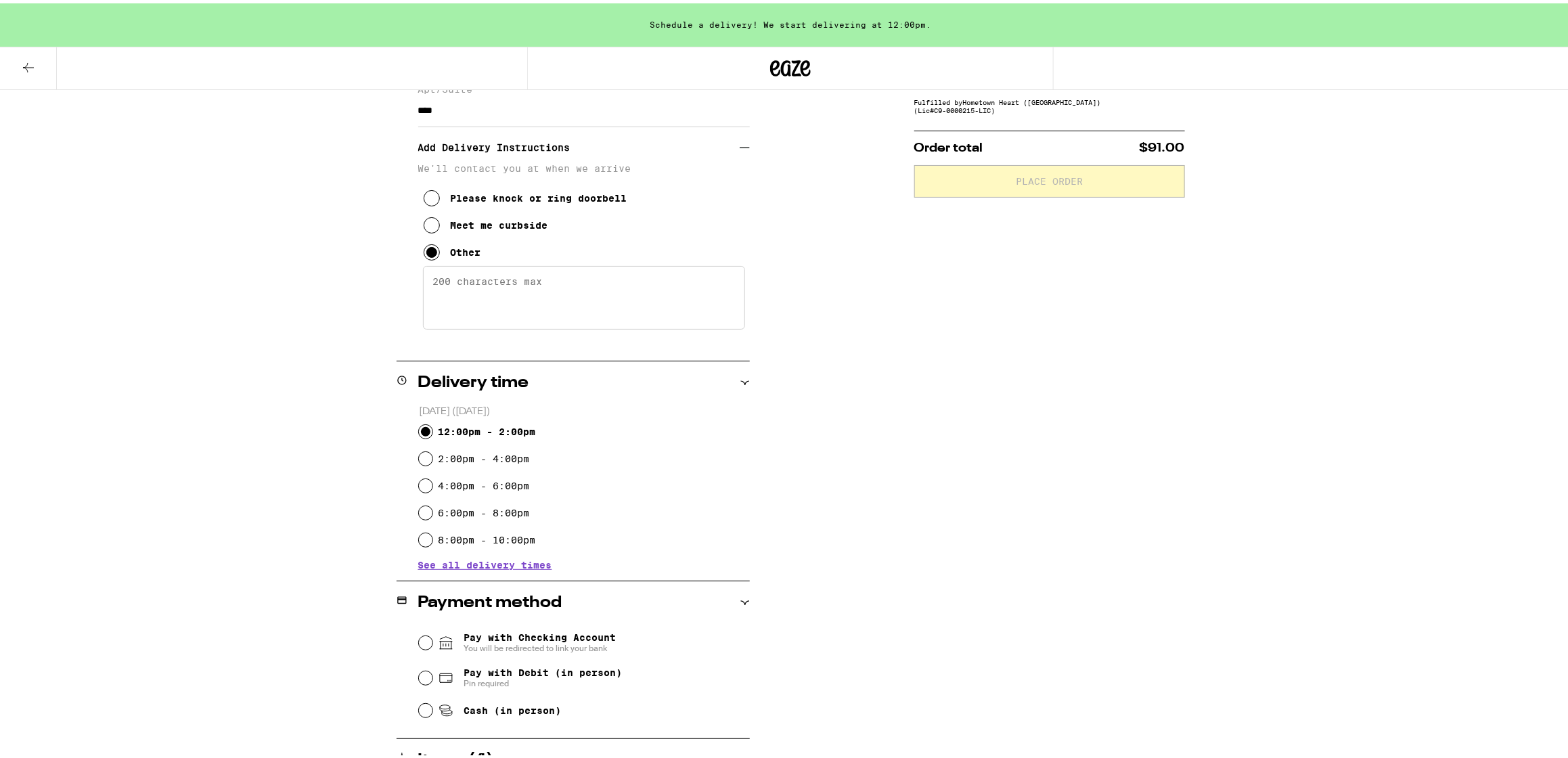
click at [524, 294] on textarea "Enter any other delivery instructions you want driver to know" at bounding box center [584, 294] width 322 height 63
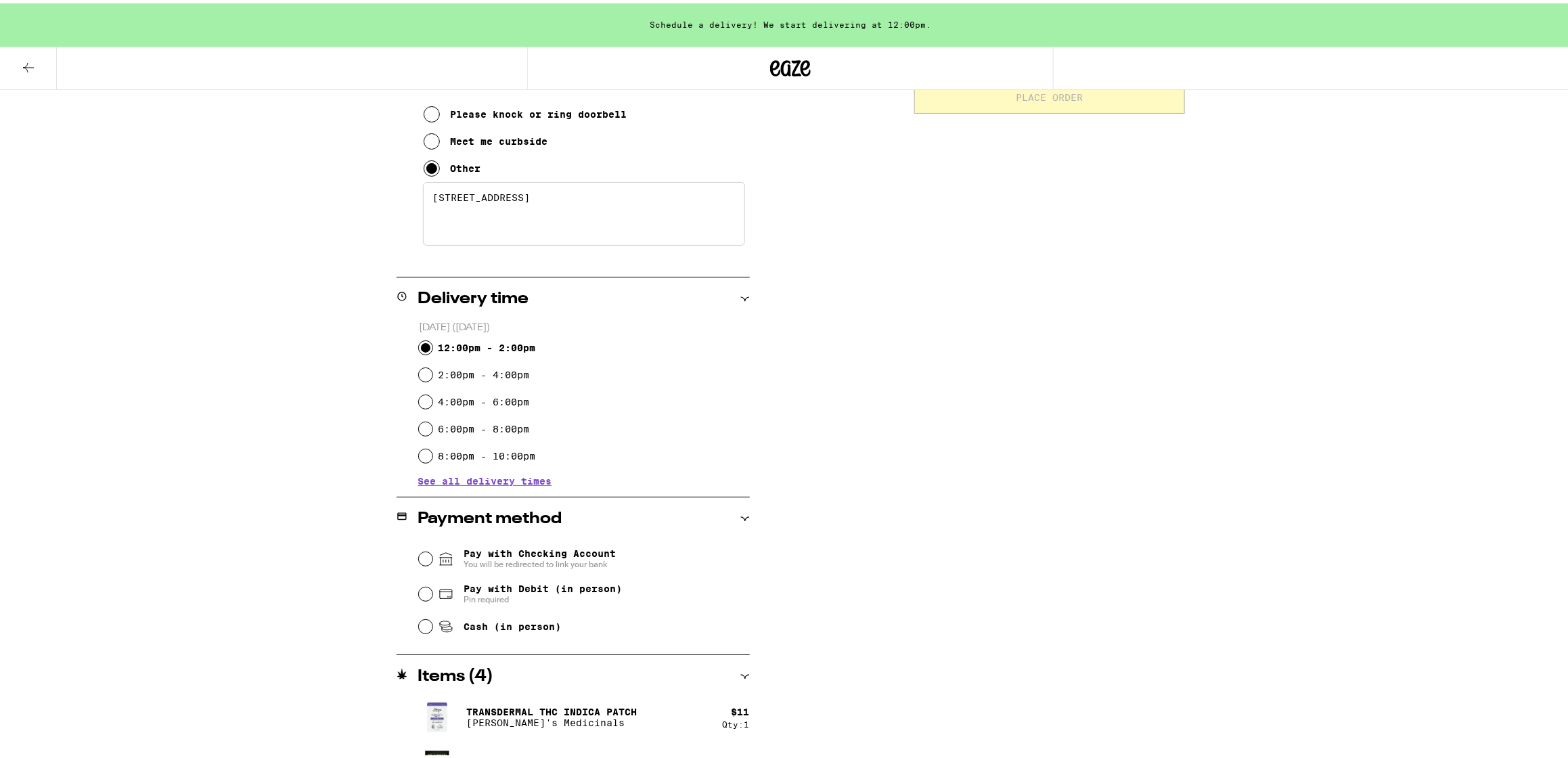
scroll to position [468, 0]
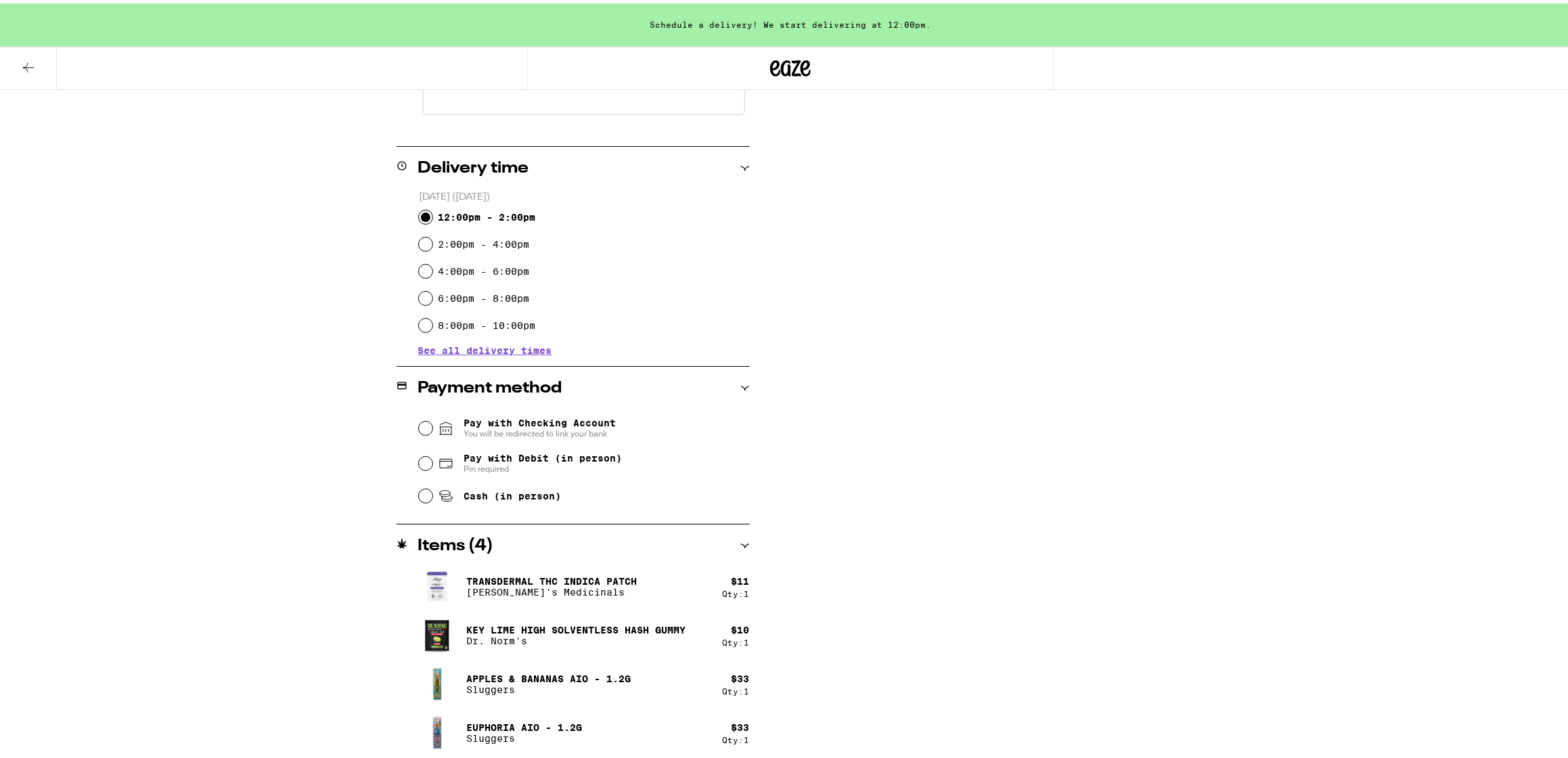
type textarea "[STREET_ADDRESS]"
click at [523, 457] on span "Pay with Debit (in person)" at bounding box center [543, 455] width 158 height 11
click at [432, 457] on input "Pay with Debit (in person) Pin required" at bounding box center [425, 460] width 14 height 14
radio input "true"
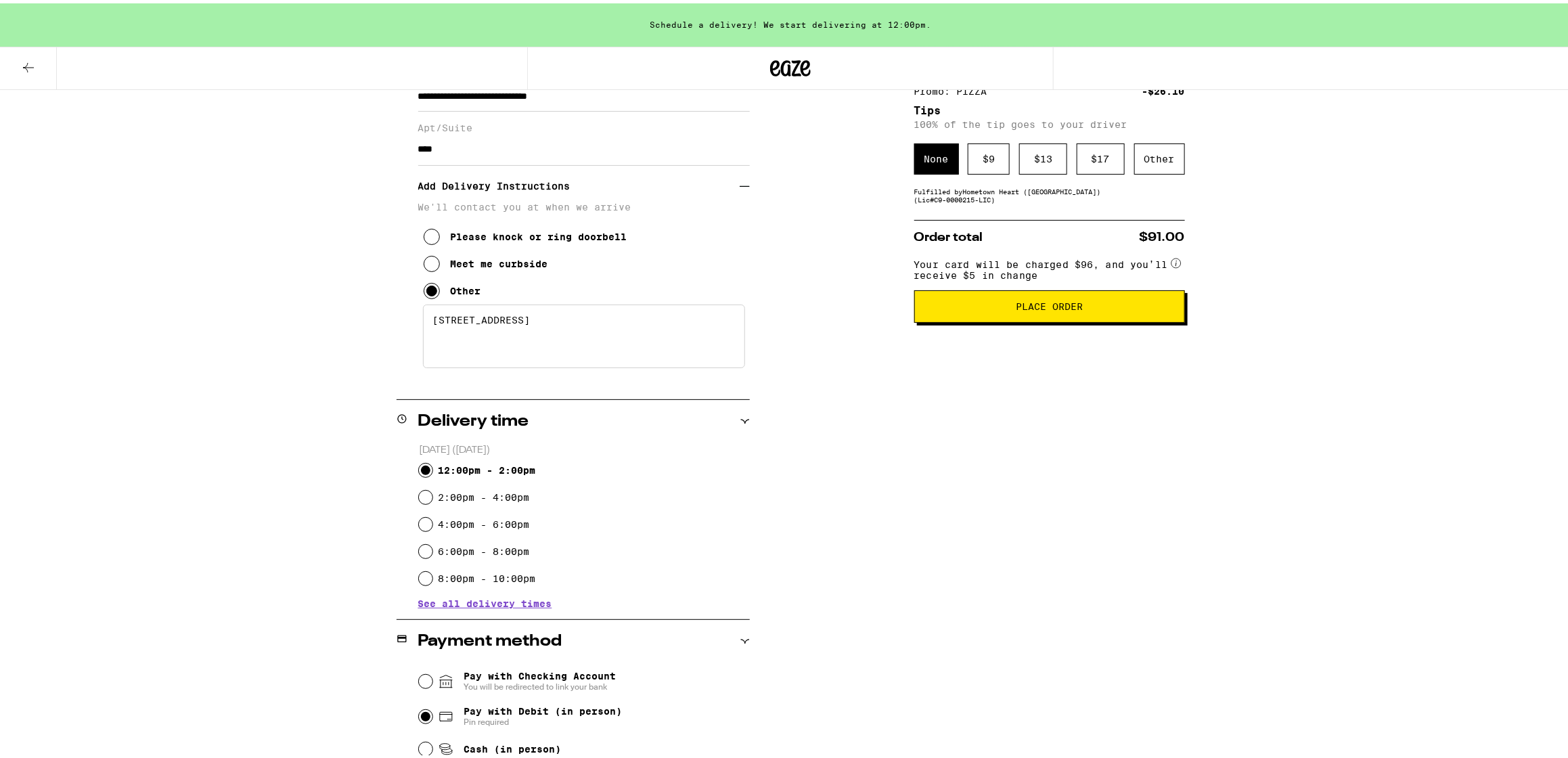
scroll to position [0, 0]
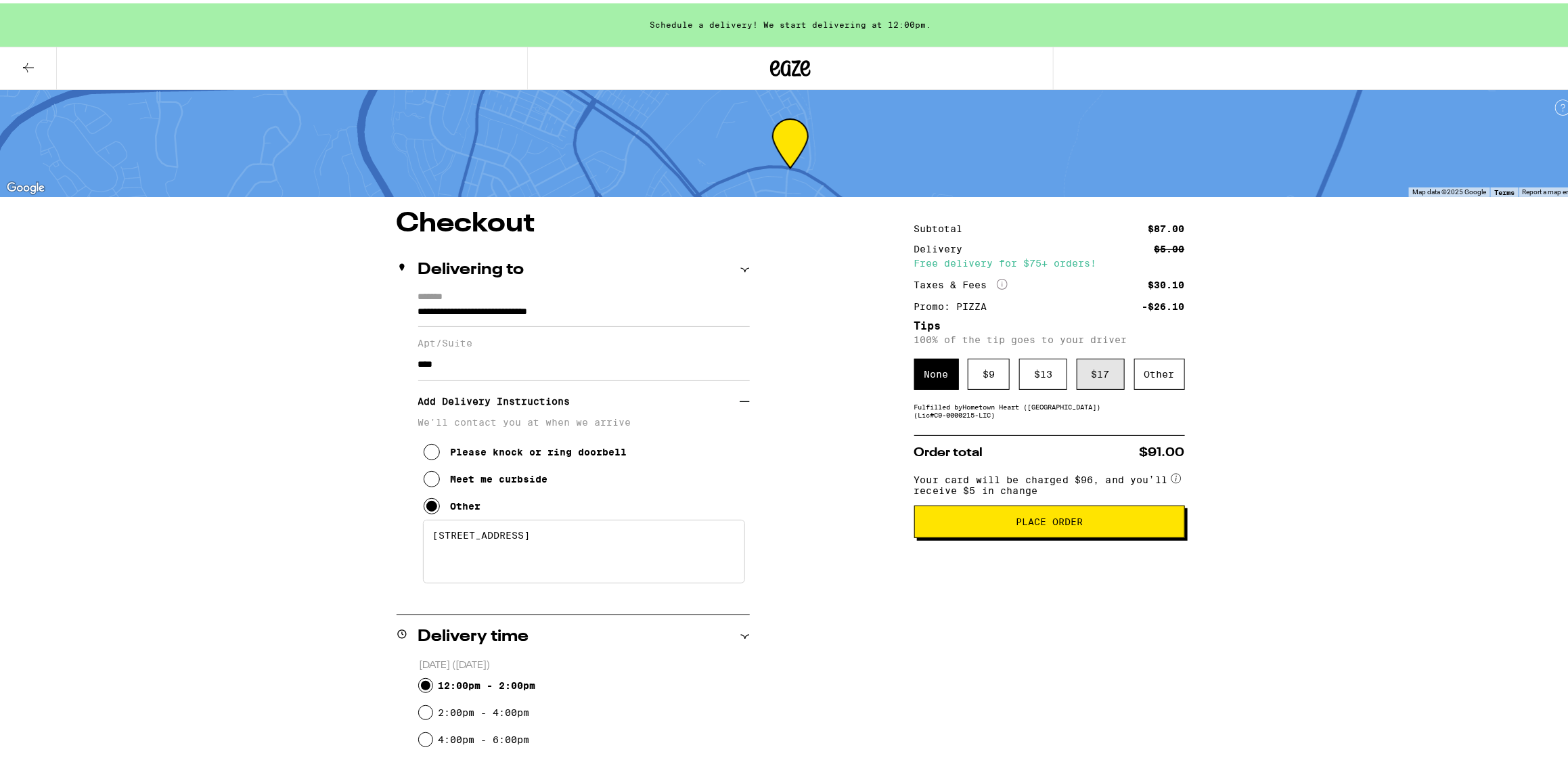
click at [1093, 373] on div "$ 17" at bounding box center [1100, 371] width 48 height 31
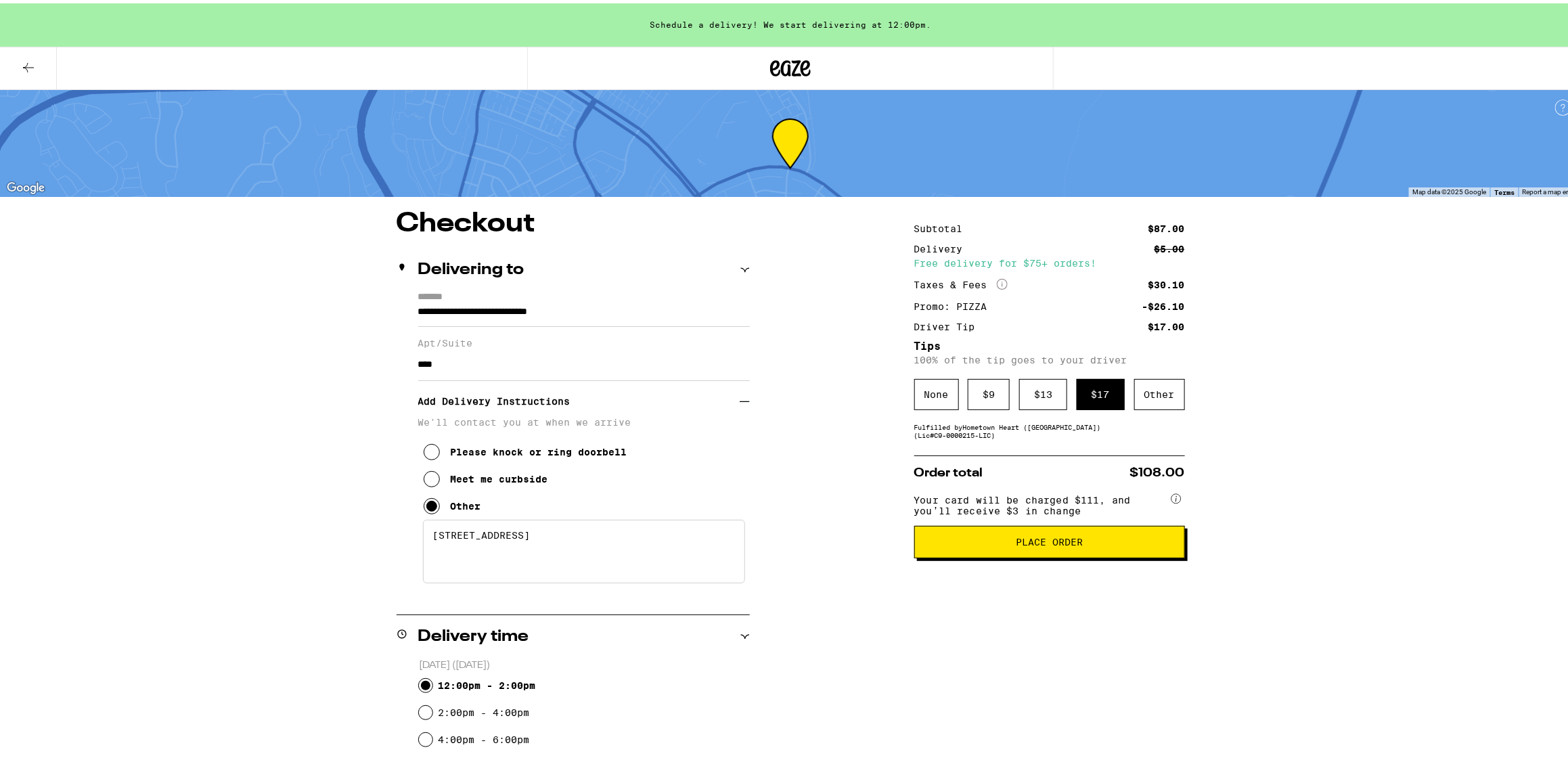
click at [1051, 543] on span "Place Order" at bounding box center [1049, 539] width 67 height 10
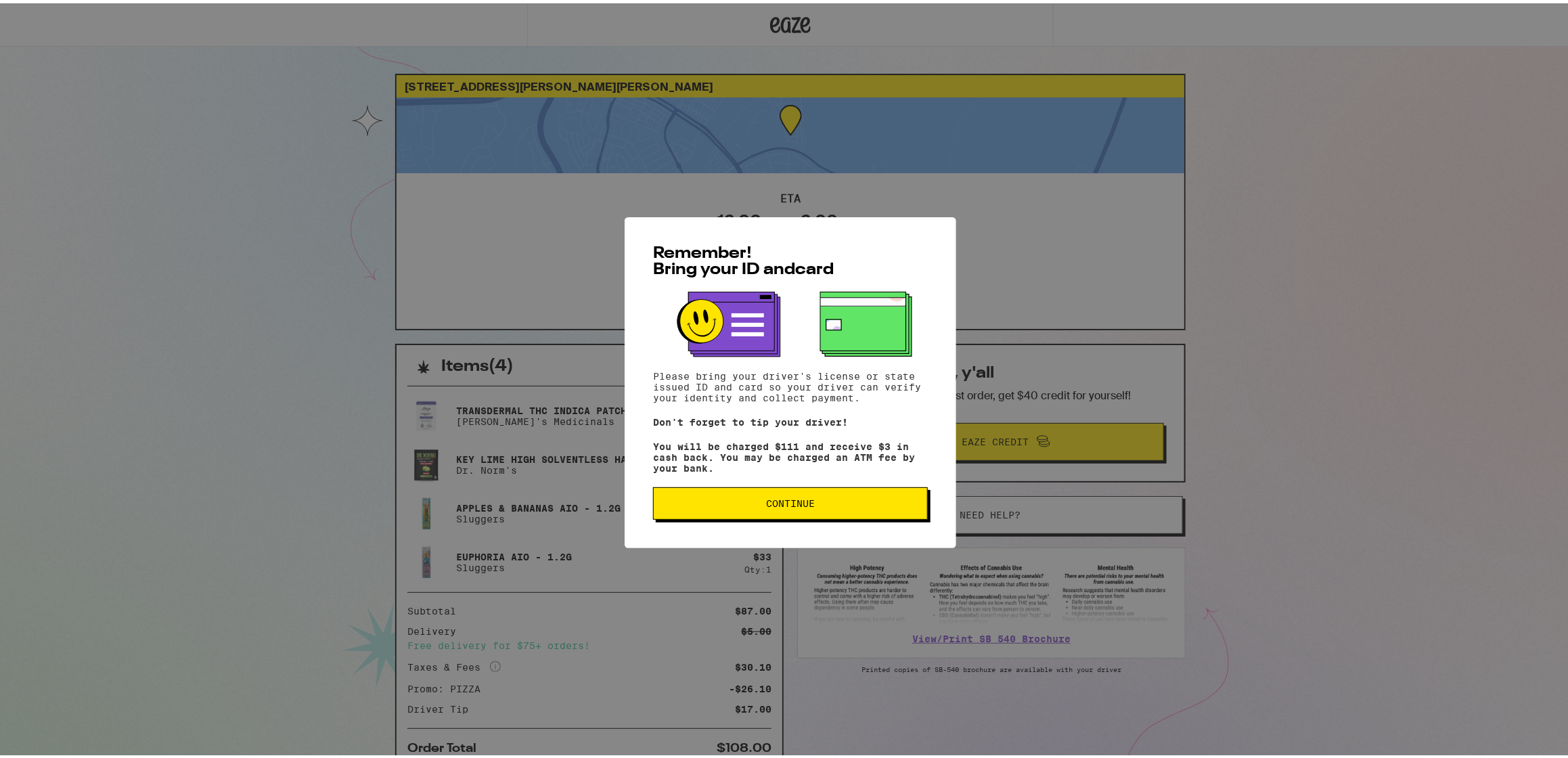
click at [795, 504] on span "Continue" at bounding box center [790, 500] width 48 height 10
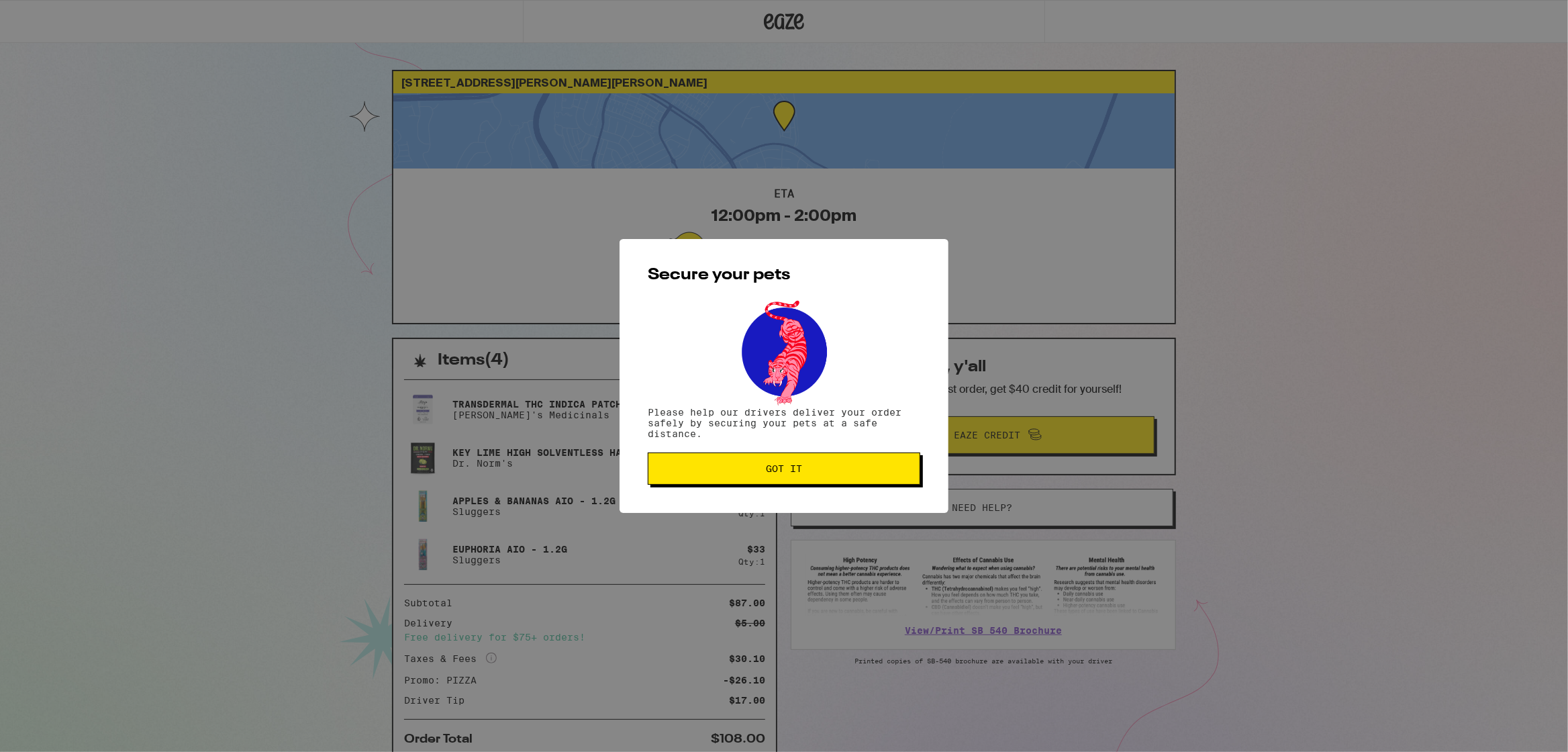
click at [815, 473] on span "Got it" at bounding box center [784, 469] width 250 height 9
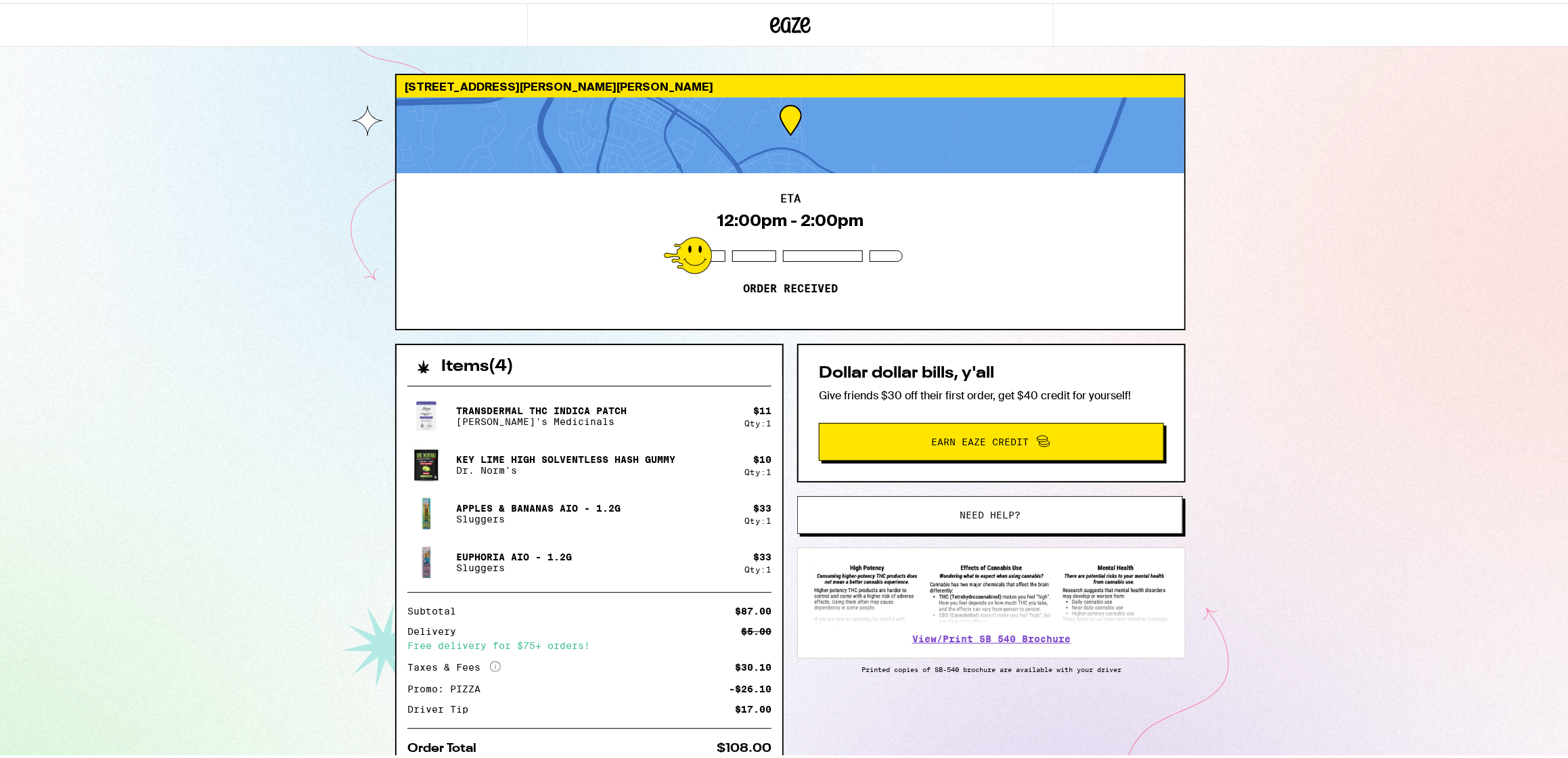
scroll to position [123, 0]
